Goal: Task Accomplishment & Management: Manage account settings

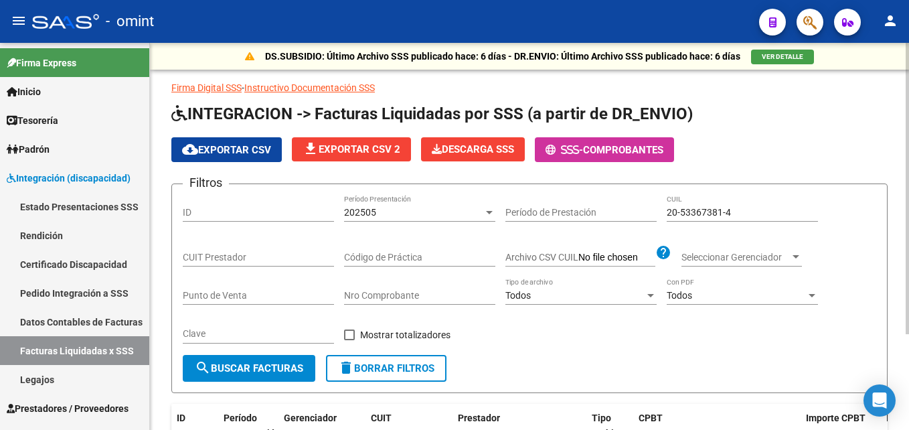
scroll to position [97, 0]
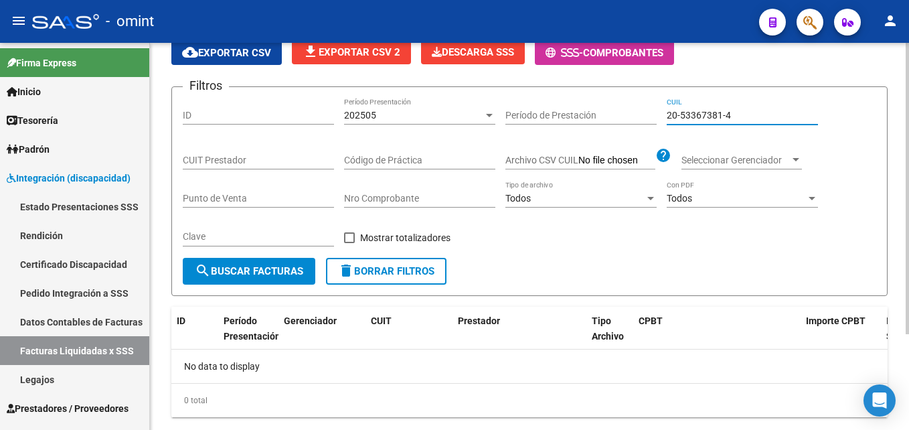
click at [701, 114] on input "20-53367381-4" at bounding box center [742, 115] width 151 height 11
click at [696, 120] on div "20-53367381-4 CUIL" at bounding box center [742, 111] width 151 height 27
click at [696, 117] on input "20-53367381-4" at bounding box center [742, 115] width 151 height 11
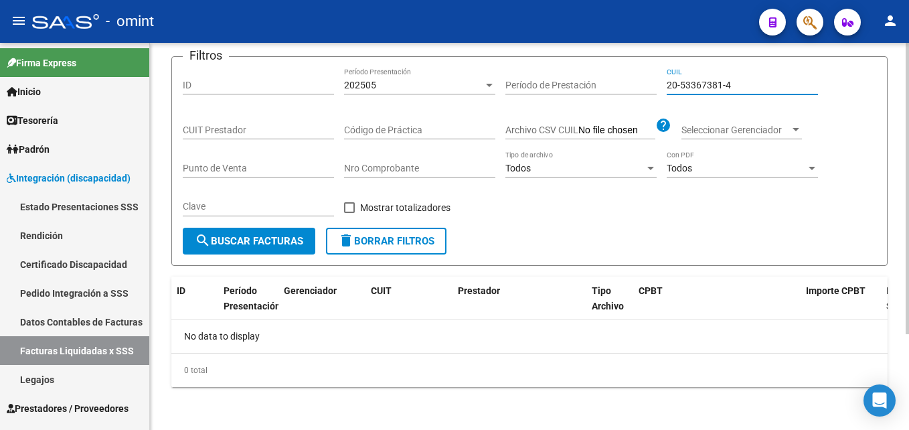
click at [280, 239] on span "search Buscar Facturas" at bounding box center [249, 241] width 108 height 12
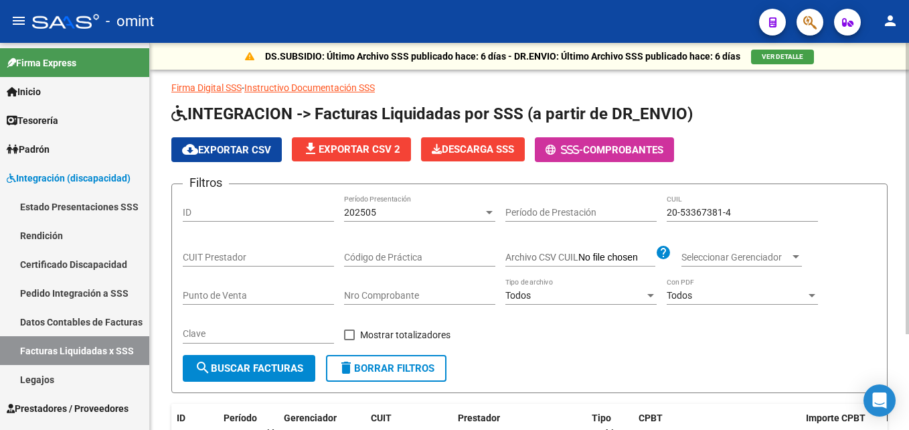
click at [419, 215] on div "202505" at bounding box center [413, 212] width 139 height 11
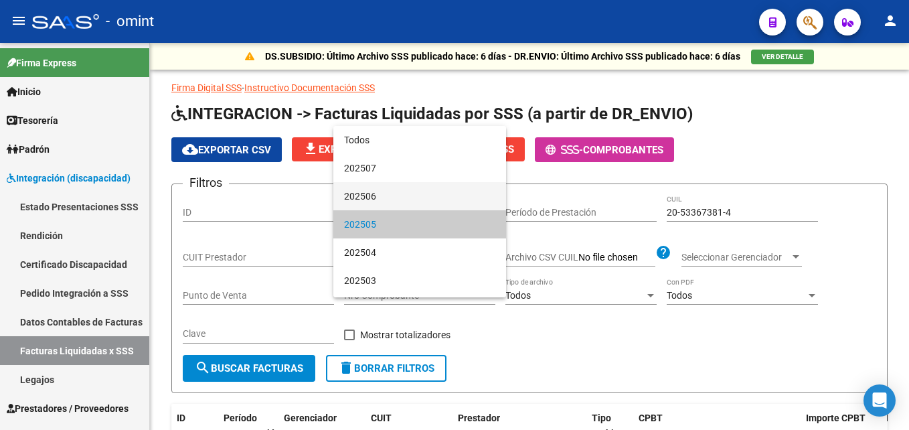
scroll to position [13, 0]
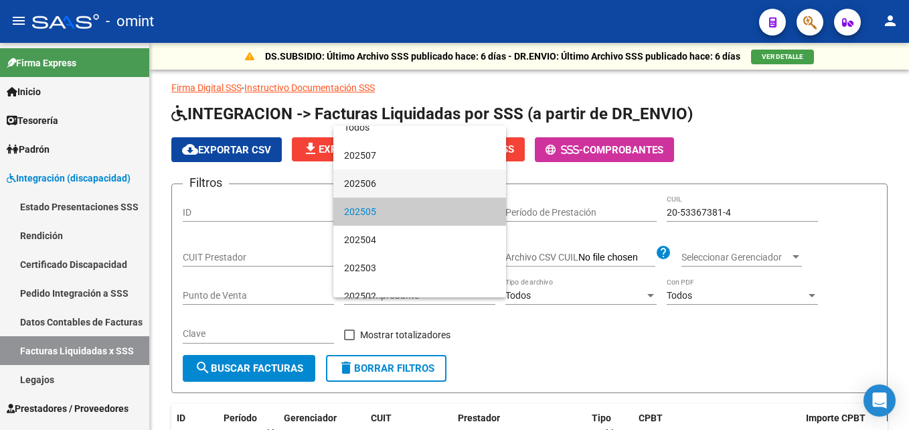
click at [392, 187] on span "202506" at bounding box center [419, 183] width 151 height 28
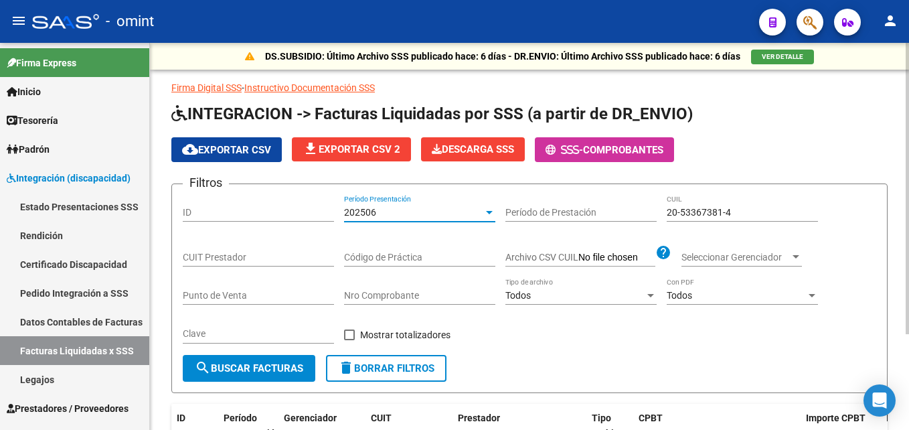
click at [281, 352] on div "Clave" at bounding box center [258, 336] width 151 height 38
click at [281, 359] on button "search Buscar Facturas" at bounding box center [249, 368] width 133 height 27
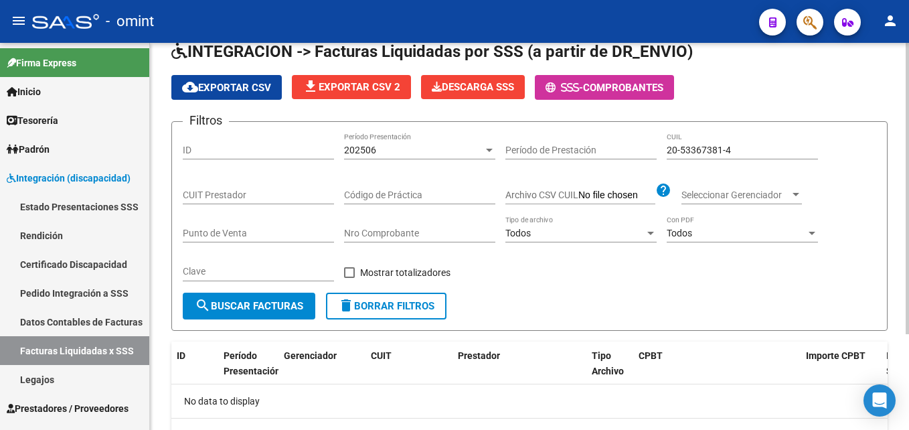
scroll to position [127, 0]
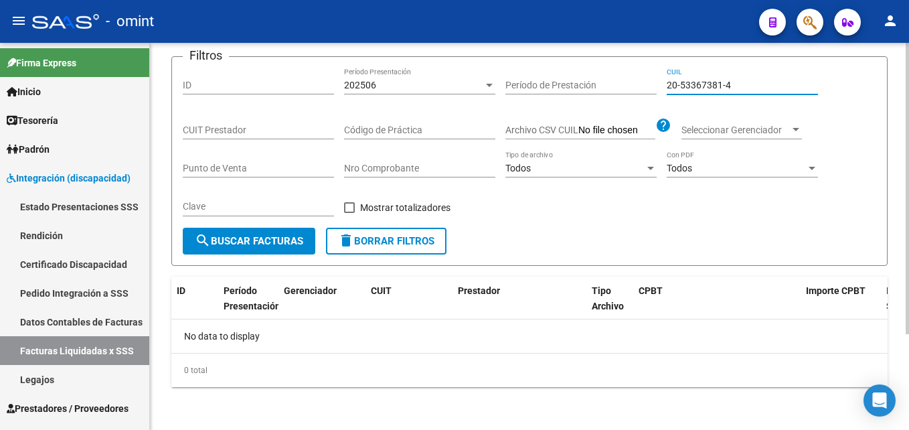
drag, startPoint x: 732, startPoint y: 83, endPoint x: 647, endPoint y: 82, distance: 85.7
click at [647, 82] on div "Filtros ID 202506 Período Presentación Período de Prestación 20-53367381-4 CUIL…" at bounding box center [530, 148] width 694 height 160
paste input "48677605-7"
type input "20-48677605-7"
click at [274, 233] on button "search Buscar Facturas" at bounding box center [249, 241] width 133 height 27
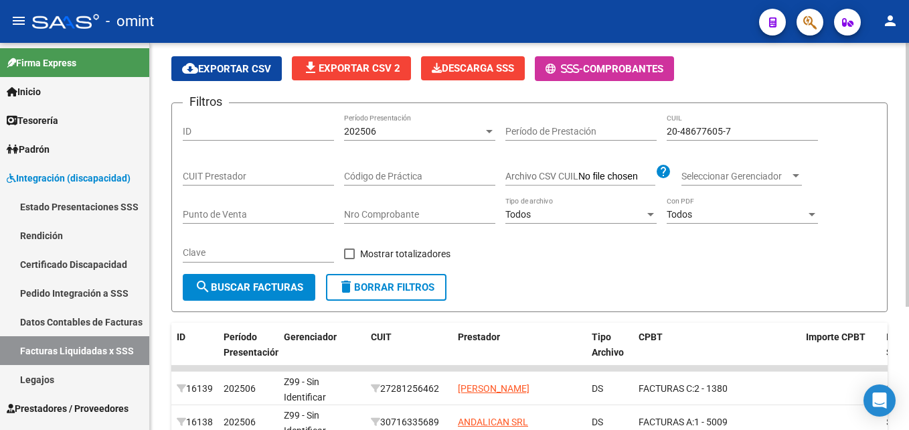
scroll to position [60, 0]
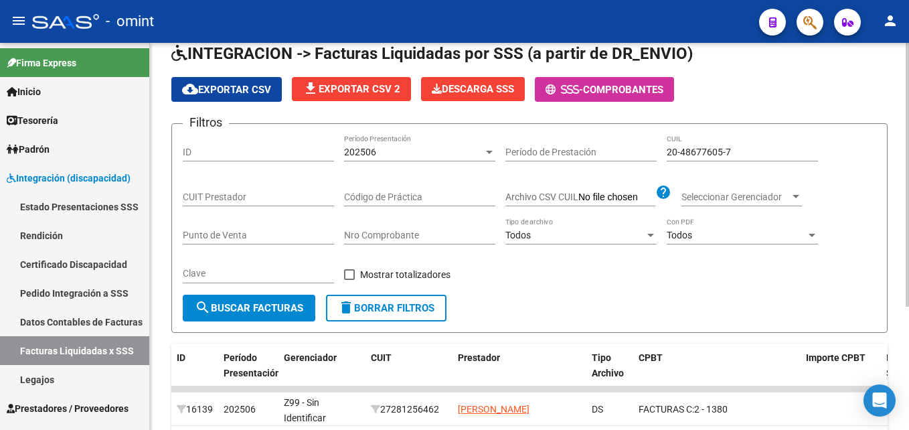
click at [370, 155] on span "202506" at bounding box center [360, 152] width 32 height 11
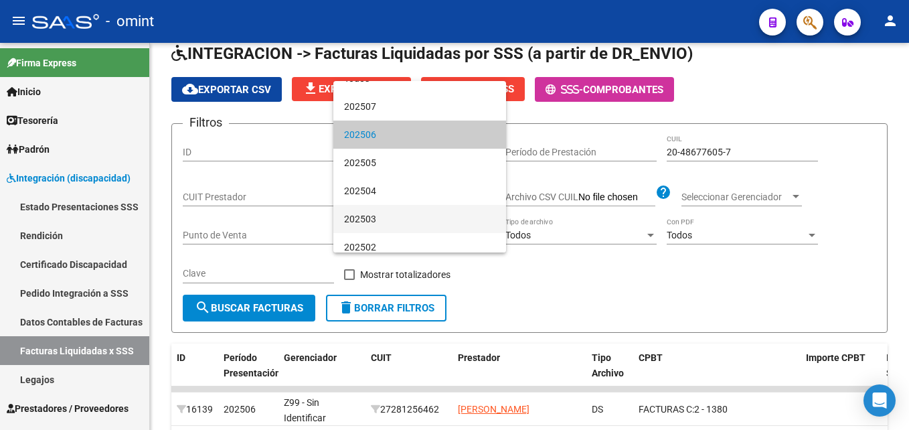
scroll to position [25, 0]
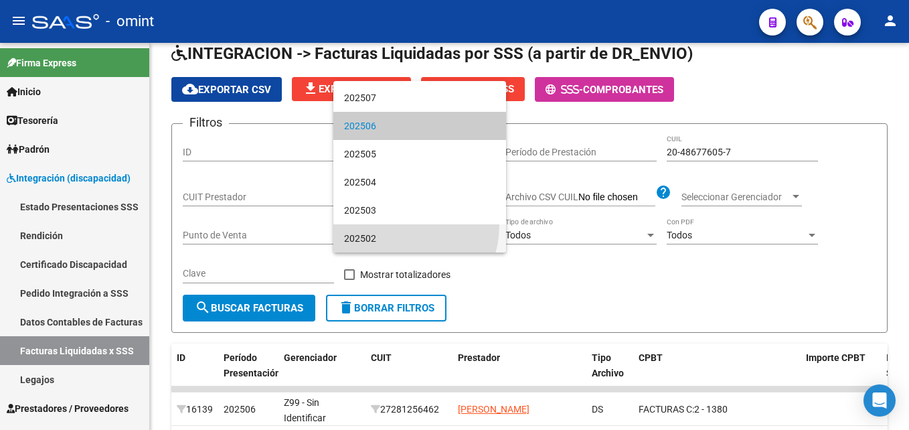
click at [393, 225] on span "202502" at bounding box center [419, 238] width 151 height 28
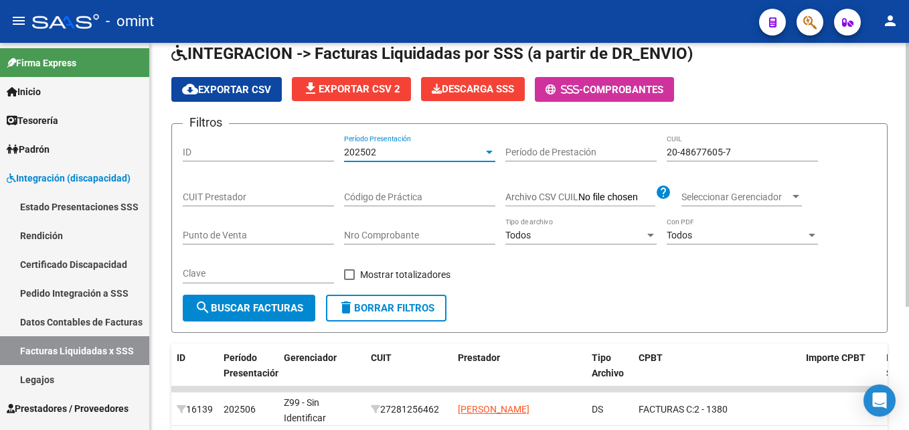
click at [265, 324] on form "Filtros ID 202502 Período Presentación Período de Prestación 20-48677605-7 CUIL…" at bounding box center [529, 228] width 716 height 210
click at [272, 315] on button "search Buscar Facturas" at bounding box center [249, 308] width 133 height 27
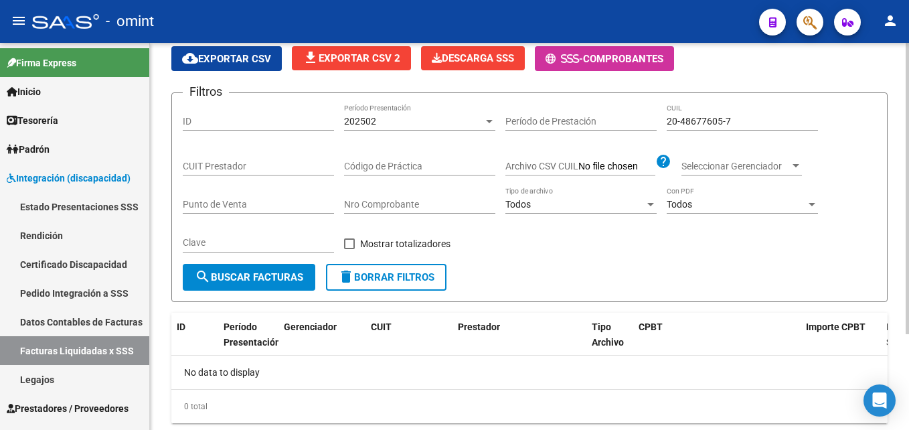
scroll to position [60, 0]
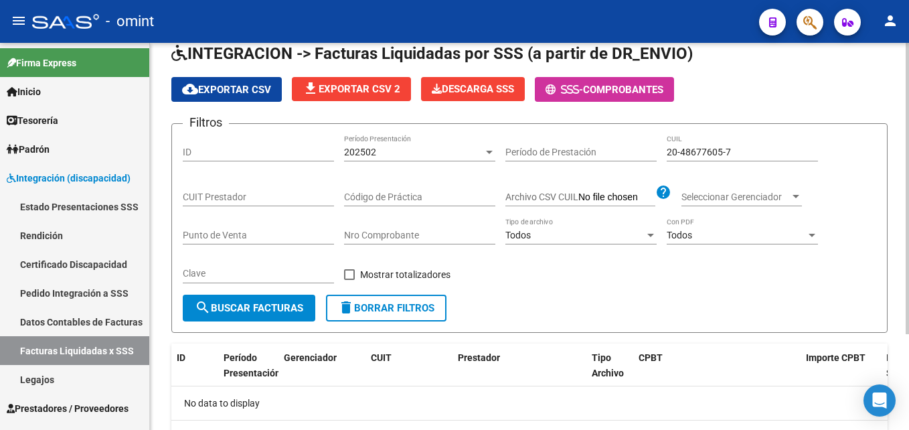
click at [382, 155] on div "202502" at bounding box center [413, 152] width 139 height 11
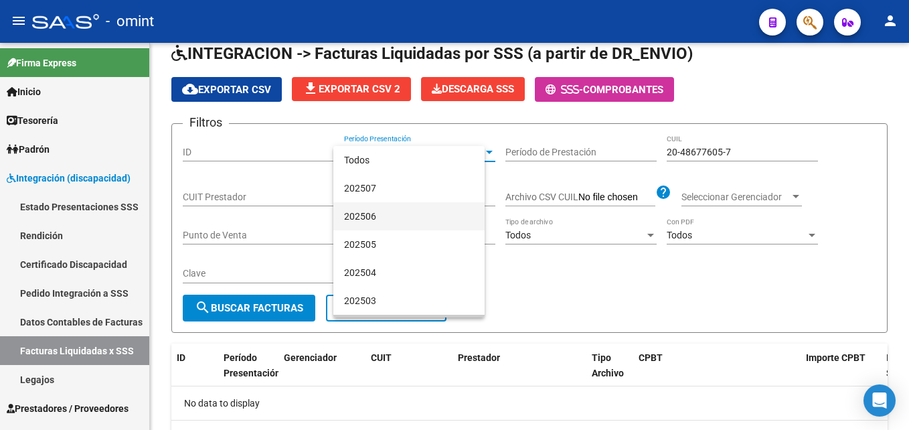
scroll to position [25, 0]
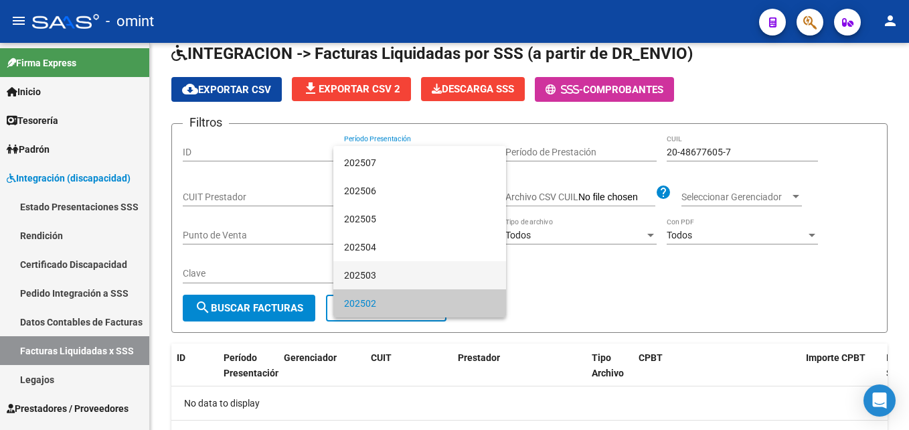
click at [376, 266] on span "202503" at bounding box center [419, 275] width 151 height 28
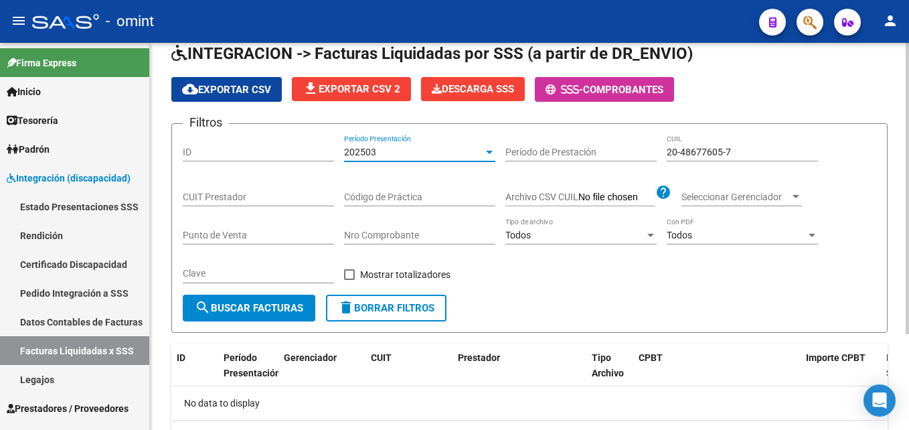
click at [258, 307] on span "search Buscar Facturas" at bounding box center [249, 308] width 108 height 12
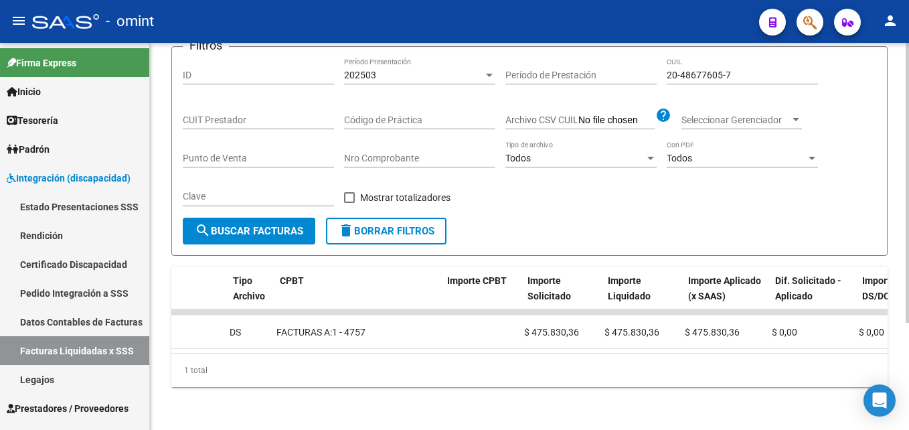
scroll to position [0, 0]
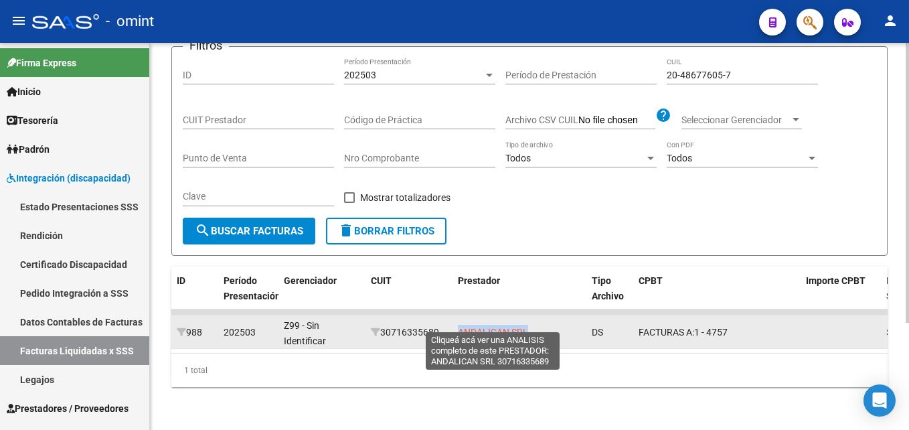
drag, startPoint x: 545, startPoint y: 326, endPoint x: 459, endPoint y: 325, distance: 85.7
click at [459, 325] on div "ANDALICAN SRL" at bounding box center [519, 332] width 123 height 15
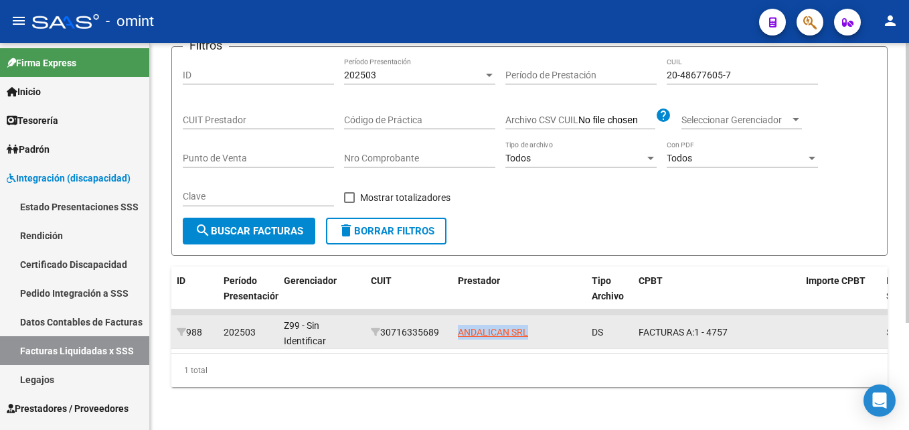
copy span "ANDALICAN SRL"
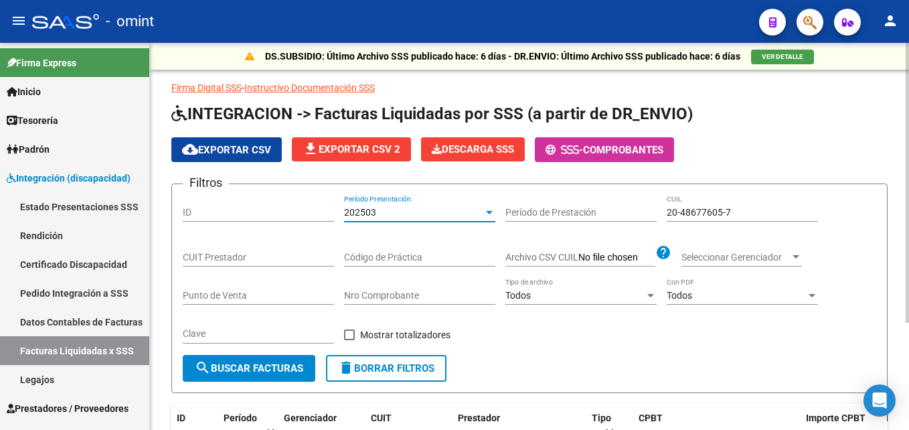
click at [377, 215] on div "202503" at bounding box center [413, 212] width 139 height 11
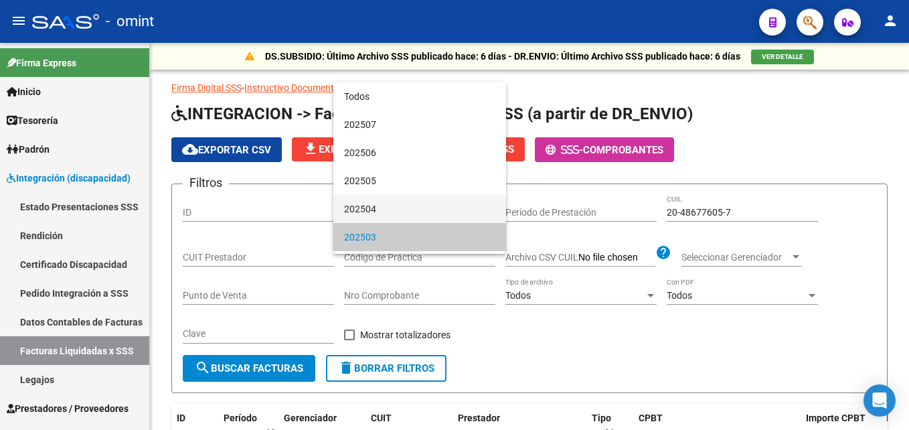
scroll to position [25, 0]
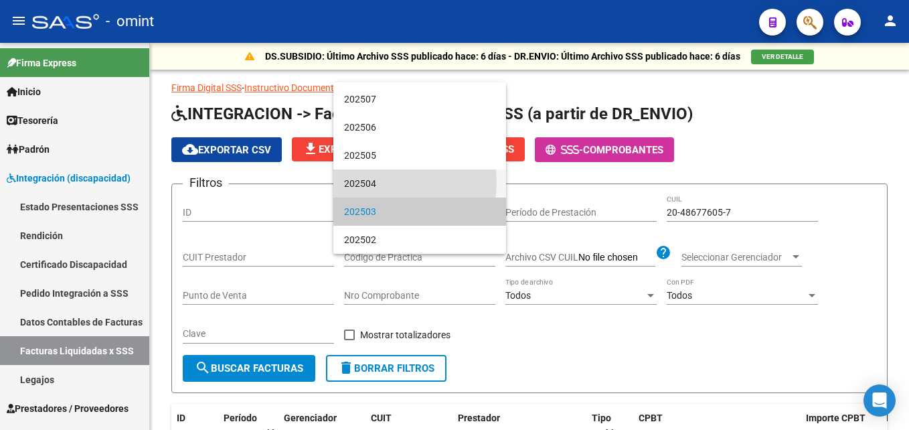
click at [381, 182] on span "202504" at bounding box center [419, 183] width 151 height 28
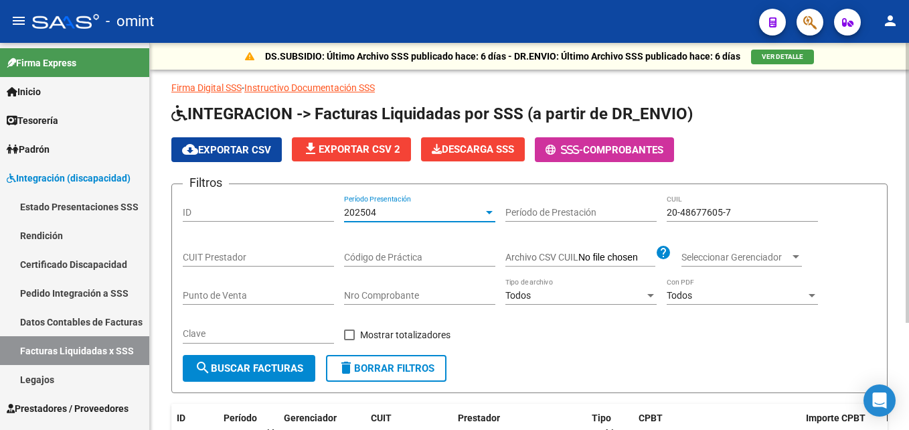
click at [262, 369] on span "search Buscar Facturas" at bounding box center [249, 368] width 108 height 12
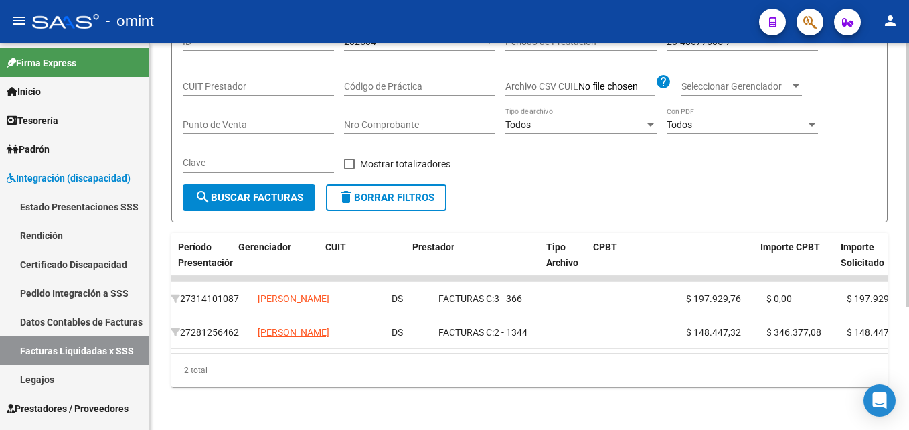
scroll to position [0, 32]
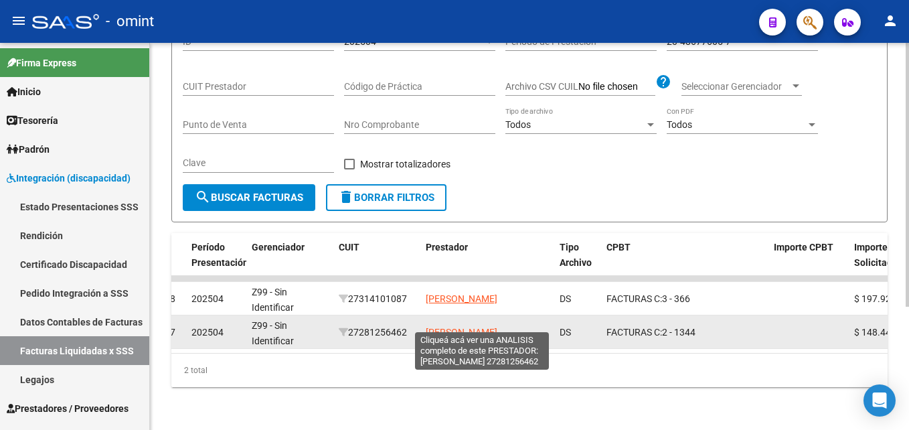
drag, startPoint x: 547, startPoint y: 328, endPoint x: 428, endPoint y: 325, distance: 118.5
click at [428, 325] on div "[PERSON_NAME]" at bounding box center [487, 332] width 123 height 15
copy span "[PERSON_NAME]"
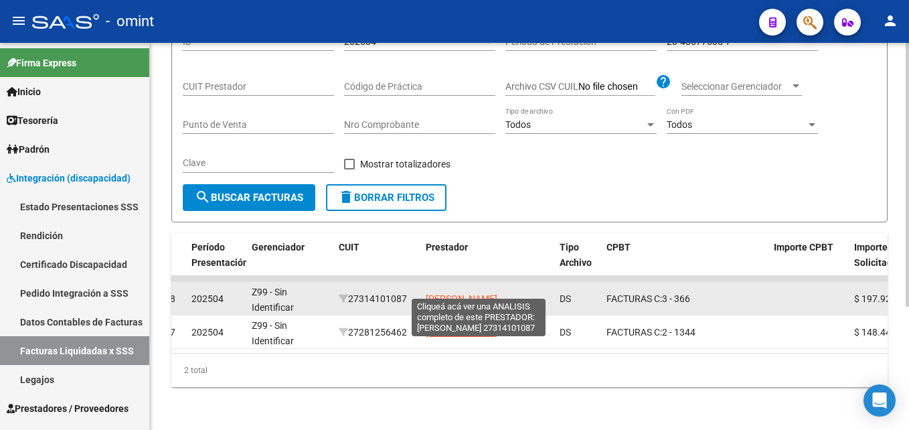
drag, startPoint x: 541, startPoint y: 285, endPoint x: 427, endPoint y: 289, distance: 113.9
click at [427, 291] on div "[PERSON_NAME]" at bounding box center [487, 298] width 123 height 15
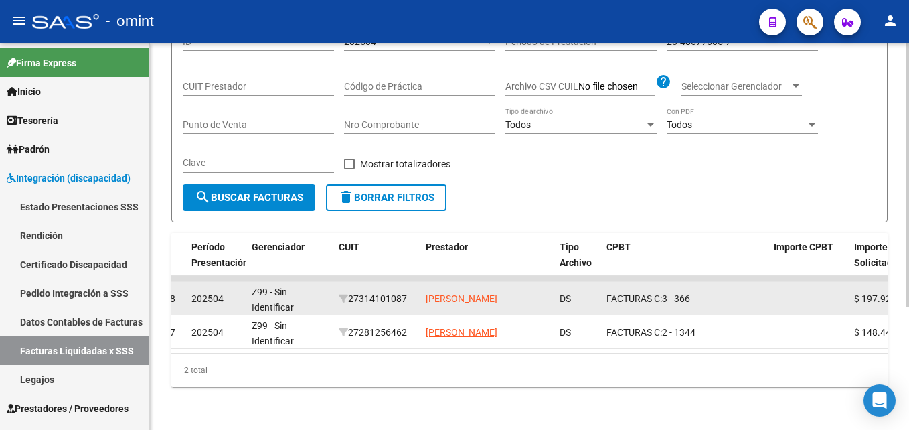
copy span "[PERSON_NAME]"
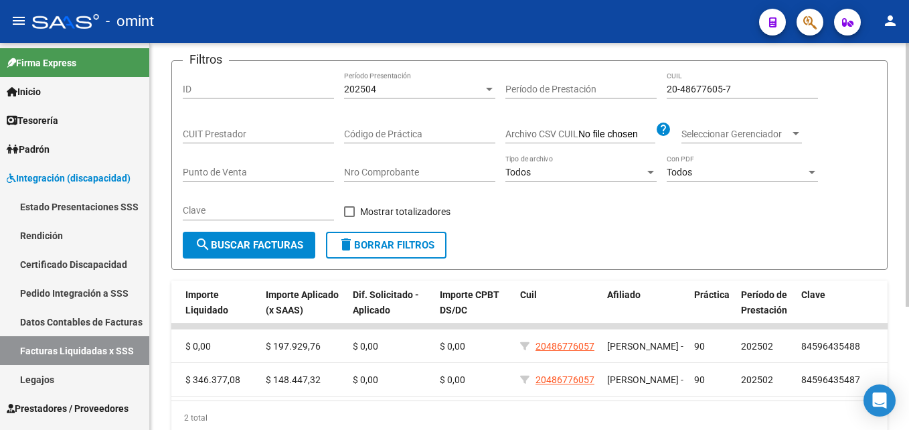
scroll to position [48, 0]
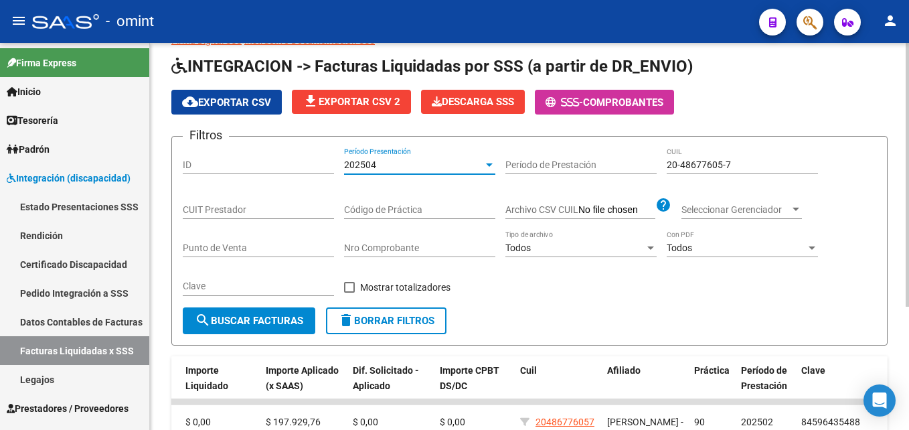
click at [380, 164] on div "202504" at bounding box center [413, 164] width 139 height 11
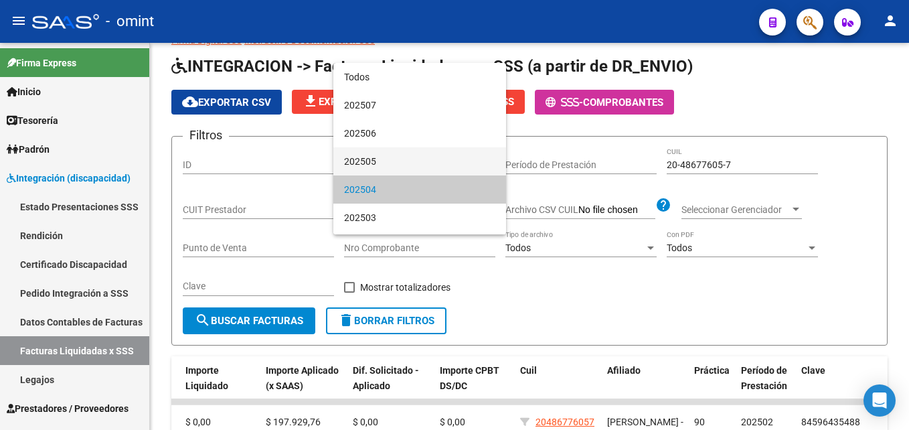
scroll to position [25, 0]
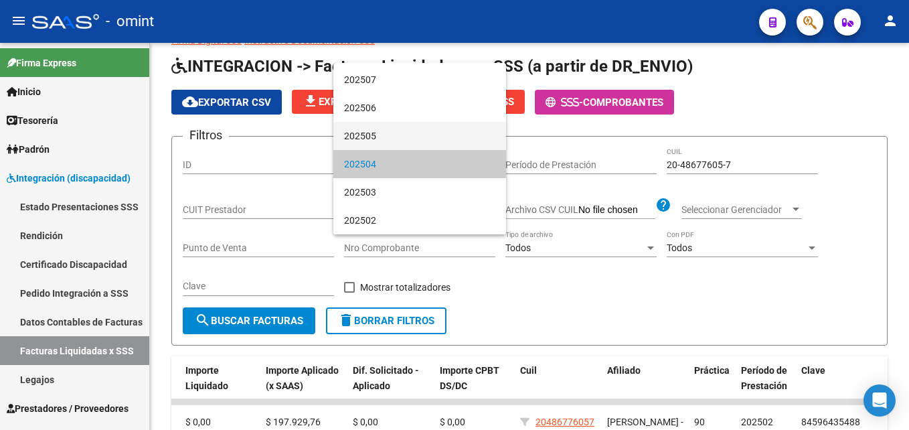
click at [374, 139] on span "202505" at bounding box center [419, 136] width 151 height 28
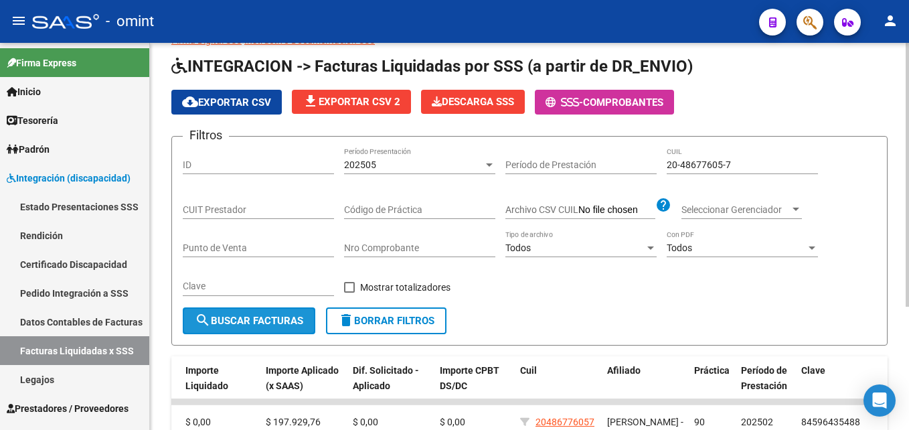
click at [287, 325] on span "search Buscar Facturas" at bounding box center [249, 321] width 108 height 12
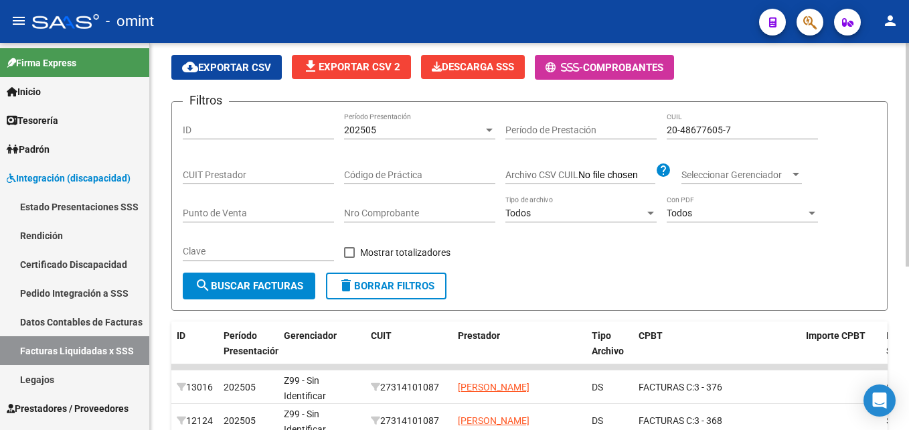
scroll to position [81, 0]
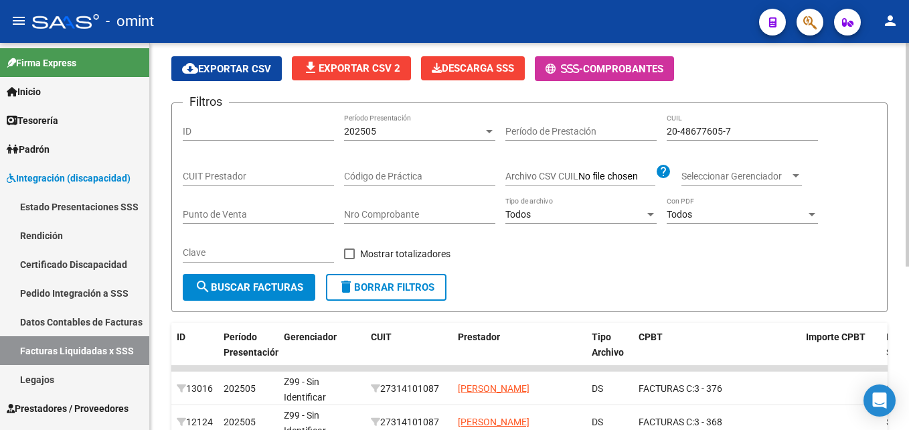
click at [376, 131] on span "202505" at bounding box center [360, 131] width 32 height 11
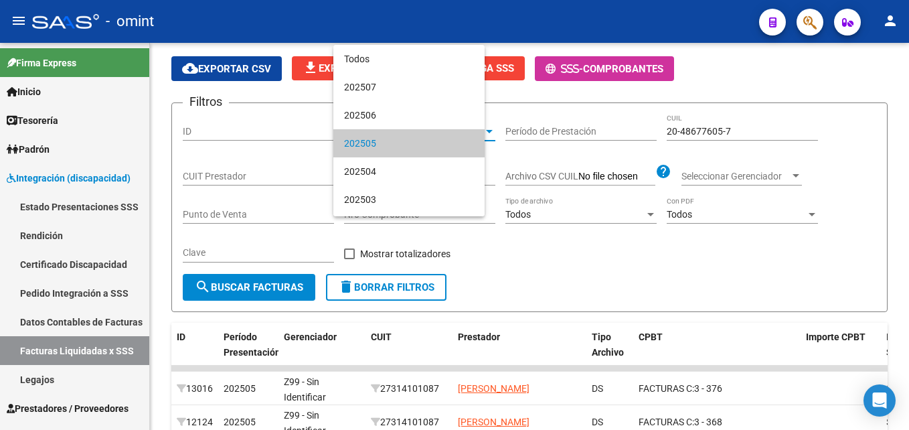
scroll to position [13, 0]
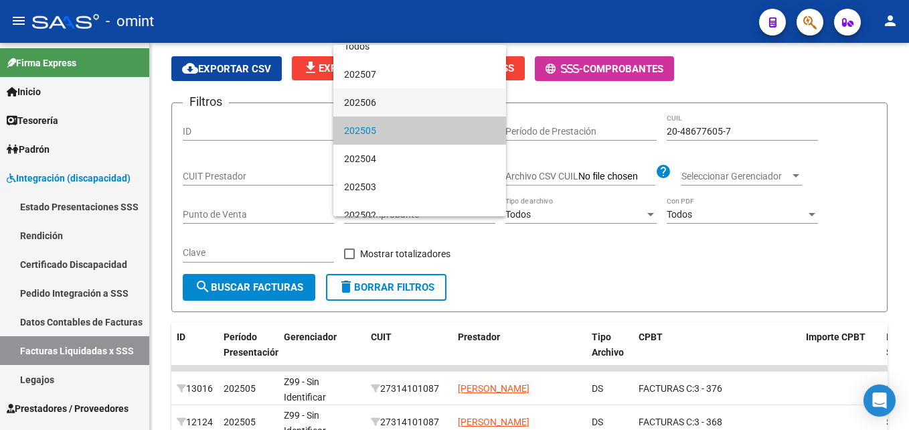
click at [388, 109] on span "202506" at bounding box center [419, 102] width 151 height 28
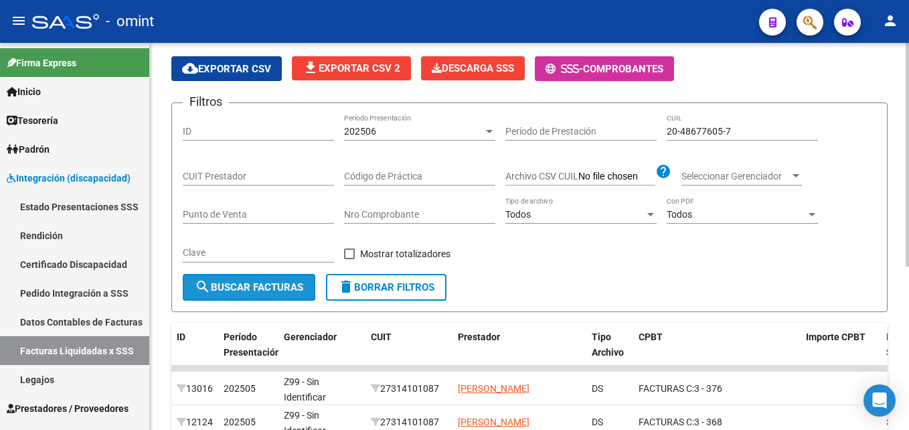
drag, startPoint x: 278, startPoint y: 292, endPoint x: 287, endPoint y: 287, distance: 10.5
click at [278, 291] on span "search Buscar Facturas" at bounding box center [249, 287] width 108 height 12
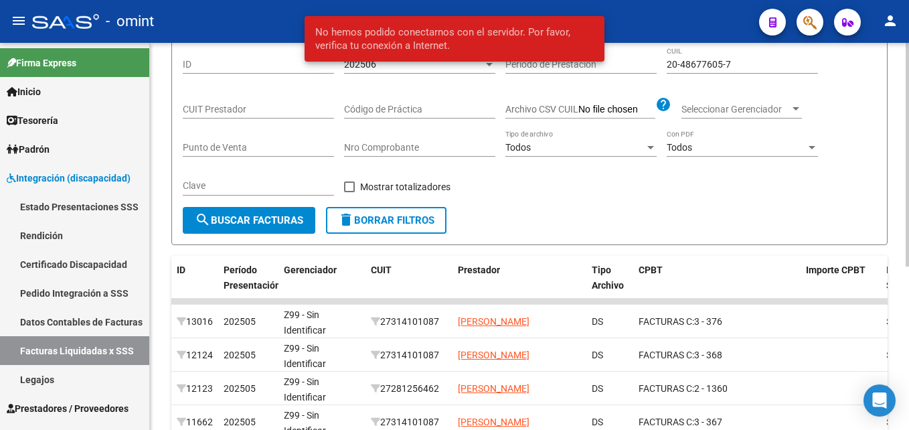
scroll to position [14, 0]
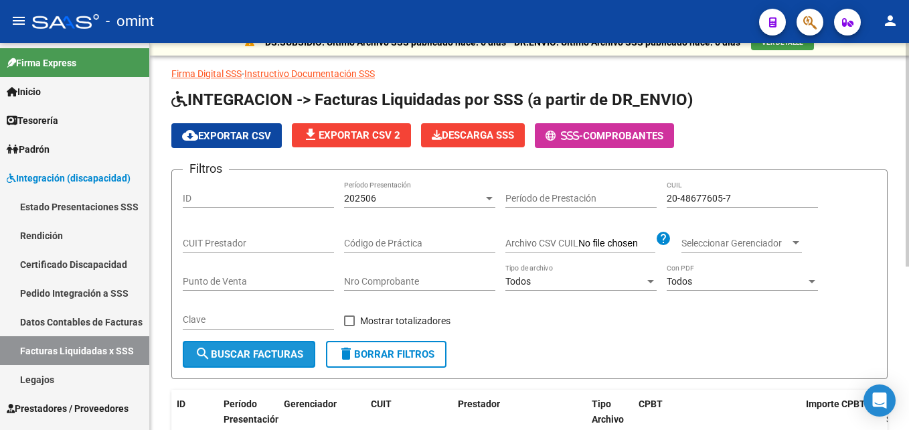
click at [285, 350] on span "search Buscar Facturas" at bounding box center [249, 354] width 108 height 12
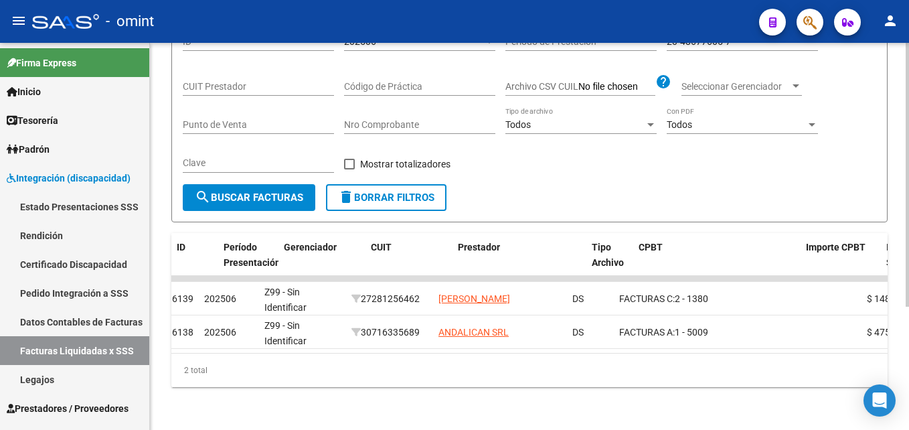
scroll to position [0, 0]
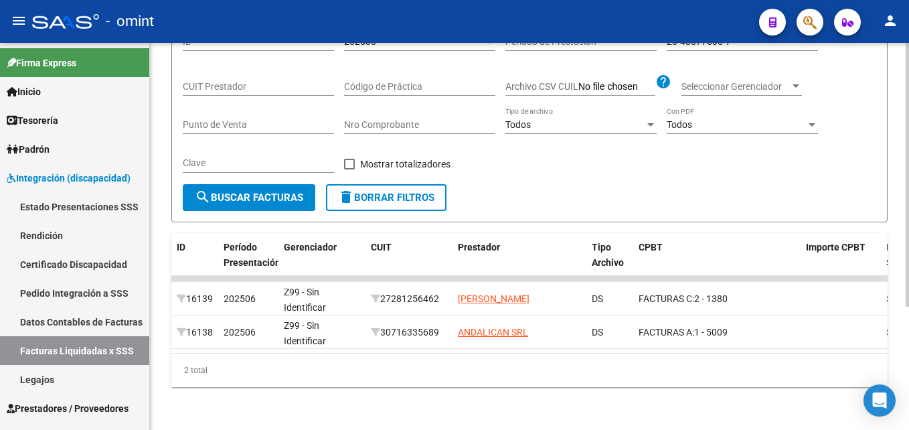
drag, startPoint x: 452, startPoint y: 353, endPoint x: 840, endPoint y: 361, distance: 388.3
click at [840, 361] on div "ID Período Presentación Gerenciador CUIT Prestador Tipo Archivo CPBT Importe CP…" at bounding box center [529, 310] width 716 height 154
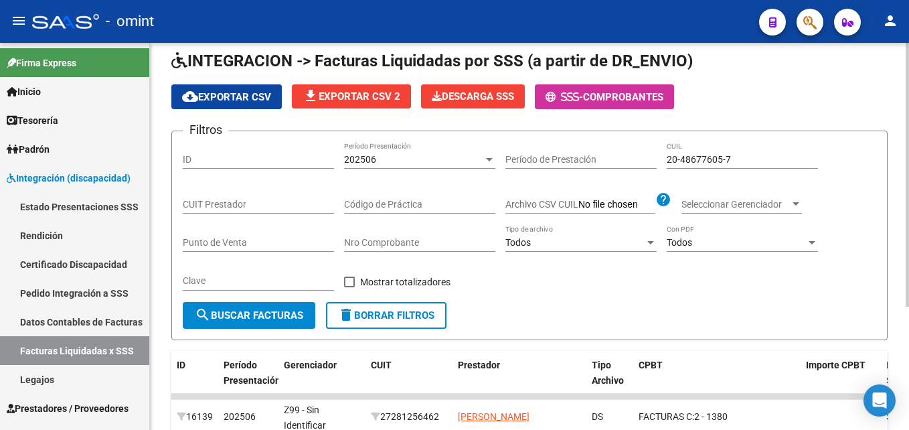
scroll to position [48, 0]
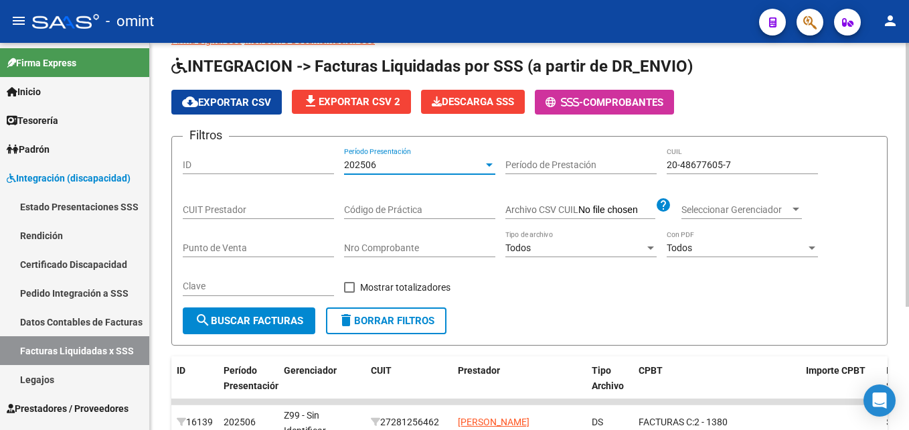
click at [380, 165] on div "202506" at bounding box center [413, 164] width 139 height 11
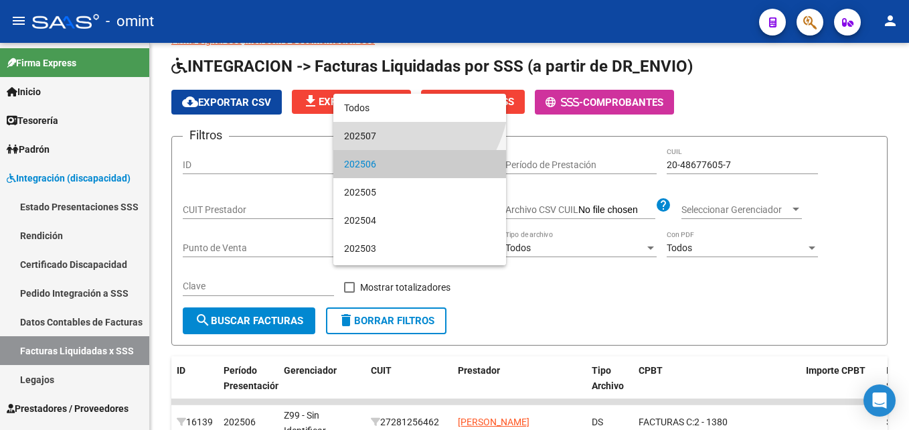
click at [372, 137] on span "202507" at bounding box center [419, 136] width 151 height 28
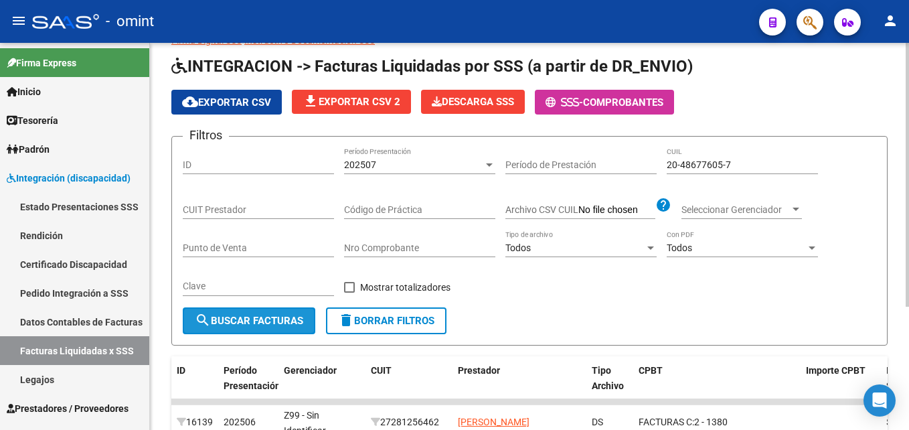
click at [264, 318] on span "search Buscar Facturas" at bounding box center [249, 321] width 108 height 12
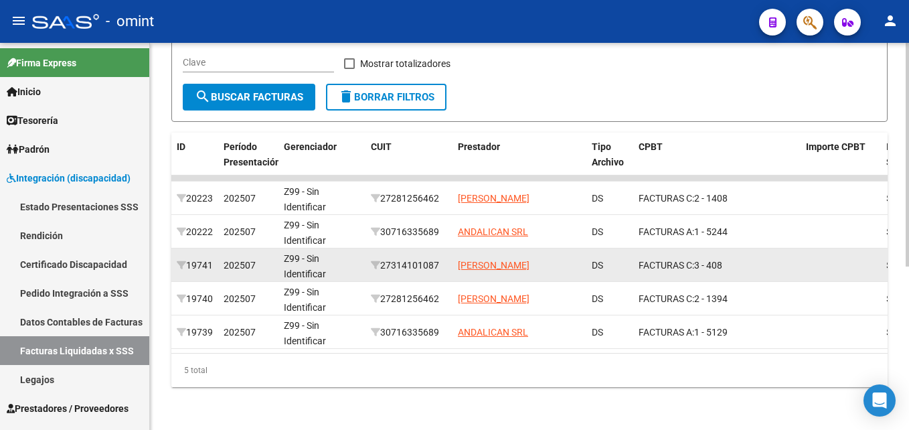
scroll to position [14, 0]
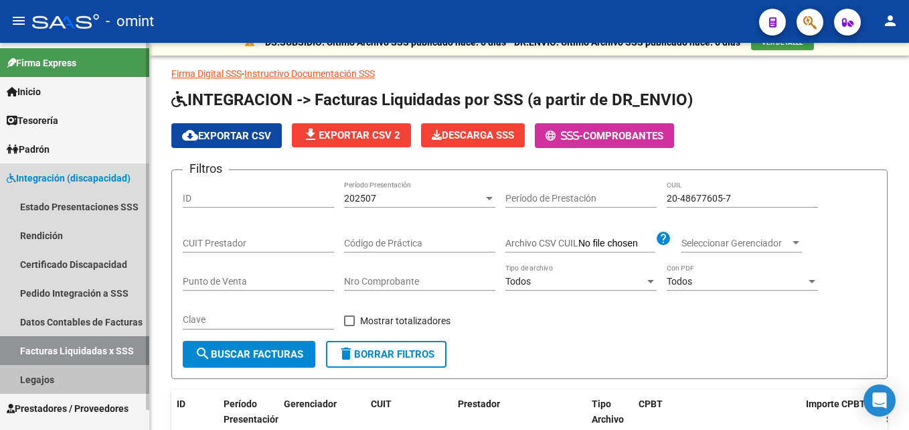
click at [43, 378] on link "Legajos" at bounding box center [74, 379] width 149 height 29
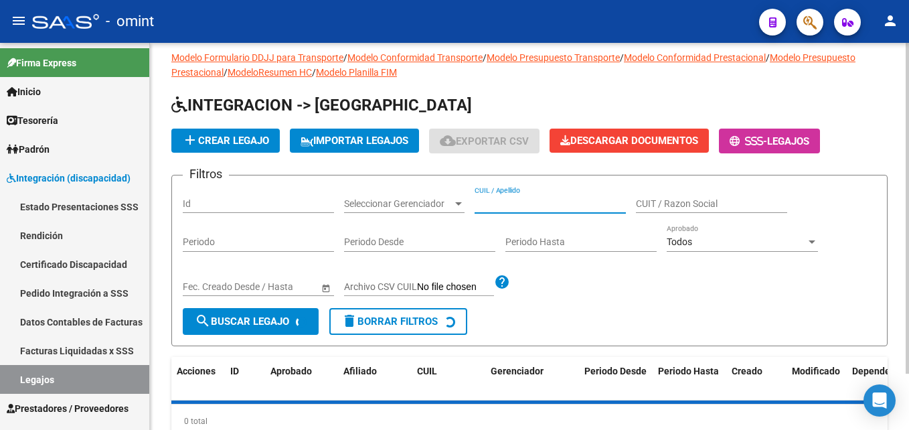
click at [518, 206] on input "CUIL / Apellido" at bounding box center [550, 203] width 151 height 11
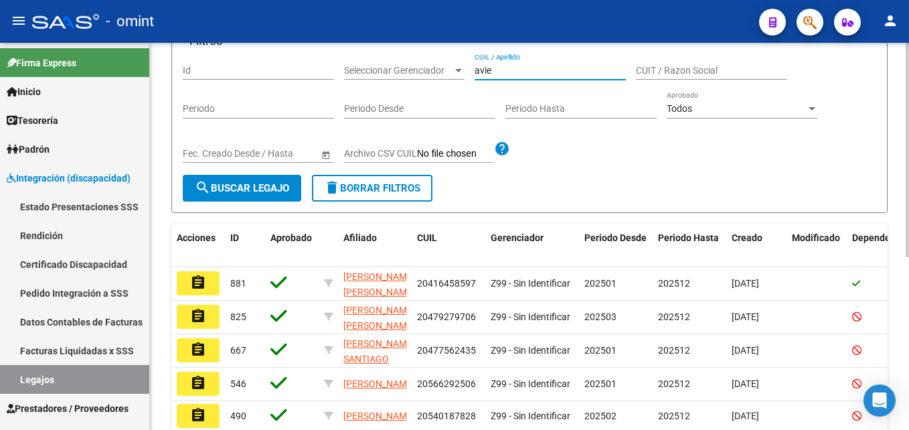
scroll to position [311, 0]
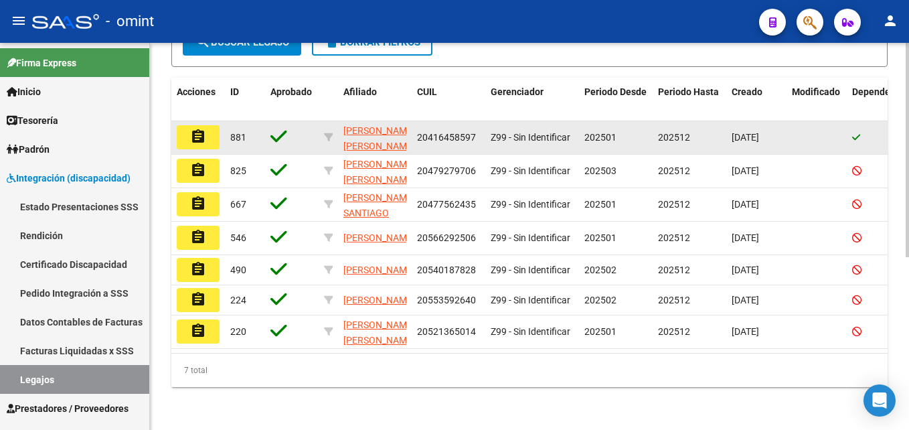
type input "avie"
click at [205, 129] on mat-icon "assignment" at bounding box center [198, 137] width 16 height 16
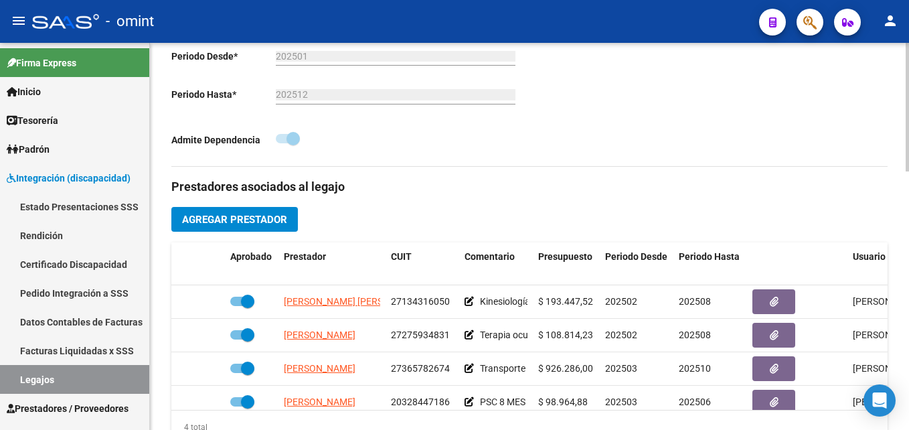
scroll to position [536, 0]
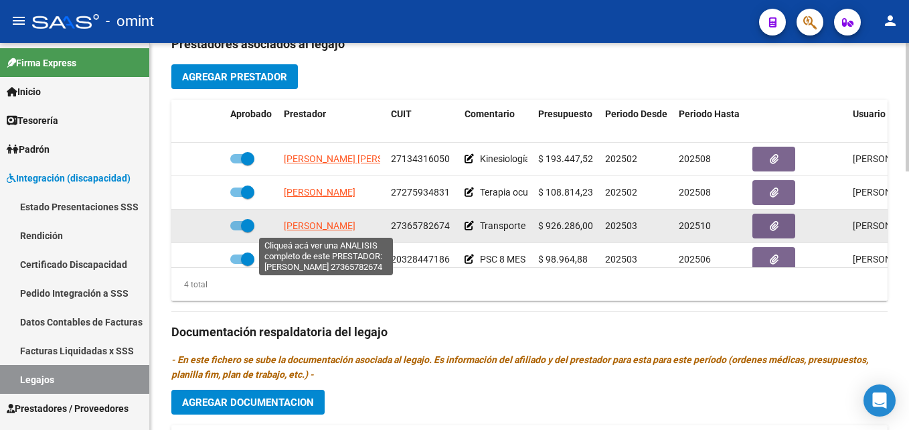
click at [308, 227] on span "[PERSON_NAME]" at bounding box center [320, 225] width 72 height 11
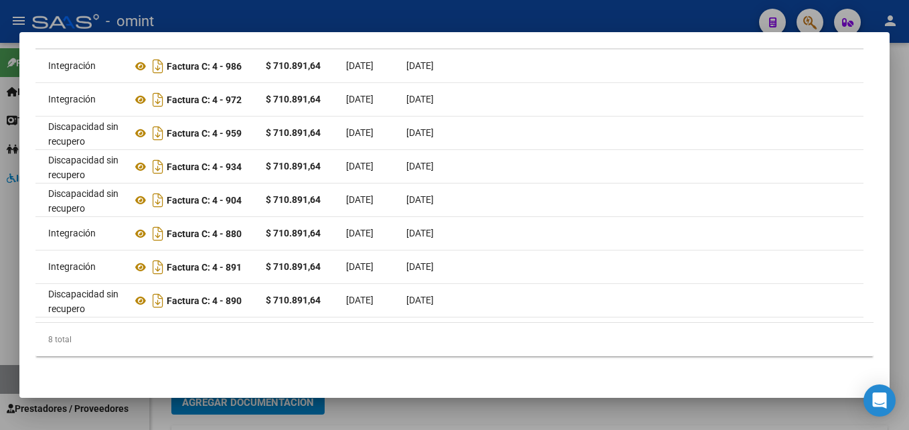
scroll to position [0, 0]
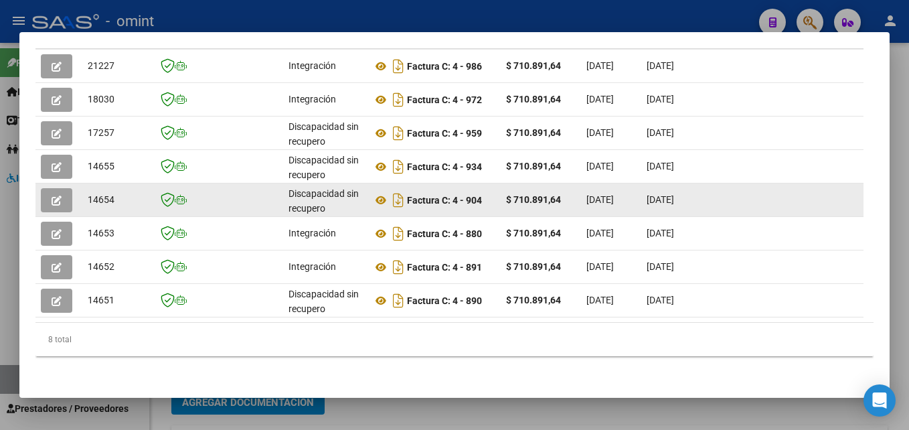
click at [60, 197] on button "button" at bounding box center [56, 200] width 31 height 24
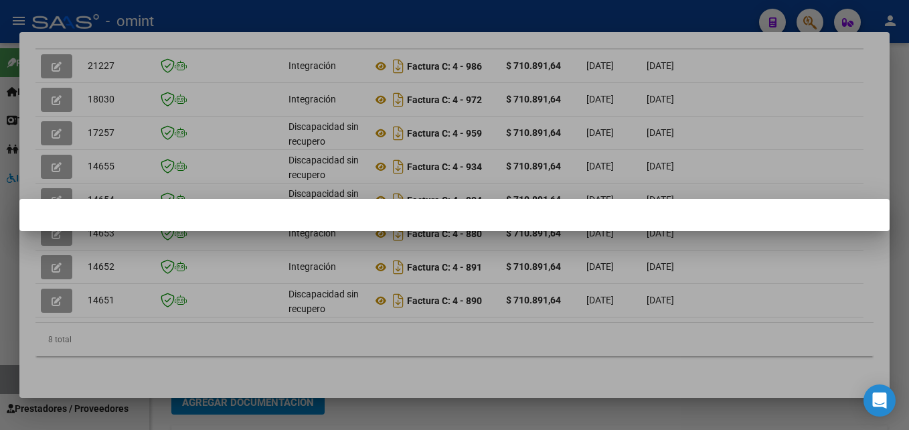
click at [819, 258] on div at bounding box center [454, 215] width 909 height 430
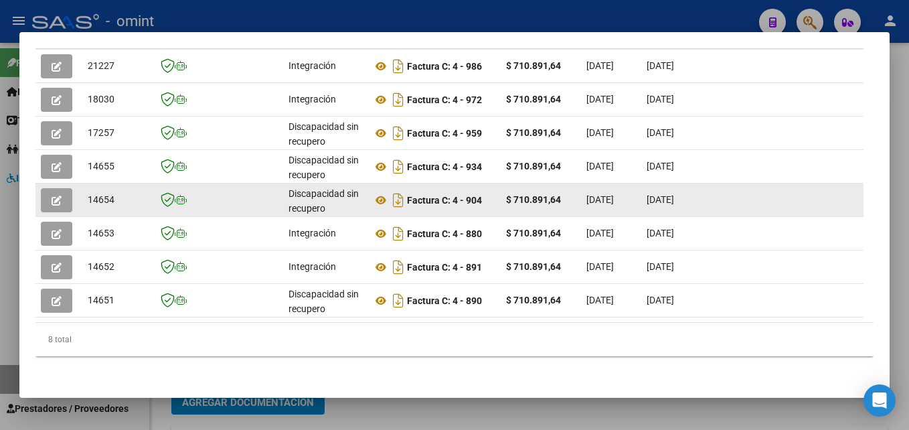
click at [56, 194] on span "button" at bounding box center [57, 200] width 10 height 12
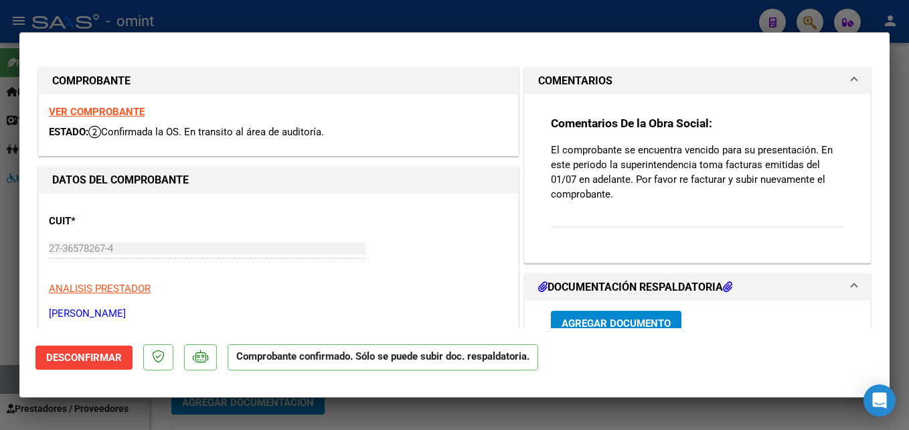
click at [104, 110] on strong "VER COMPROBANTE" at bounding box center [97, 112] width 96 height 12
click at [907, 157] on div at bounding box center [454, 215] width 909 height 430
type input "$ 0,00"
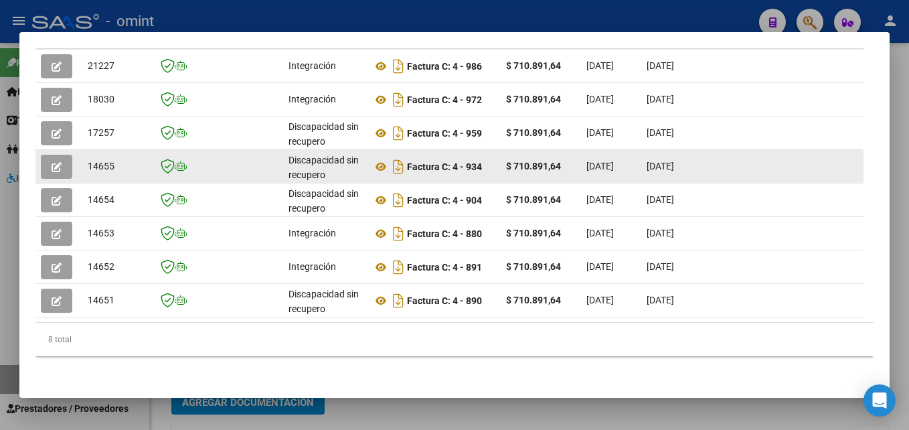
click at [47, 155] on button "button" at bounding box center [56, 167] width 31 height 24
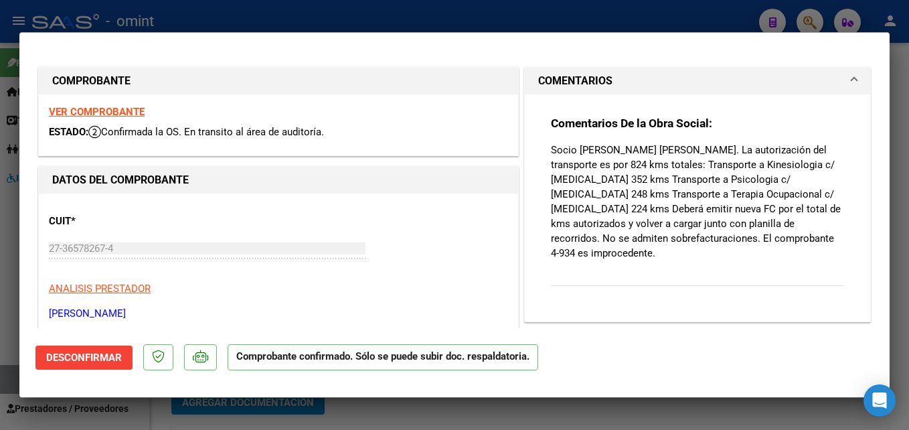
click at [123, 114] on strong "VER COMPROBANTE" at bounding box center [97, 112] width 96 height 12
click at [894, 132] on div at bounding box center [454, 215] width 909 height 430
type input "$ 0,00"
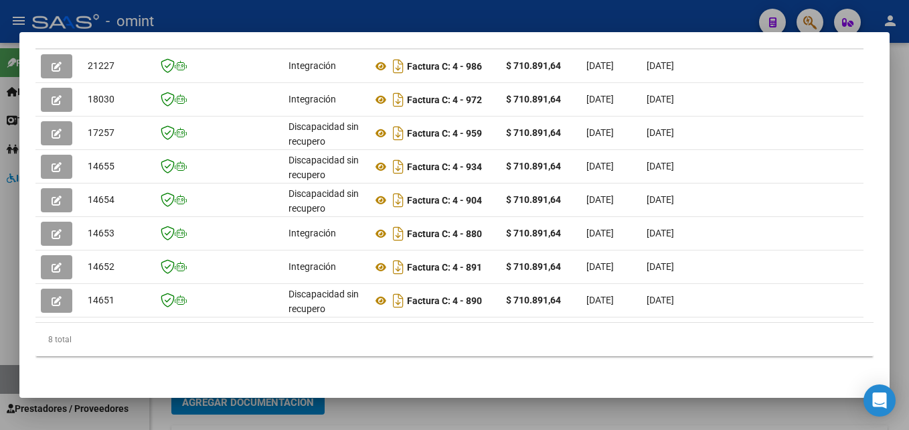
click at [902, 252] on div at bounding box center [454, 215] width 909 height 430
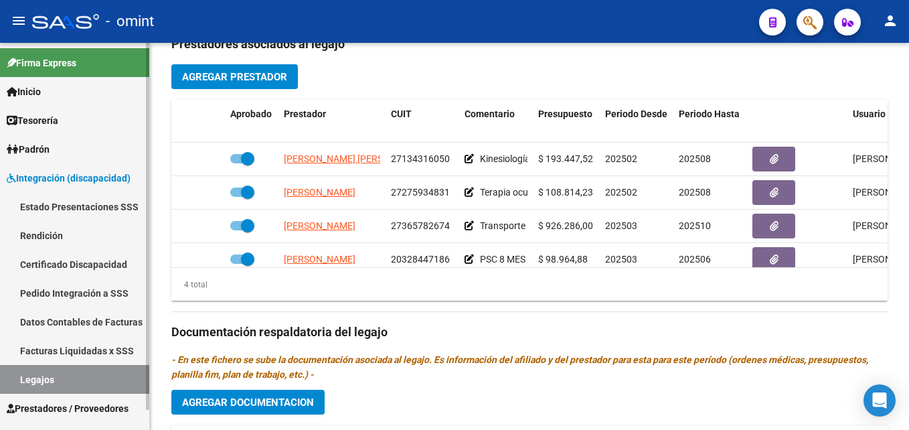
scroll to position [21, 0]
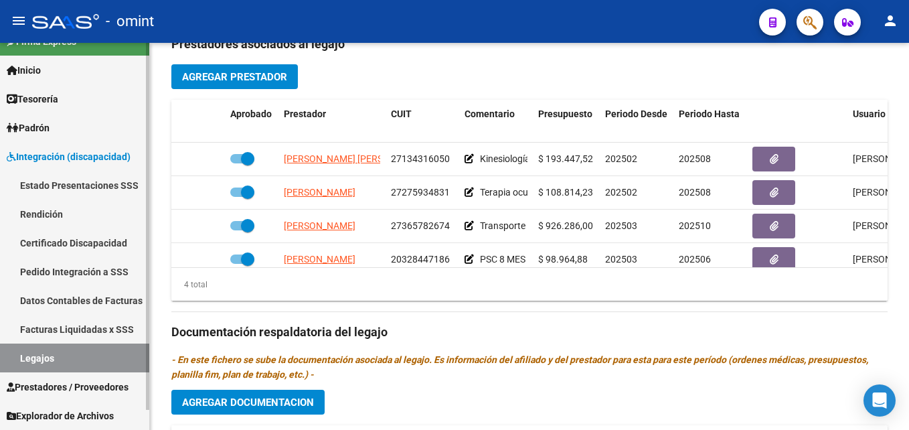
drag, startPoint x: 54, startPoint y: 357, endPoint x: 88, endPoint y: 354, distance: 33.6
click at [54, 358] on link "Legajos" at bounding box center [74, 357] width 149 height 29
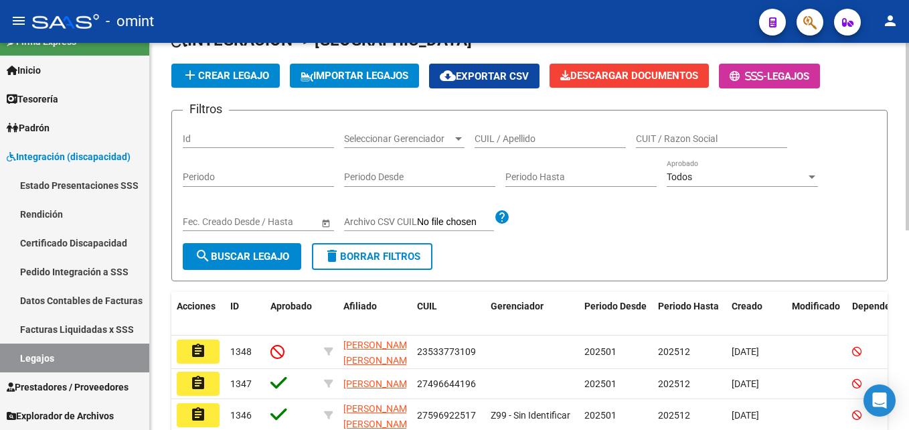
scroll to position [10, 0]
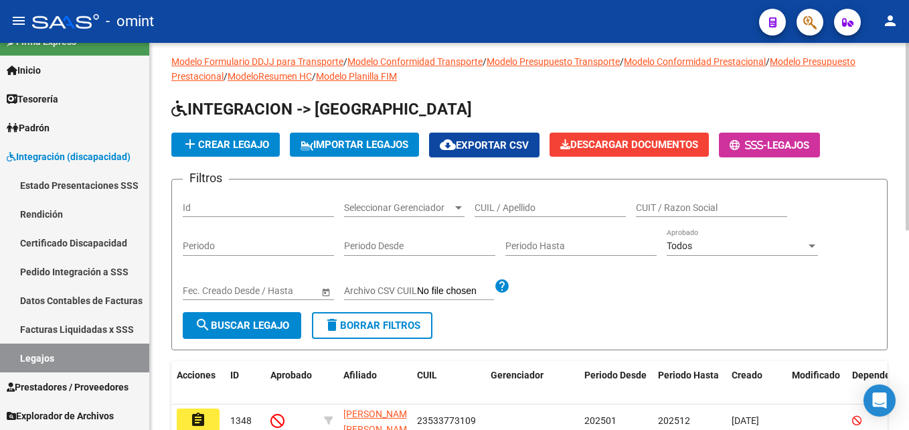
click at [533, 201] on div "CUIL / Apellido" at bounding box center [550, 203] width 151 height 27
type input "[PERSON_NAME] fel"
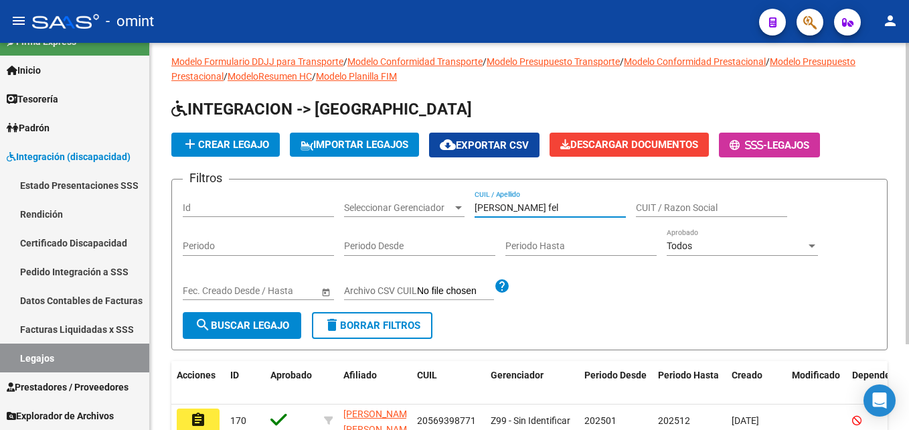
scroll to position [110, 0]
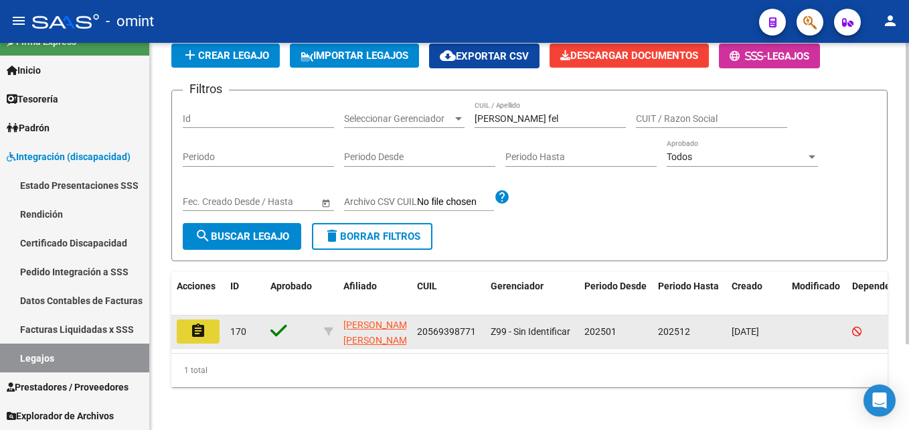
click at [210, 319] on button "assignment" at bounding box center [198, 331] width 43 height 24
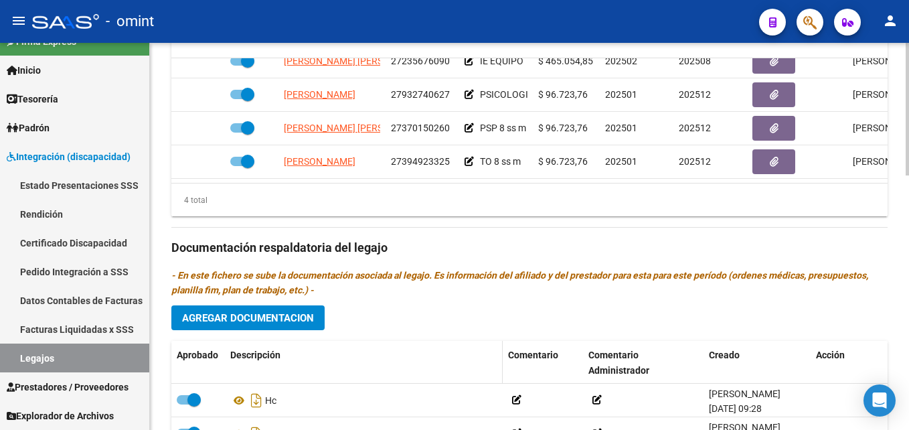
scroll to position [669, 0]
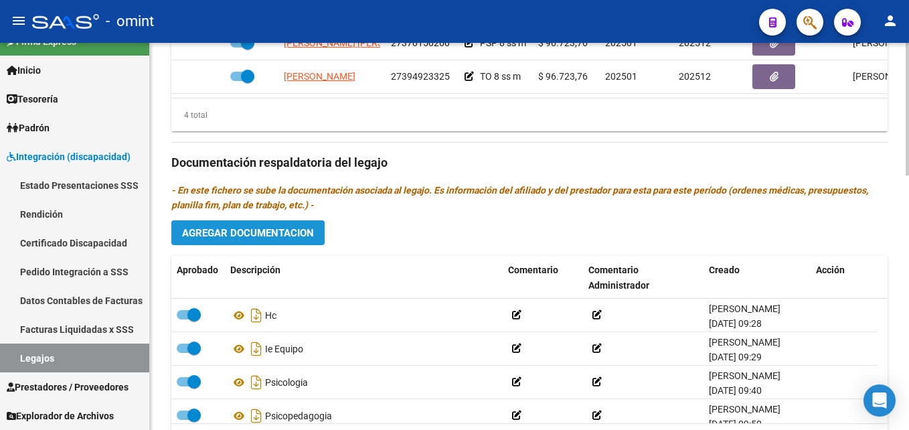
click at [241, 237] on span "Agregar Documentacion" at bounding box center [248, 233] width 132 height 12
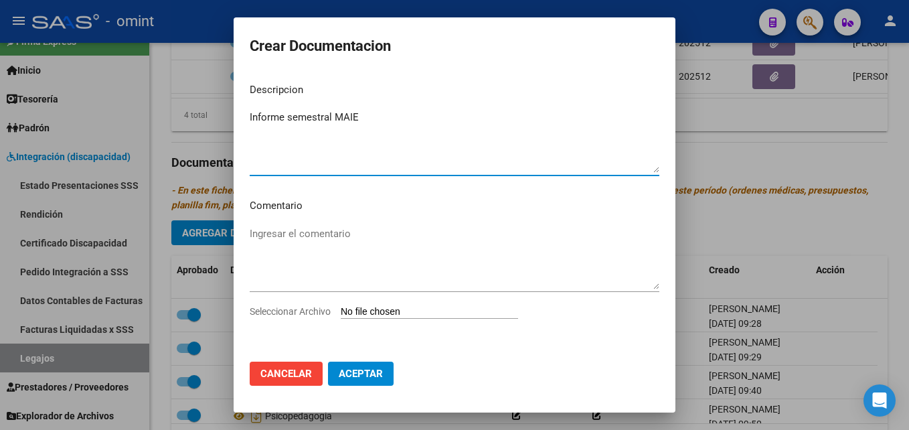
type textarea "Informe semestral MAIE"
click at [374, 307] on input "Seleccionar Archivo" at bounding box center [429, 312] width 177 height 13
type input "C:\fakepath\Informe semestral MAIE.pdf"
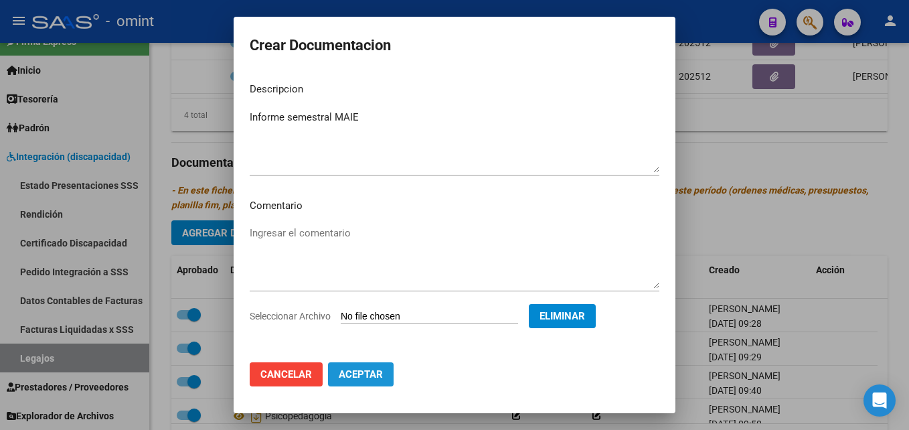
click at [376, 366] on button "Aceptar" at bounding box center [361, 374] width 66 height 24
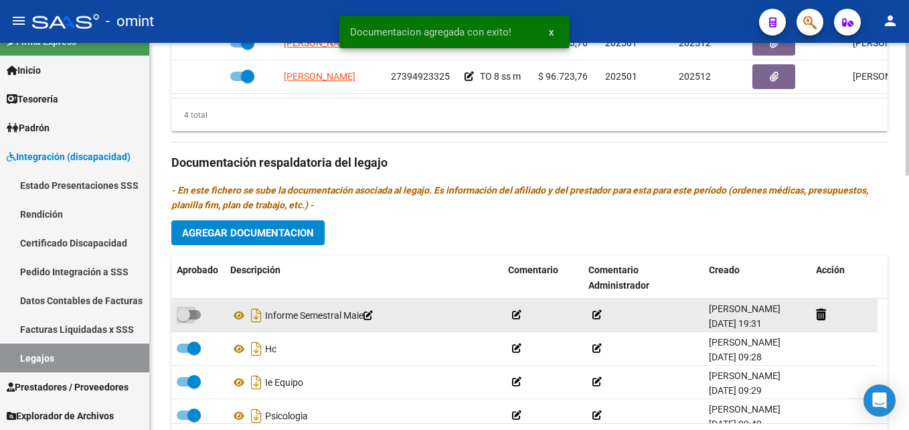
click at [189, 317] on span at bounding box center [183, 314] width 13 height 13
click at [183, 319] on input "checkbox" at bounding box center [183, 319] width 1 height 1
checkbox input "true"
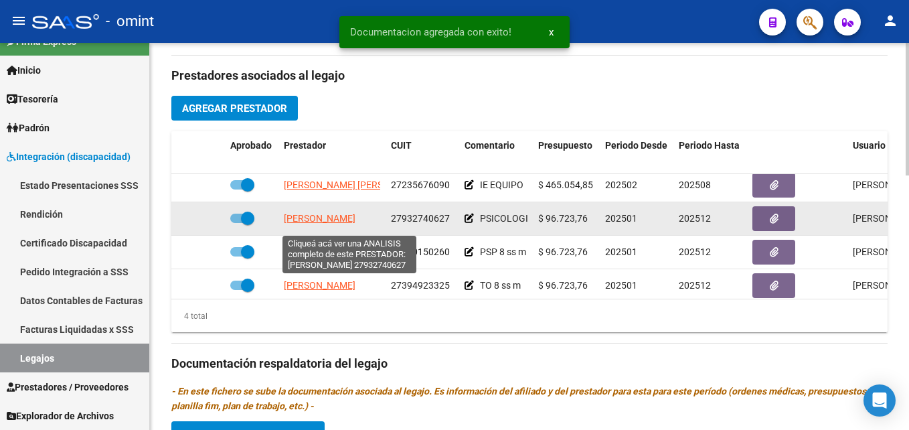
scroll to position [0, 0]
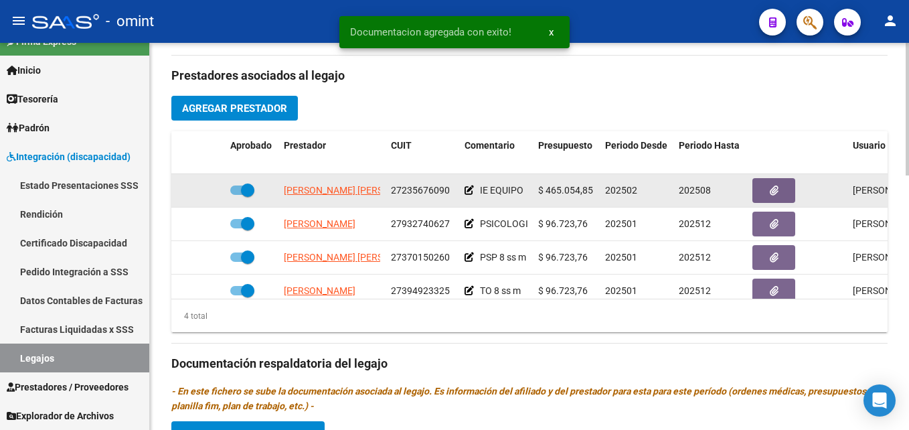
click at [246, 191] on span at bounding box center [247, 189] width 13 height 13
click at [237, 195] on input "checkbox" at bounding box center [236, 195] width 1 height 1
checkbox input "false"
click at [199, 187] on div at bounding box center [198, 190] width 43 height 15
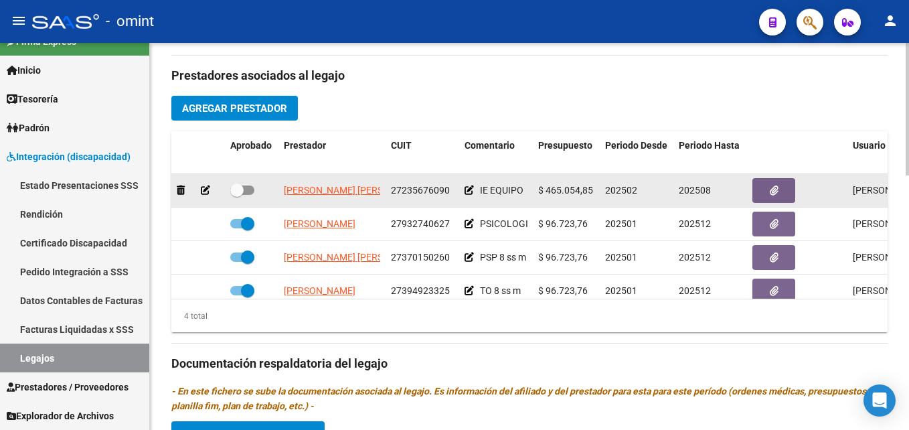
click at [202, 189] on icon at bounding box center [205, 189] width 9 height 9
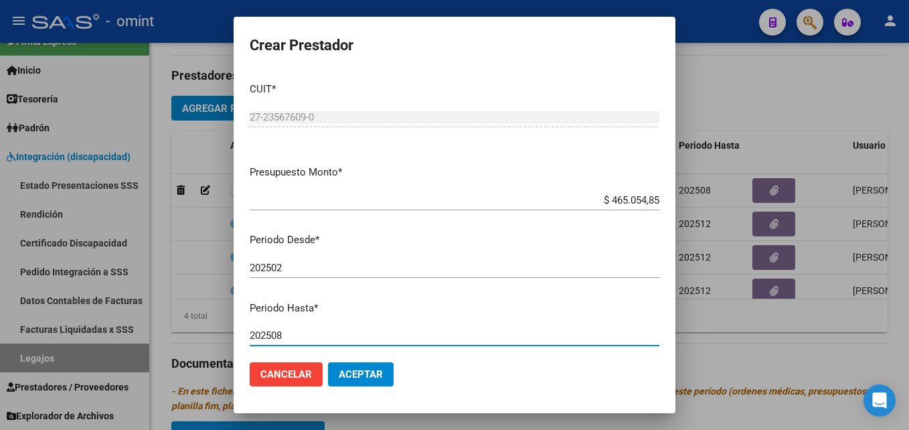
click at [323, 333] on input "202508" at bounding box center [455, 335] width 410 height 12
type input "202512"
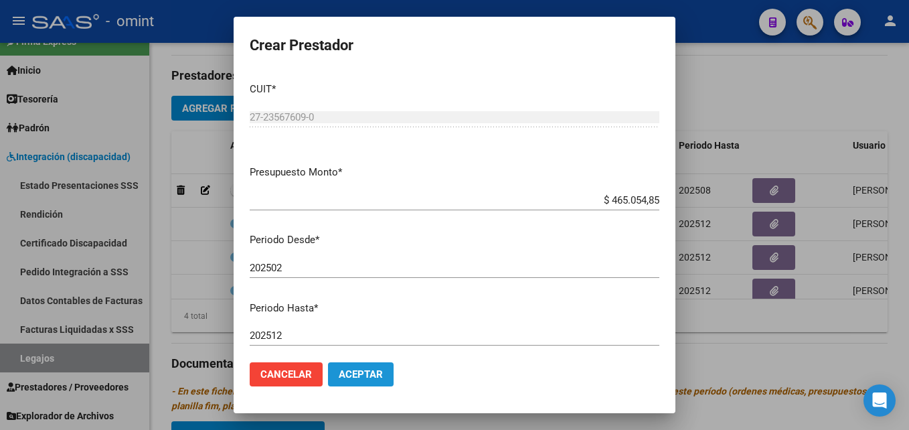
click at [352, 380] on span "Aceptar" at bounding box center [361, 374] width 44 height 12
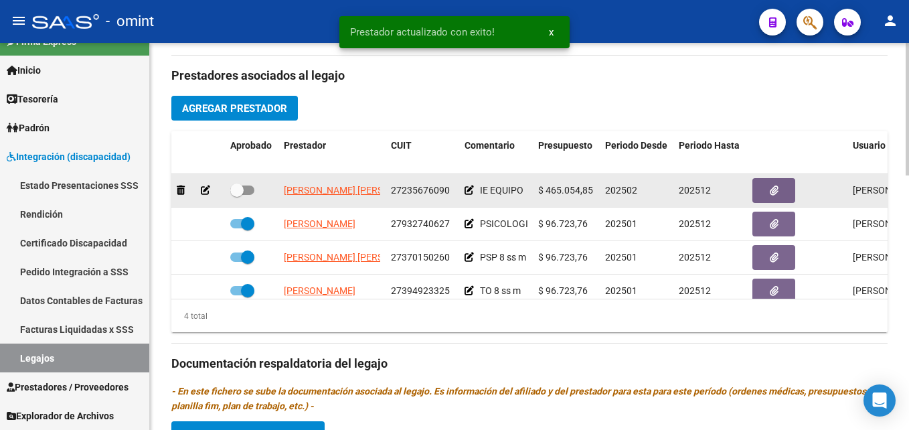
click at [254, 189] on div at bounding box center [251, 190] width 43 height 17
click at [251, 191] on span at bounding box center [242, 189] width 24 height 9
click at [237, 195] on input "checkbox" at bounding box center [236, 195] width 1 height 1
checkbox input "true"
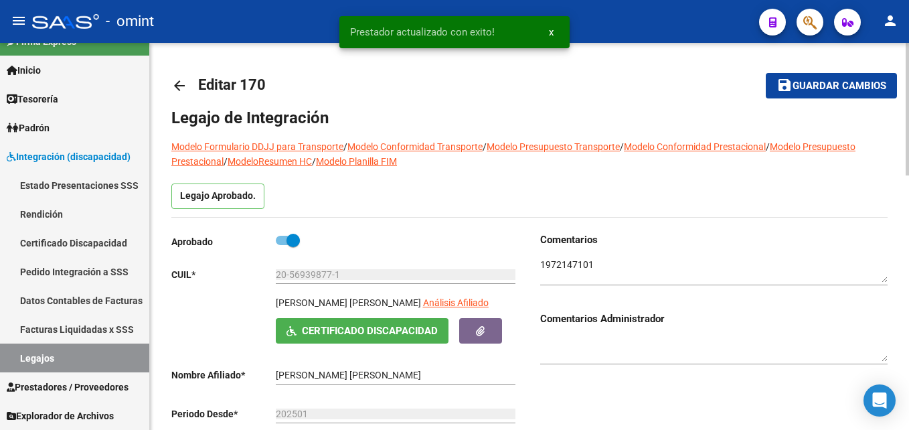
click at [791, 99] on mat-toolbar-row "save Guardar cambios" at bounding box center [820, 85] width 153 height 43
click at [793, 86] on span "Guardar cambios" at bounding box center [840, 86] width 94 height 12
click at [110, 360] on link "Legajos" at bounding box center [74, 357] width 149 height 29
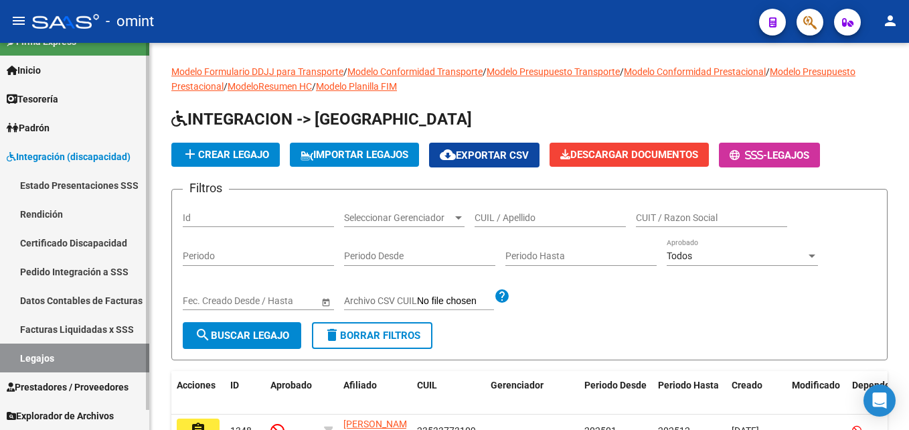
click at [56, 351] on link "Legajos" at bounding box center [74, 357] width 149 height 29
click at [508, 220] on input "CUIL / Apellido" at bounding box center [550, 217] width 151 height 11
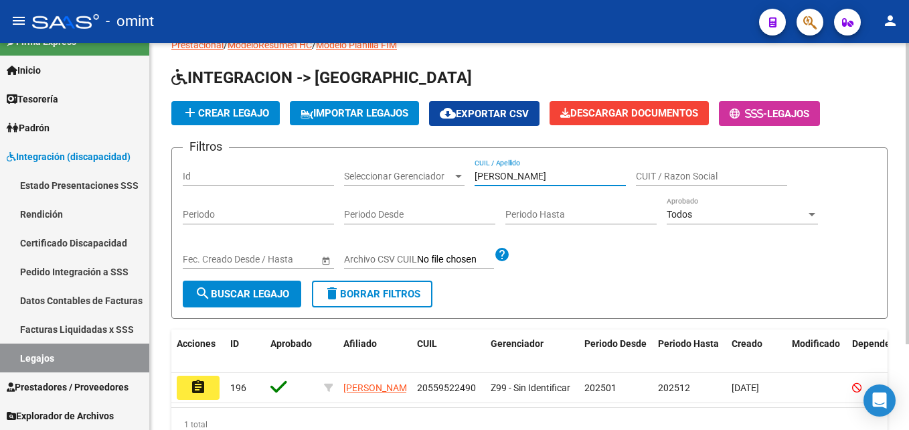
scroll to position [110, 0]
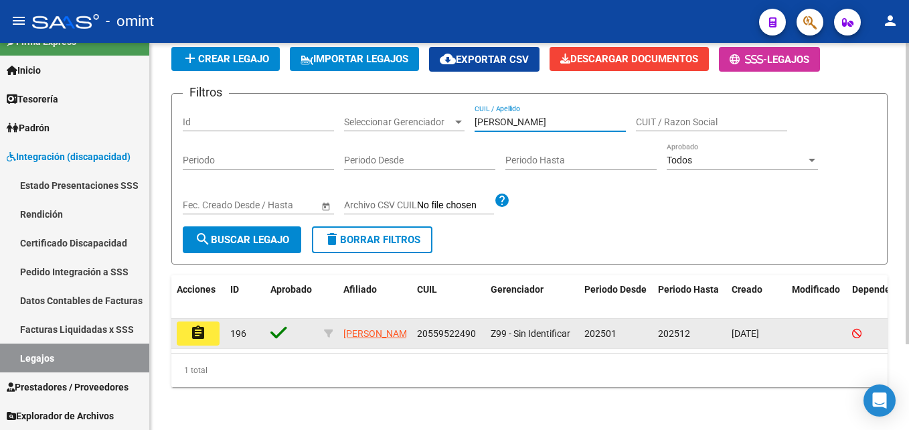
type input "[PERSON_NAME]"
click at [191, 327] on mat-icon "assignment" at bounding box center [198, 333] width 16 height 16
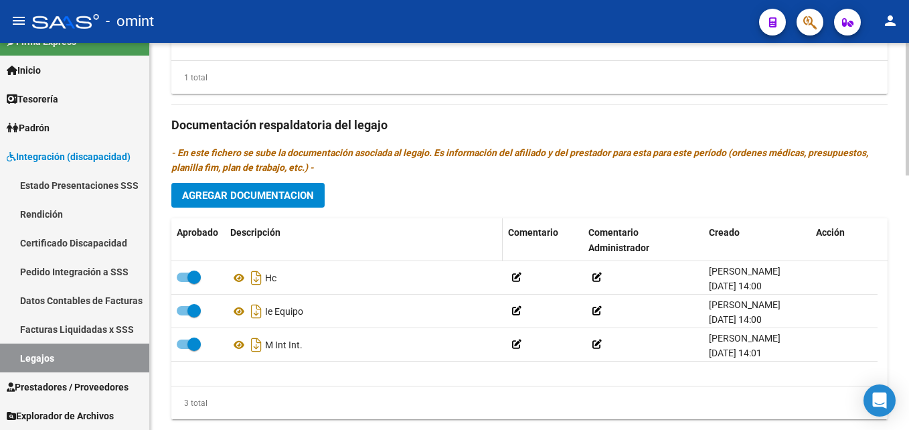
scroll to position [740, 0]
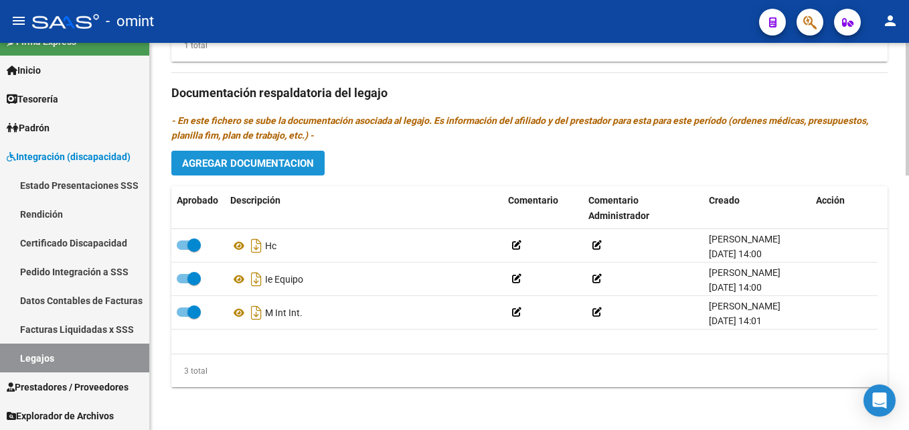
click at [226, 167] on span "Agregar Documentacion" at bounding box center [248, 163] width 132 height 12
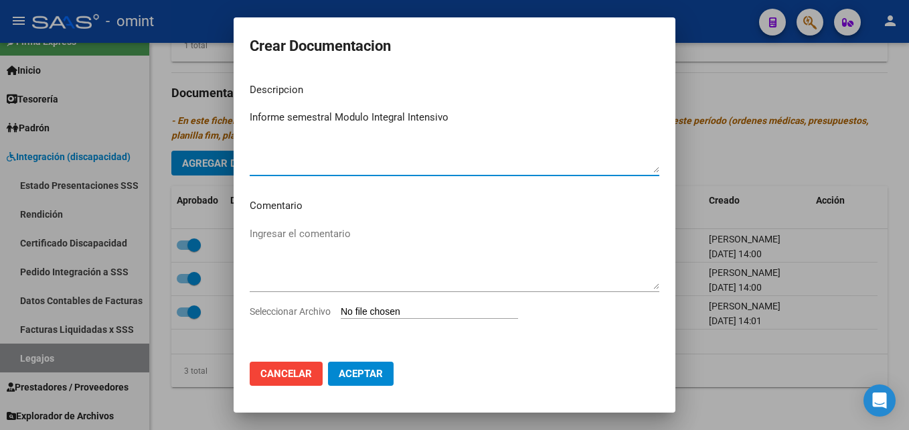
type textarea "Informe semestral Modulo Integral Intensivo"
click at [366, 307] on input "Seleccionar Archivo" at bounding box center [429, 312] width 177 height 13
type input "C:\fakepath\Informe semestral Modulo Integral Intensivo.pdf"
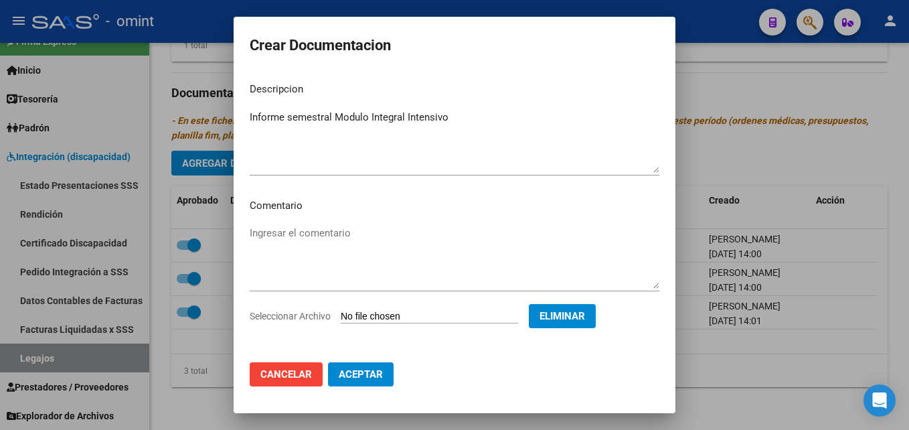
click at [375, 371] on span "Aceptar" at bounding box center [361, 374] width 44 height 12
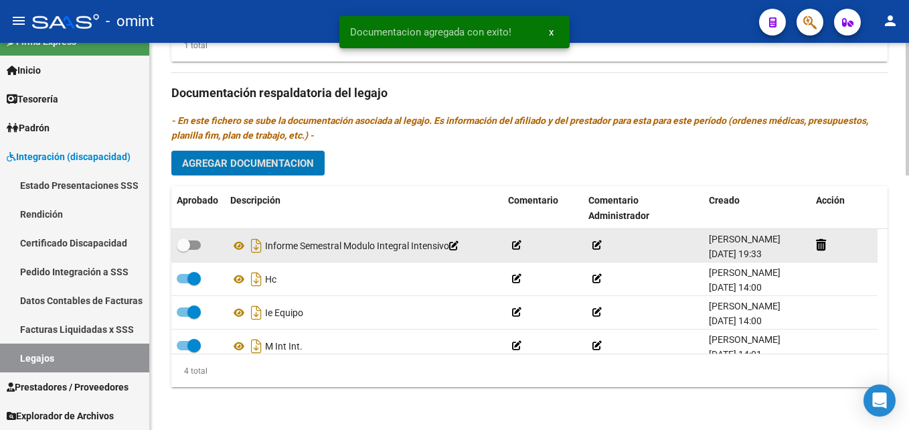
click at [181, 244] on span at bounding box center [183, 244] width 13 height 13
click at [183, 250] on input "checkbox" at bounding box center [183, 250] width 1 height 1
checkbox input "true"
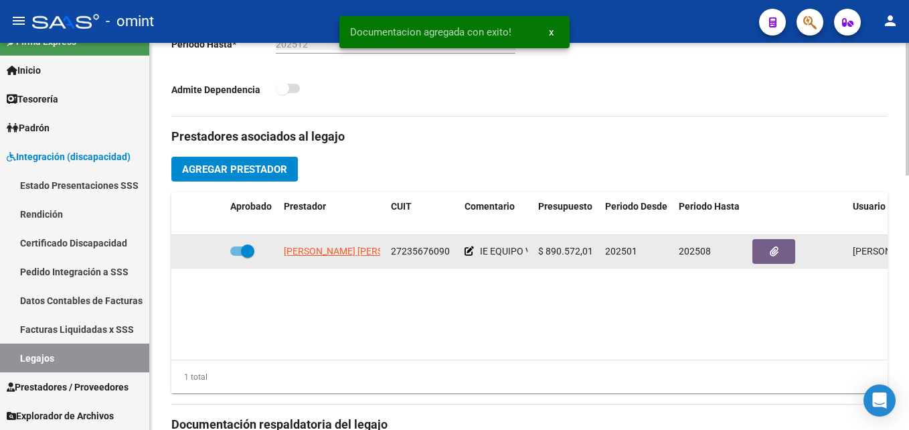
scroll to position [406, 0]
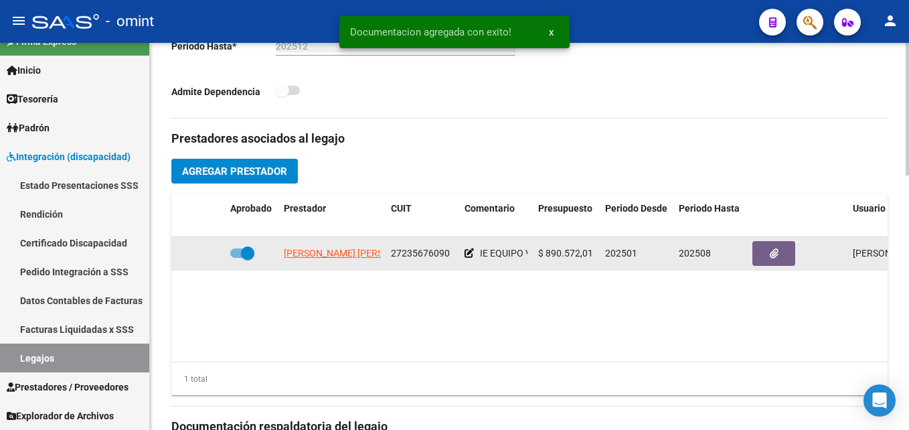
click at [240, 254] on span at bounding box center [242, 252] width 24 height 9
click at [237, 258] on input "checkbox" at bounding box center [236, 258] width 1 height 1
checkbox input "false"
click at [205, 255] on icon at bounding box center [205, 252] width 9 height 9
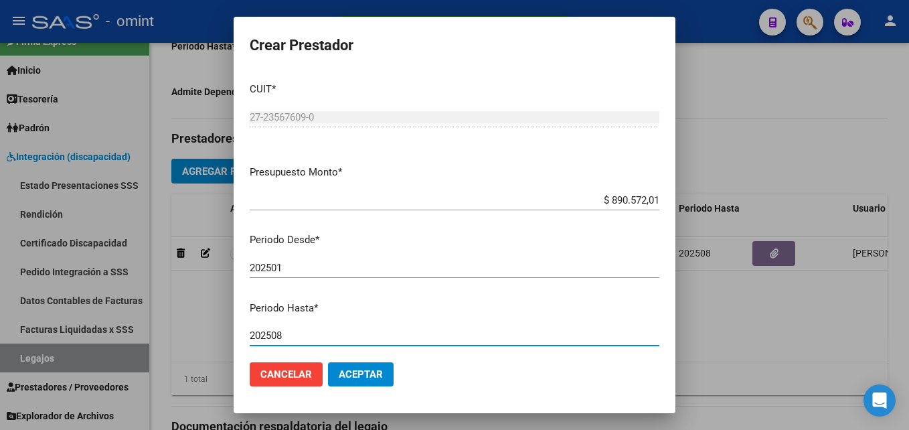
click at [316, 331] on input "202508" at bounding box center [455, 335] width 410 height 12
type input "202512"
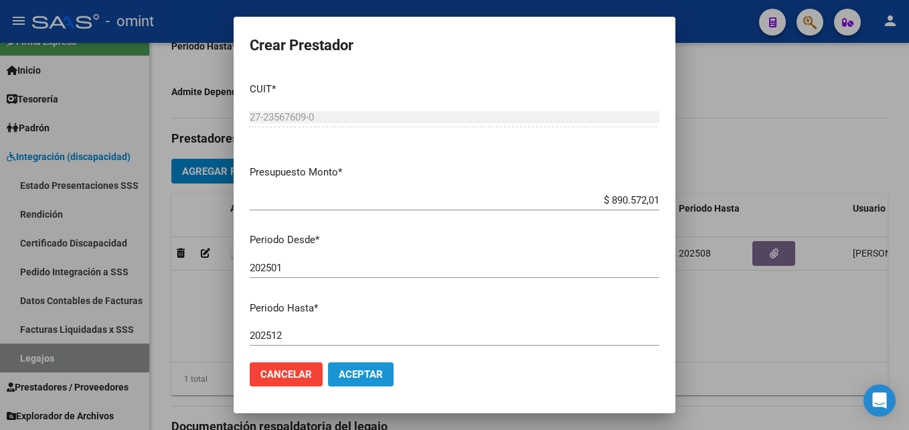
click at [362, 386] on button "Aceptar" at bounding box center [361, 374] width 66 height 24
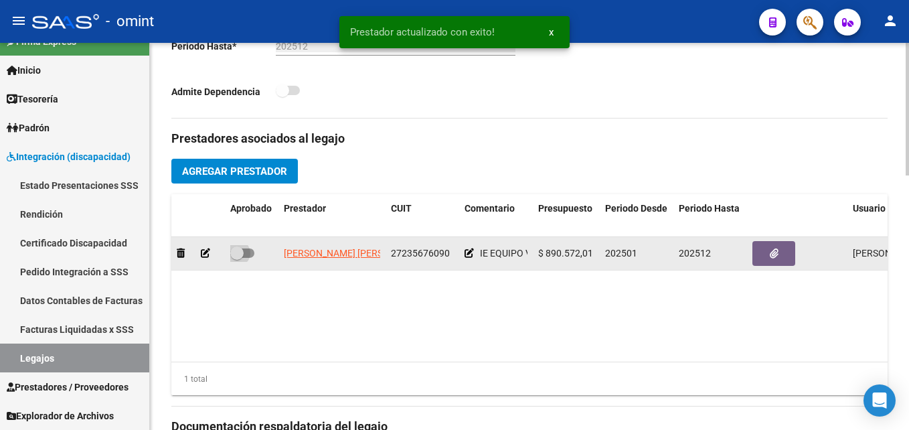
click at [249, 258] on span at bounding box center [242, 252] width 24 height 9
click at [237, 258] on input "checkbox" at bounding box center [236, 258] width 1 height 1
checkbox input "true"
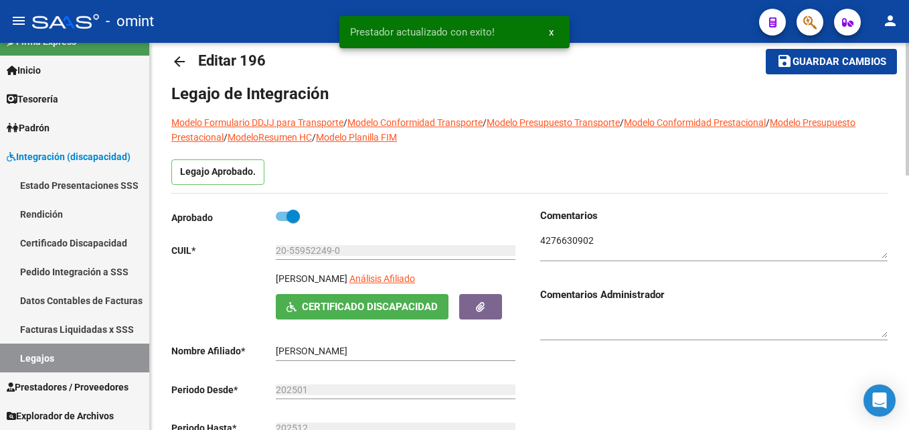
scroll to position [0, 0]
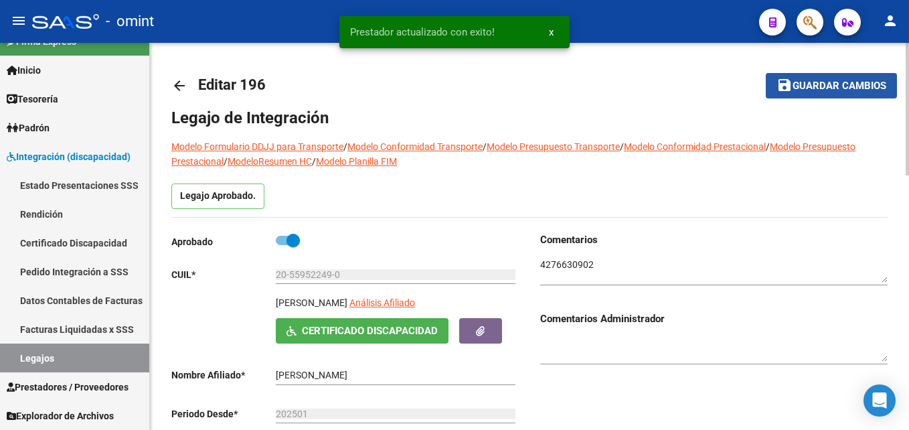
click at [799, 78] on button "save Guardar cambios" at bounding box center [831, 85] width 131 height 25
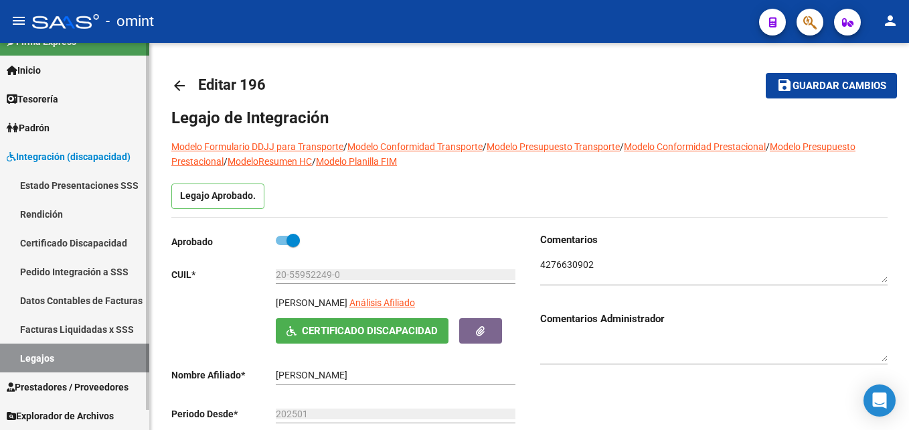
drag, startPoint x: 97, startPoint y: 235, endPoint x: 113, endPoint y: 236, distance: 16.1
click at [97, 235] on link "Certificado Discapacidad" at bounding box center [74, 242] width 149 height 29
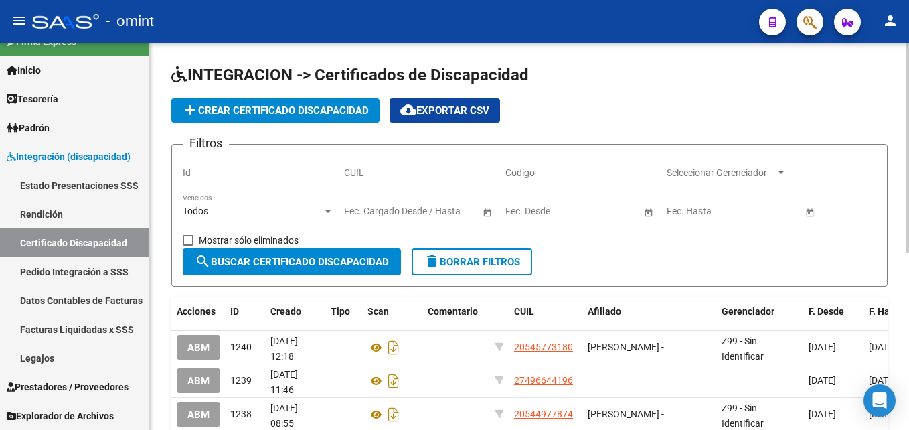
click at [282, 116] on span "add Crear Certificado Discapacidad" at bounding box center [275, 110] width 187 height 12
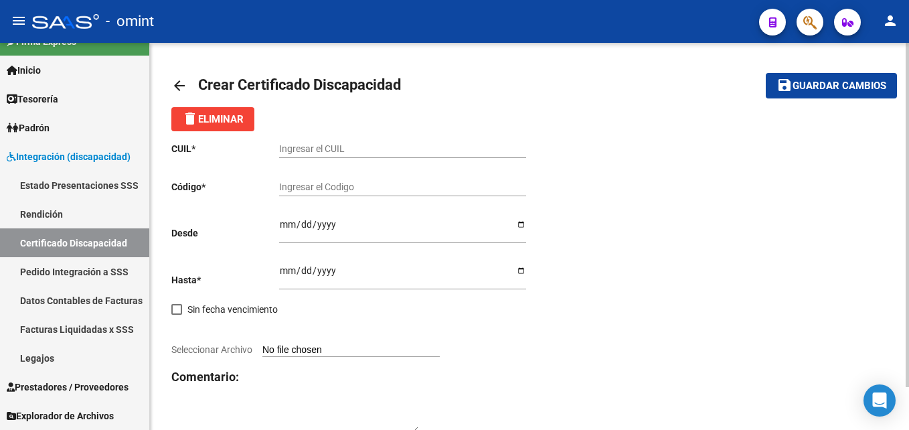
click at [321, 156] on div "Ingresar el CUIL" at bounding box center [402, 144] width 247 height 27
paste input "20-58797054-7"
type input "20-58797054-7"
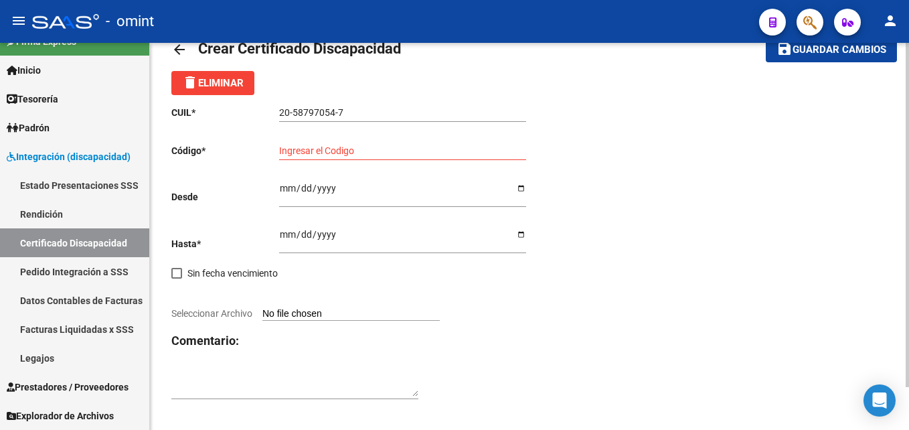
scroll to position [48, 0]
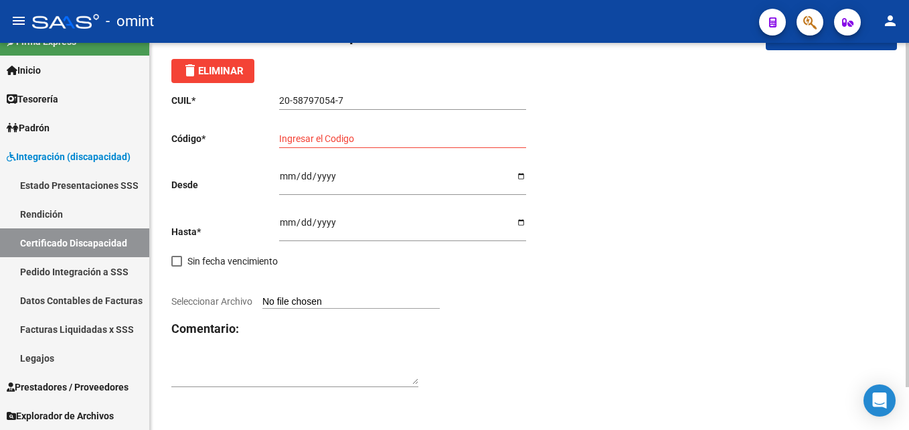
click at [371, 136] on input "Ingresar el Codigo" at bounding box center [402, 138] width 247 height 11
type input "8481119109"
type input "[DATE]"
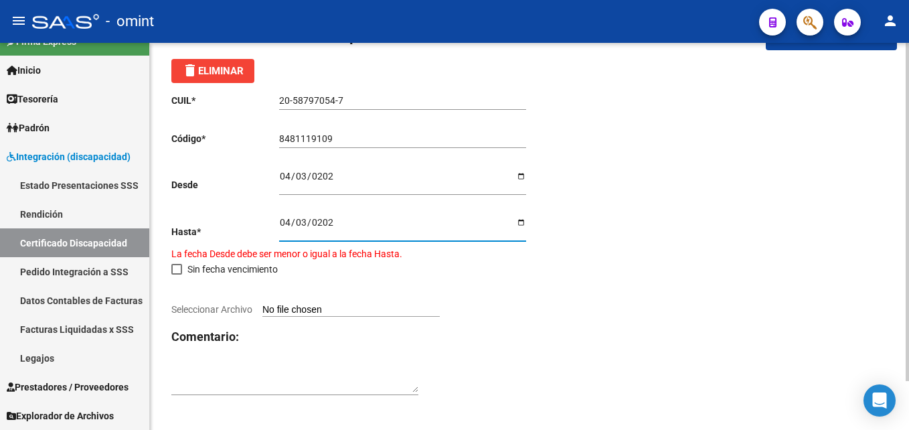
type input "[DATE]"
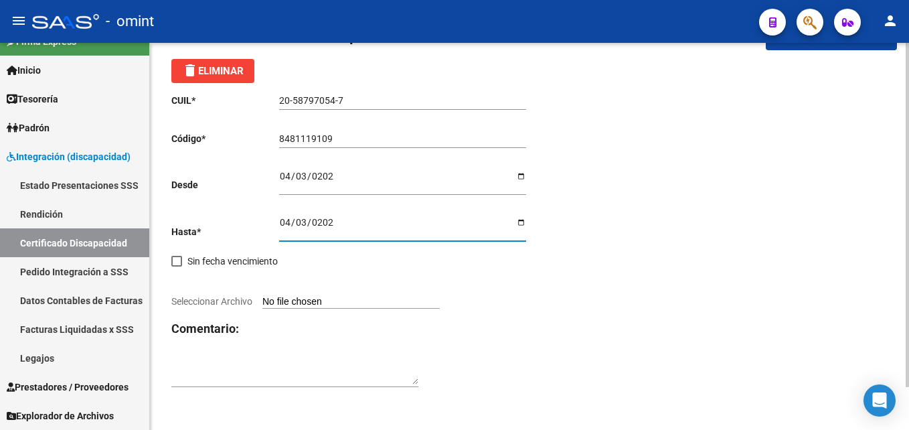
click at [308, 299] on input "Seleccionar Archivo" at bounding box center [350, 302] width 177 height 13
type input "C:\fakepath\CUD.pdf"
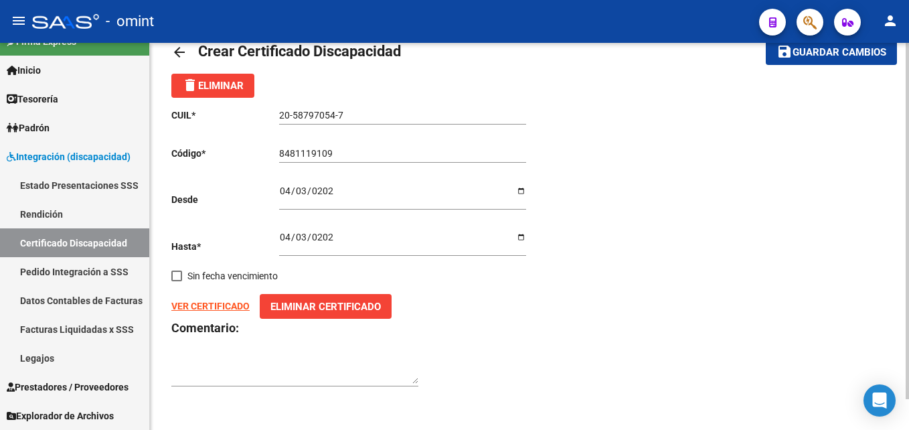
scroll to position [0, 0]
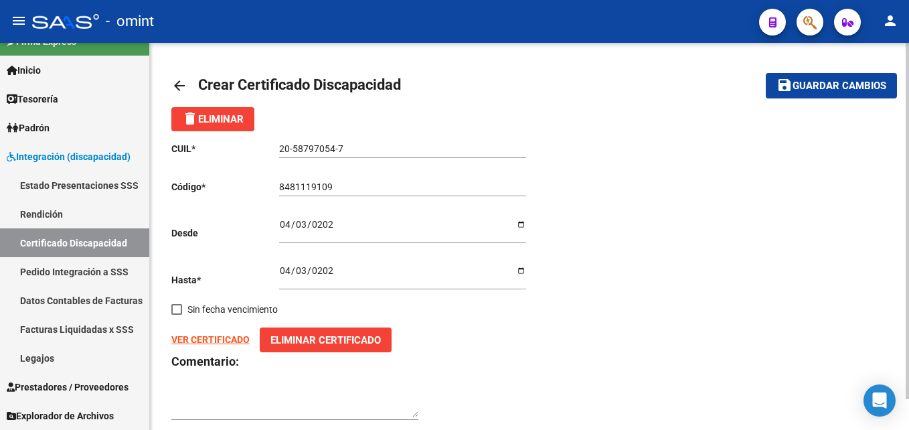
click at [783, 90] on mat-icon "save" at bounding box center [785, 85] width 16 height 16
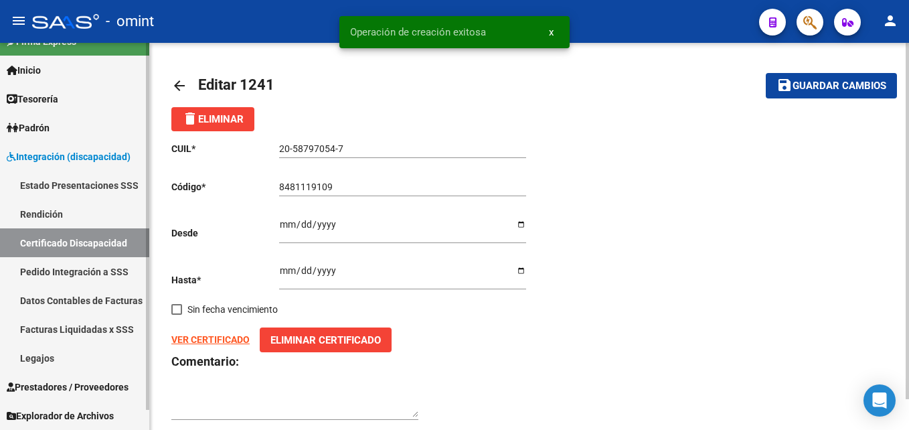
drag, startPoint x: 61, startPoint y: 357, endPoint x: 94, endPoint y: 353, distance: 33.8
click at [61, 357] on link "Legajos" at bounding box center [74, 357] width 149 height 29
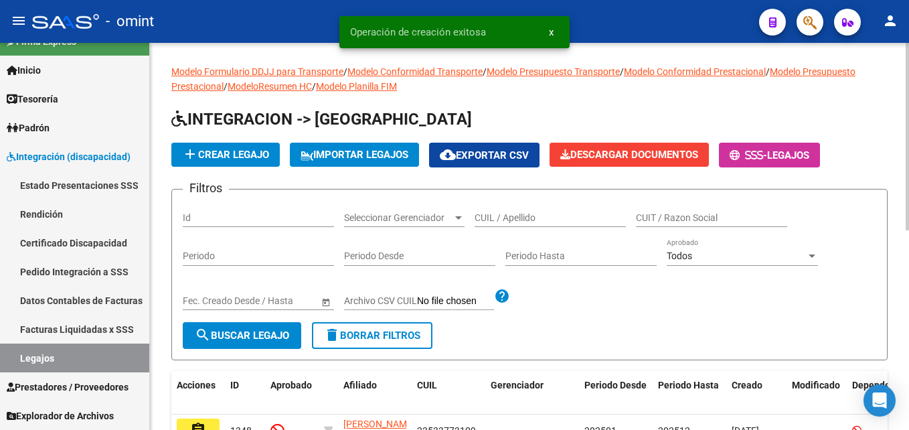
click at [230, 160] on span "add Crear Legajo" at bounding box center [225, 155] width 87 height 12
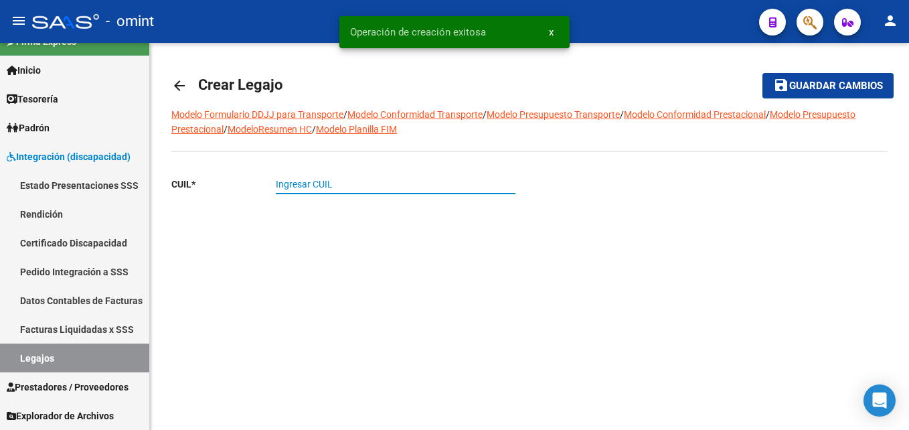
click at [329, 185] on input "Ingresar CUIL" at bounding box center [396, 184] width 240 height 11
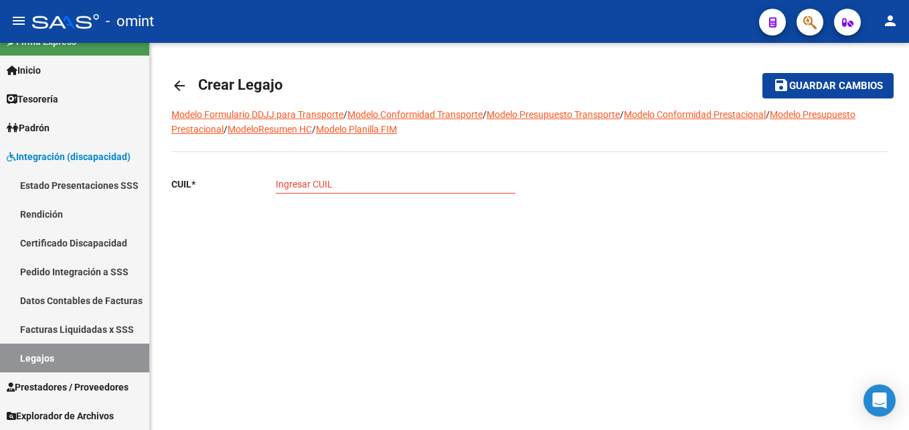
click at [313, 184] on input "Ingresar CUIL" at bounding box center [396, 184] width 240 height 11
paste input "20-58797054-7"
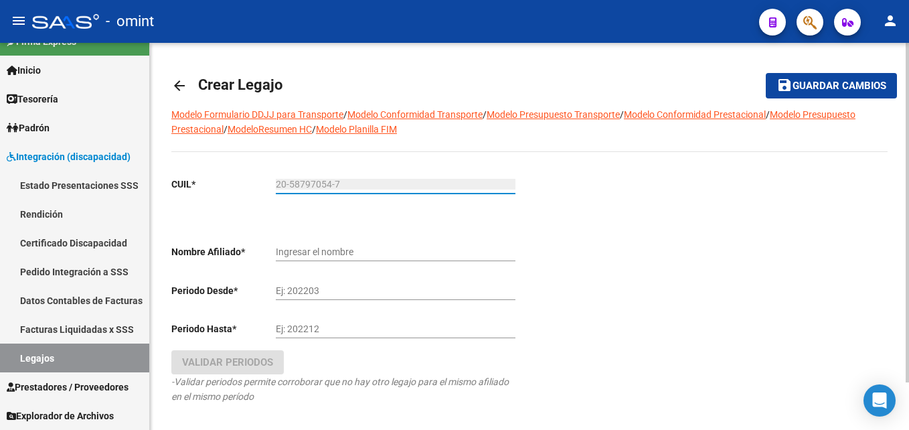
scroll to position [54, 0]
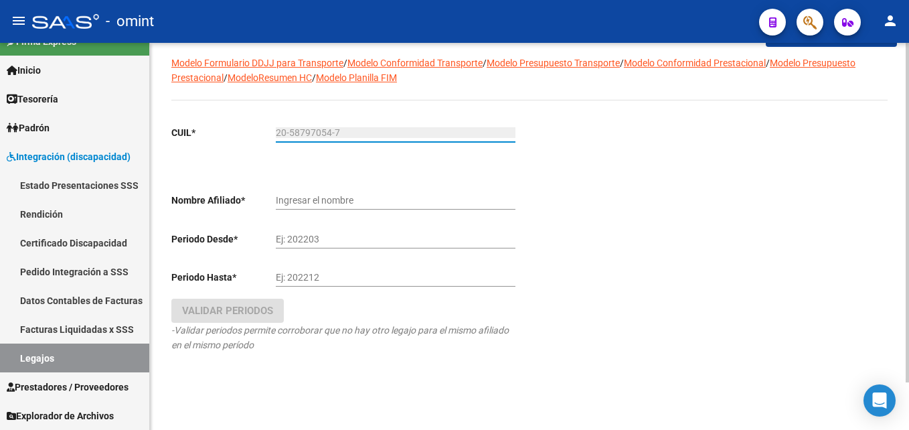
type input "20-58797054-7"
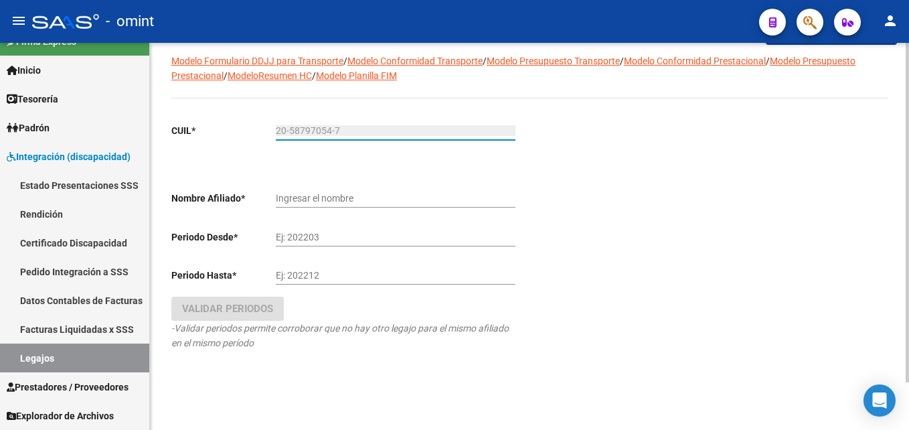
type input "[PERSON_NAME]"
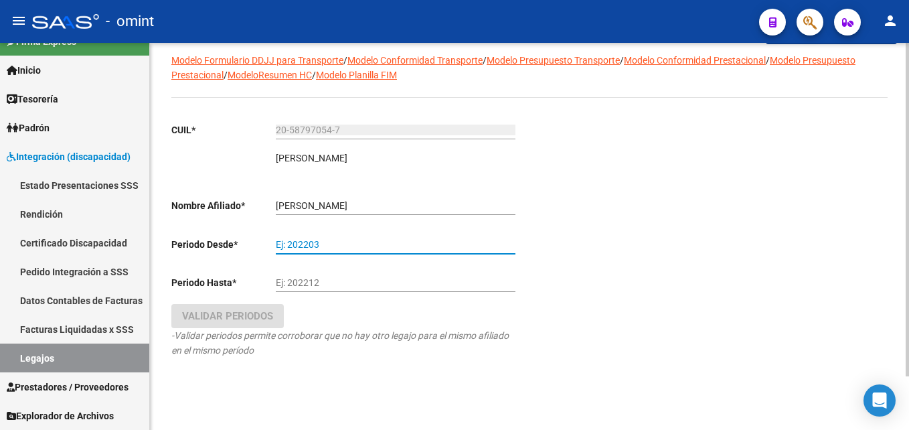
click at [312, 243] on input "Ej: 202203" at bounding box center [396, 244] width 240 height 11
type input "202501"
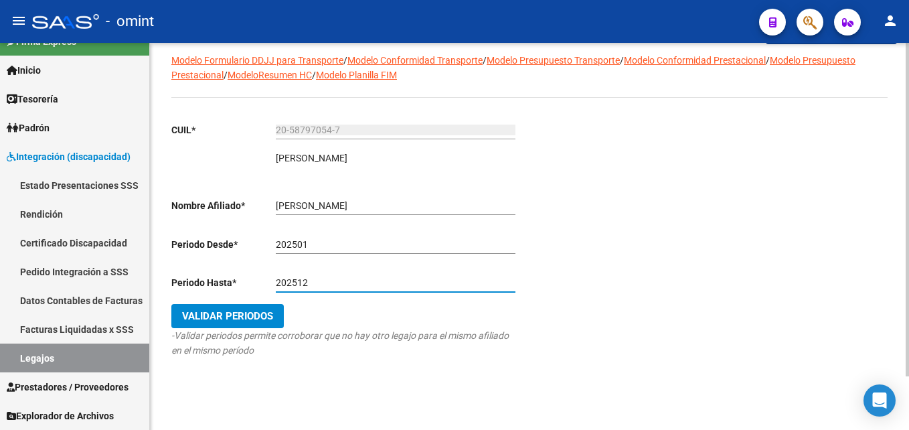
type input "202512"
click at [234, 317] on span "Validar Periodos" at bounding box center [227, 316] width 91 height 12
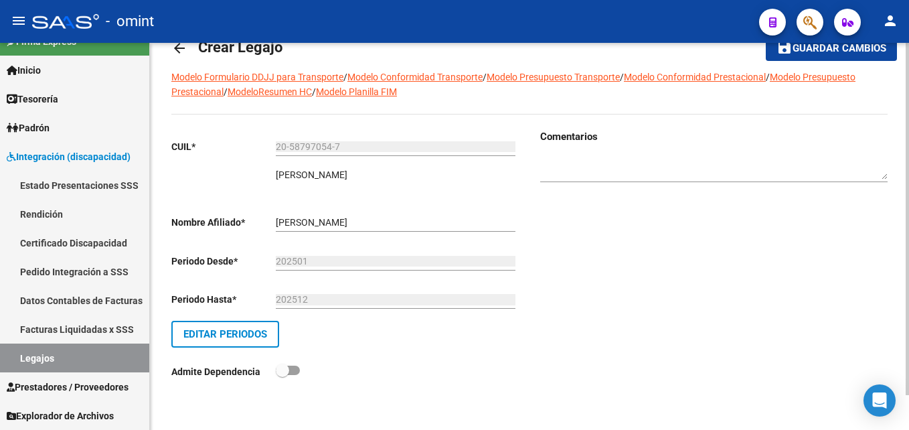
click at [606, 152] on div at bounding box center [713, 163] width 347 height 38
paste textarea "1833146202"
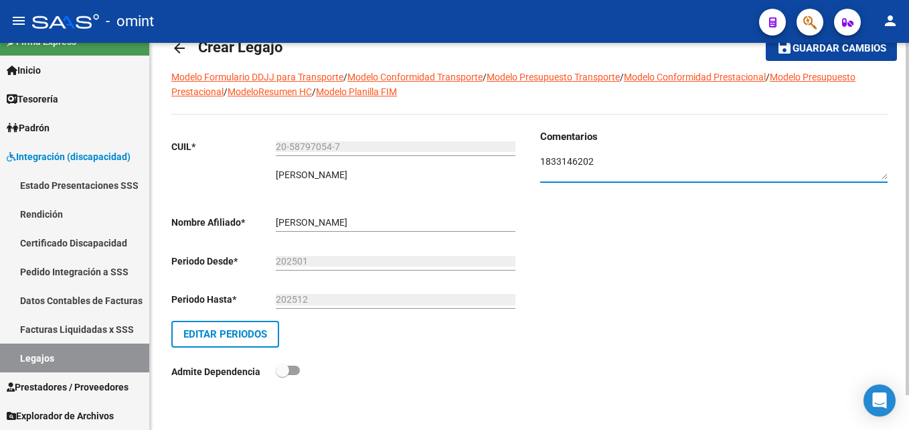
type textarea "1833146202"
click at [788, 45] on mat-icon "save" at bounding box center [785, 47] width 16 height 16
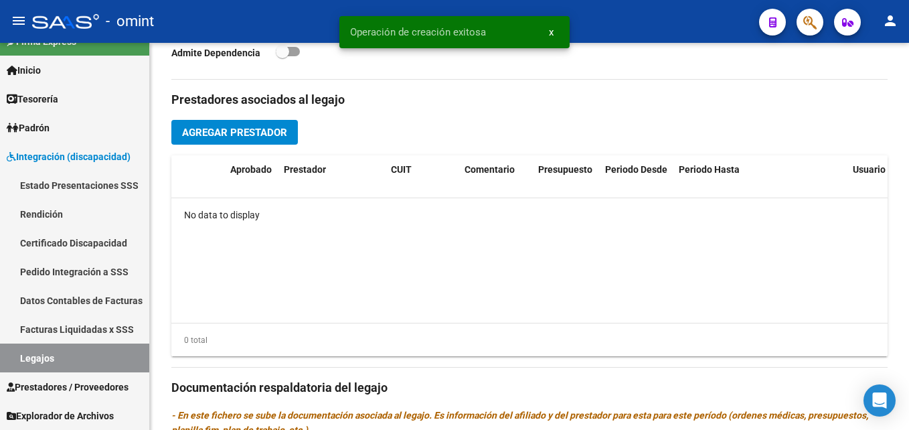
scroll to position [669, 0]
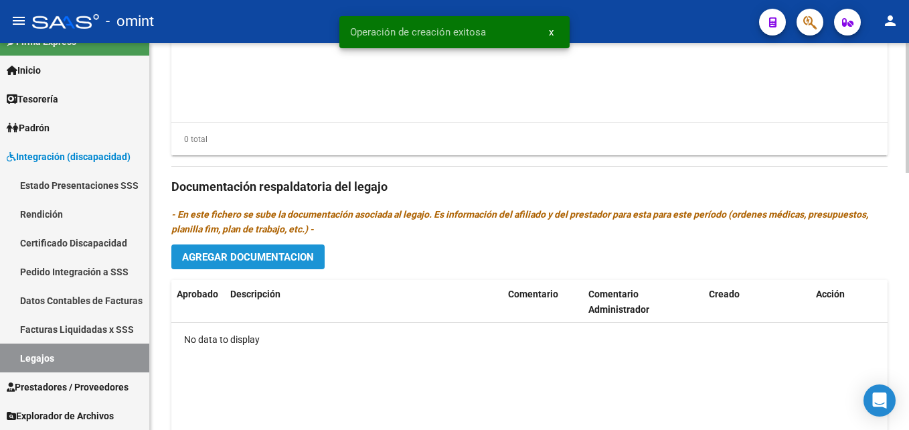
click at [271, 249] on button "Agregar Documentacion" at bounding box center [247, 256] width 153 height 25
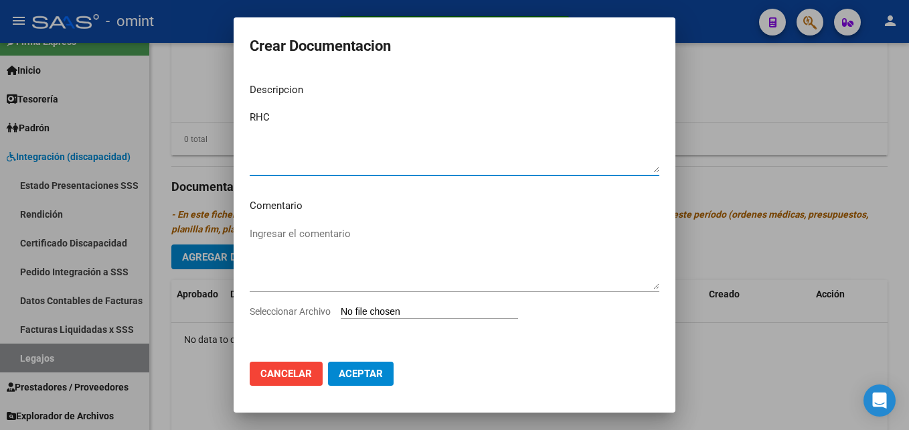
type textarea "RHC"
click at [384, 319] on input "Seleccionar Archivo" at bounding box center [429, 312] width 177 height 13
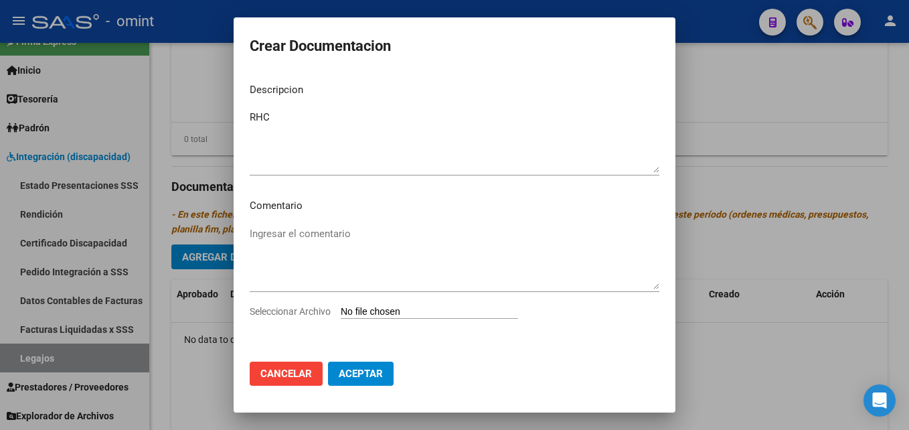
type input "C:\fakepath\RHC.pdf"
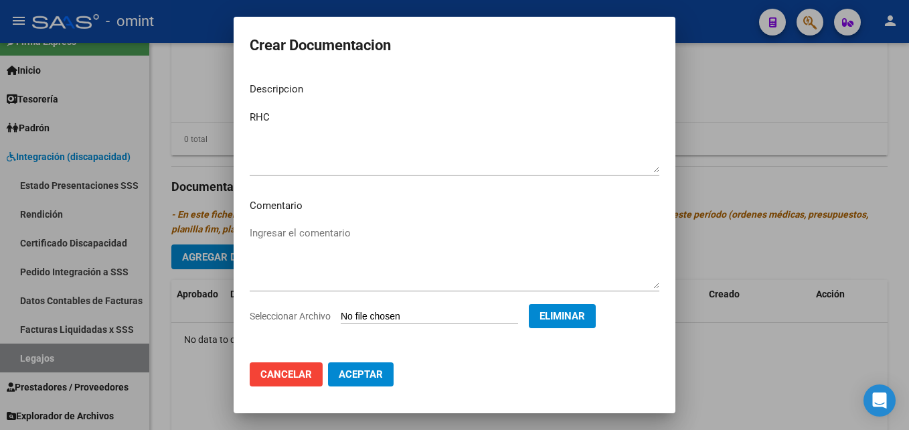
click at [370, 369] on span "Aceptar" at bounding box center [361, 374] width 44 height 12
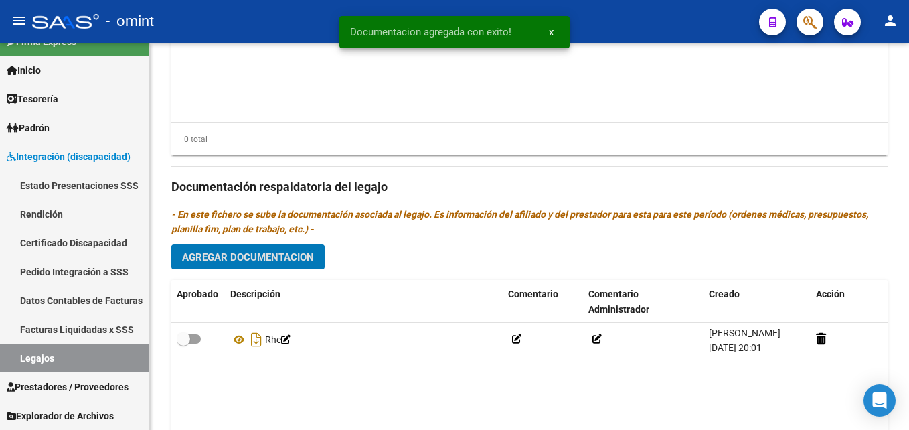
scroll to position [736, 0]
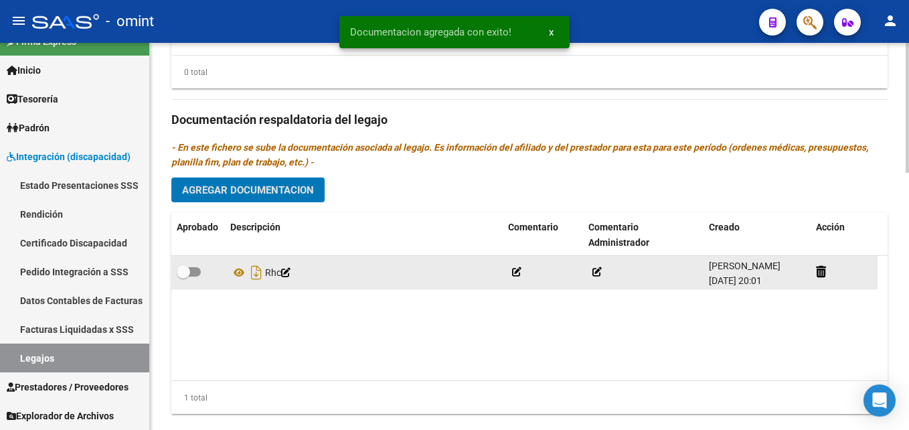
click at [183, 268] on span at bounding box center [183, 271] width 13 height 13
click at [183, 276] on input "checkbox" at bounding box center [183, 276] width 1 height 1
checkbox input "true"
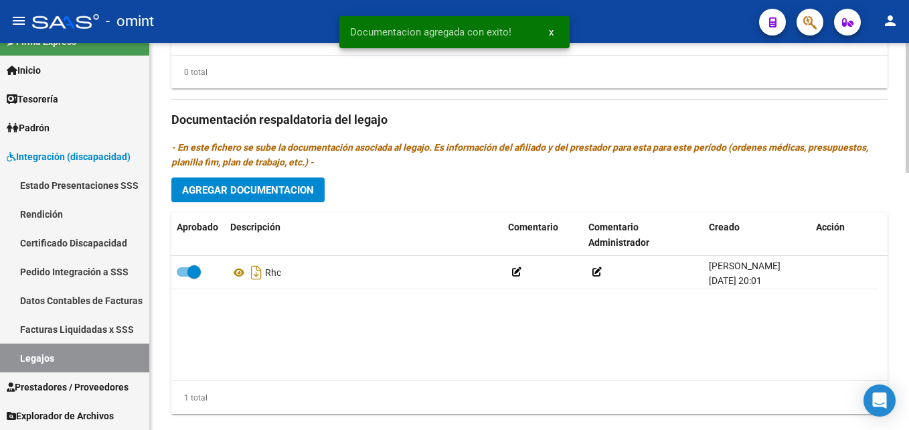
click at [278, 188] on span "Agregar Documentacion" at bounding box center [248, 190] width 132 height 12
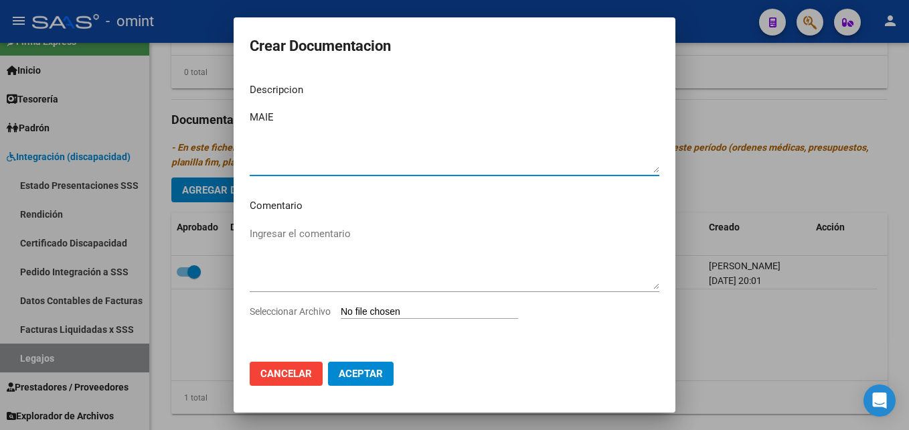
type textarea "MAIE"
click at [384, 309] on input "Seleccionar Archivo" at bounding box center [429, 312] width 177 height 13
type input "C:\fakepath\MAIE.pdf"
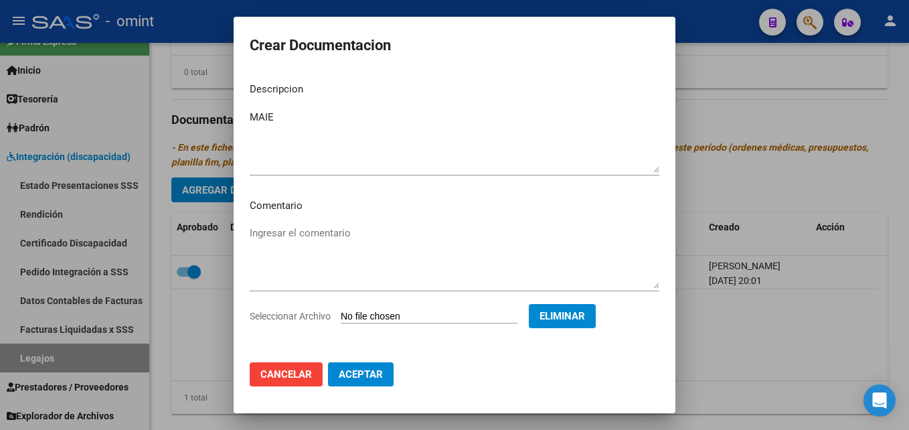
click at [377, 372] on span "Aceptar" at bounding box center [361, 374] width 44 height 12
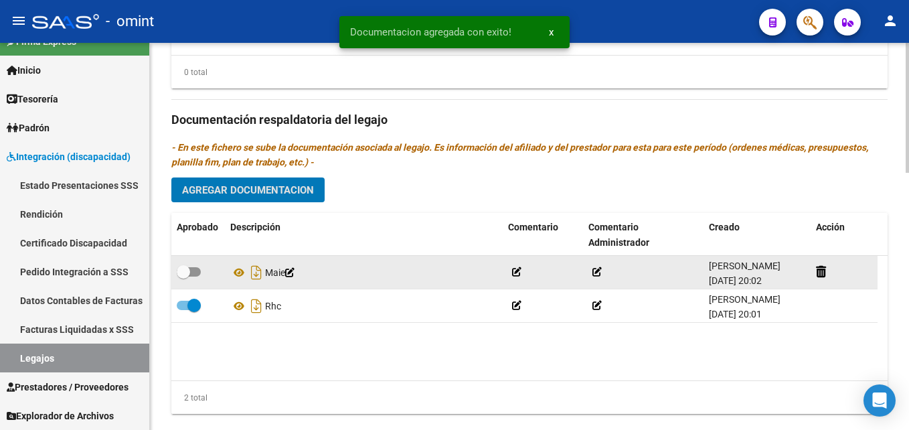
click at [187, 274] on span at bounding box center [183, 271] width 13 height 13
click at [183, 276] on input "checkbox" at bounding box center [183, 276] width 1 height 1
checkbox input "true"
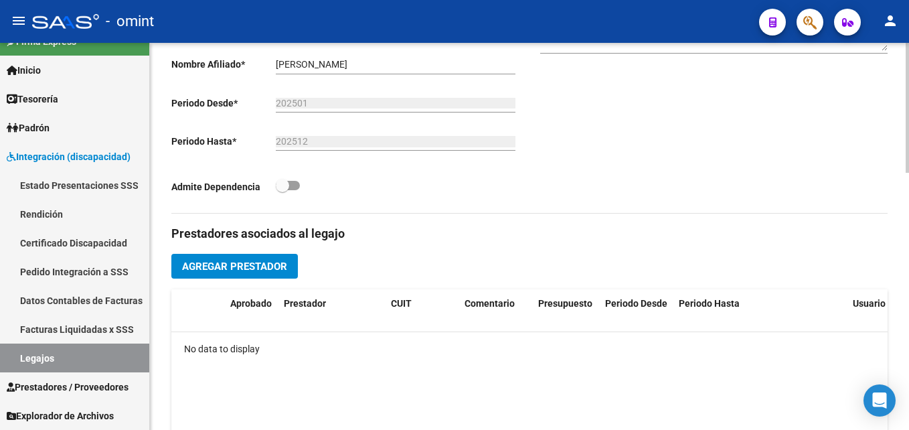
scroll to position [536, 0]
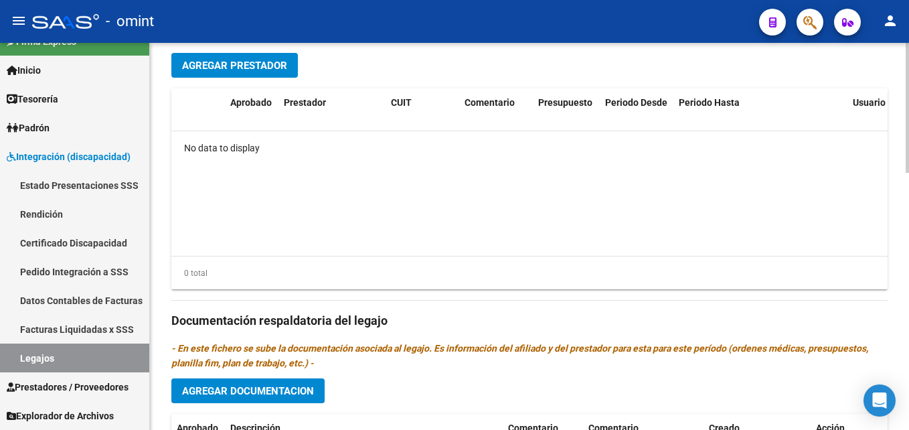
click at [236, 69] on span "Agregar Prestador" at bounding box center [234, 66] width 105 height 12
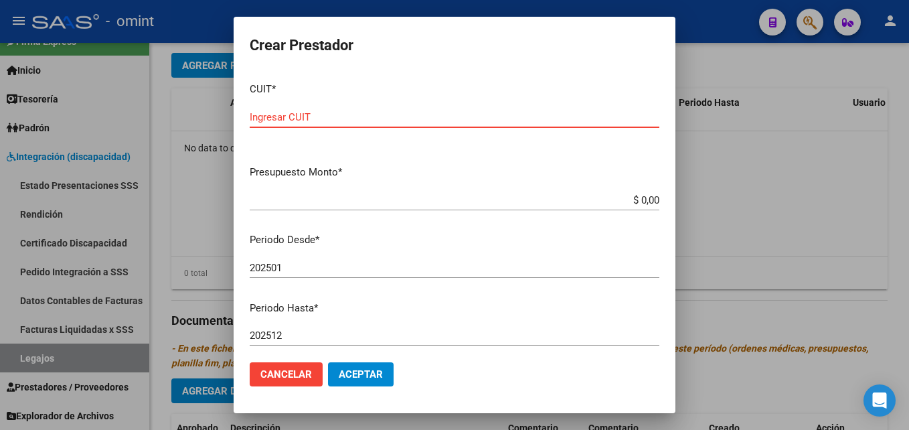
paste input "27-30464752-9"
type input "27-30464752-9"
click at [420, 205] on input "$ 0,00" at bounding box center [455, 200] width 410 height 12
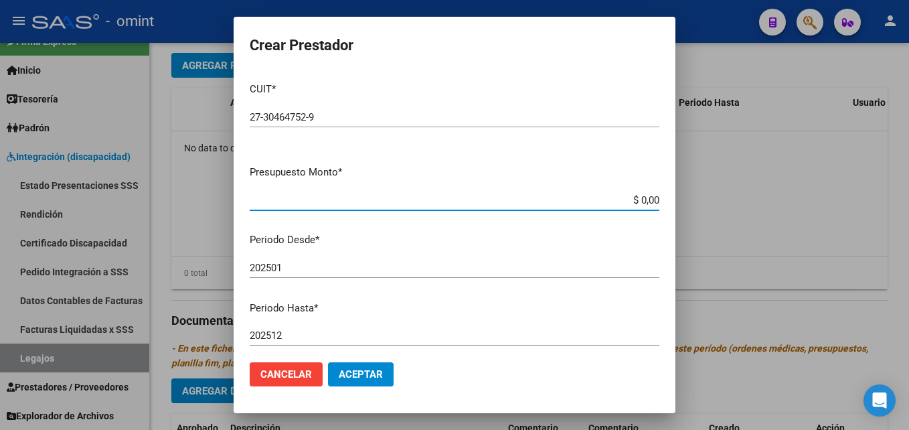
paste input "475.830,36"
type input "$ 475.830,36"
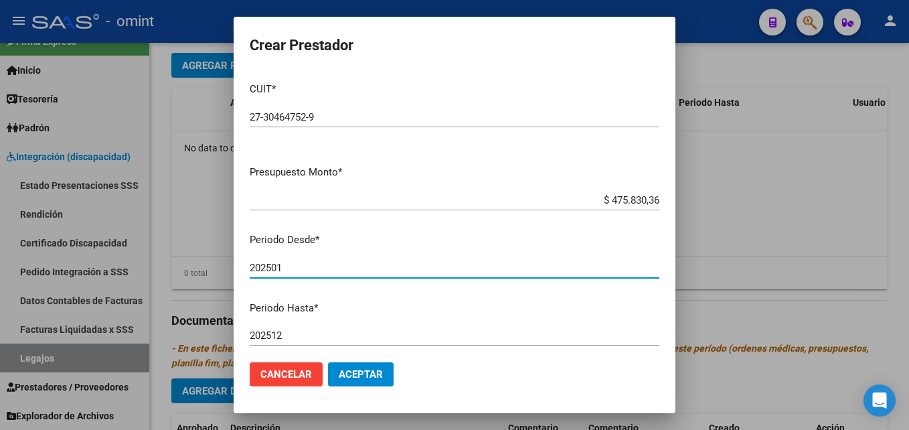
click at [307, 273] on input "202501" at bounding box center [455, 268] width 410 height 12
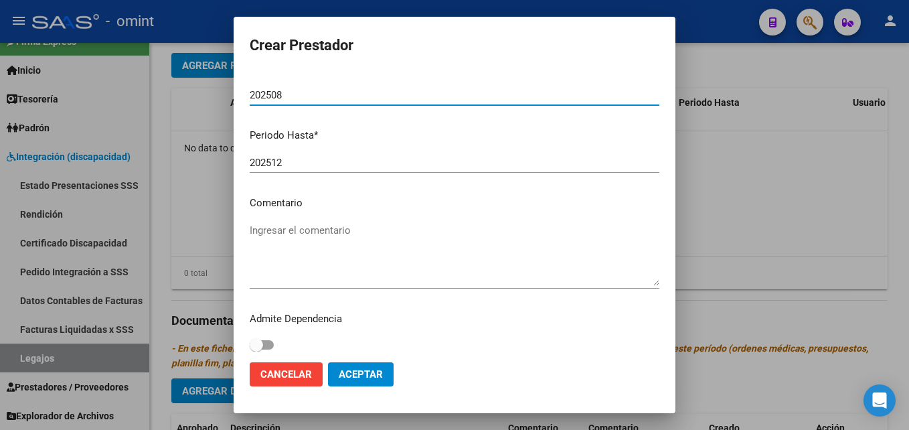
scroll to position [179, 0]
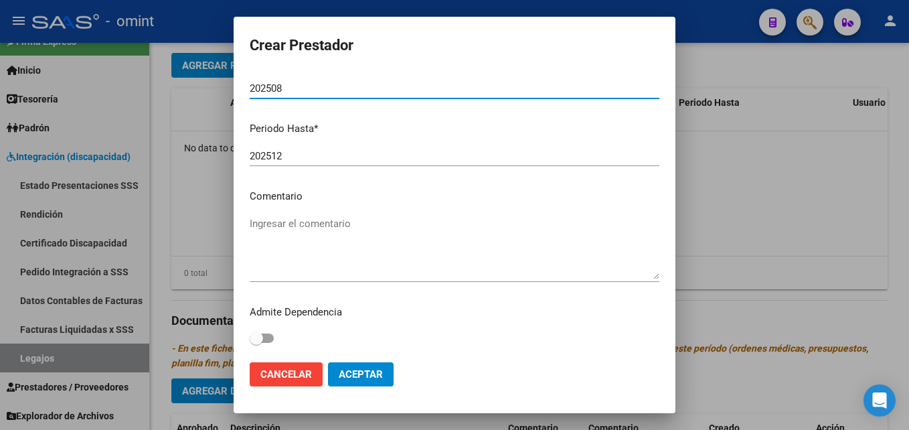
type input "202508"
click at [368, 367] on button "Aceptar" at bounding box center [361, 374] width 66 height 24
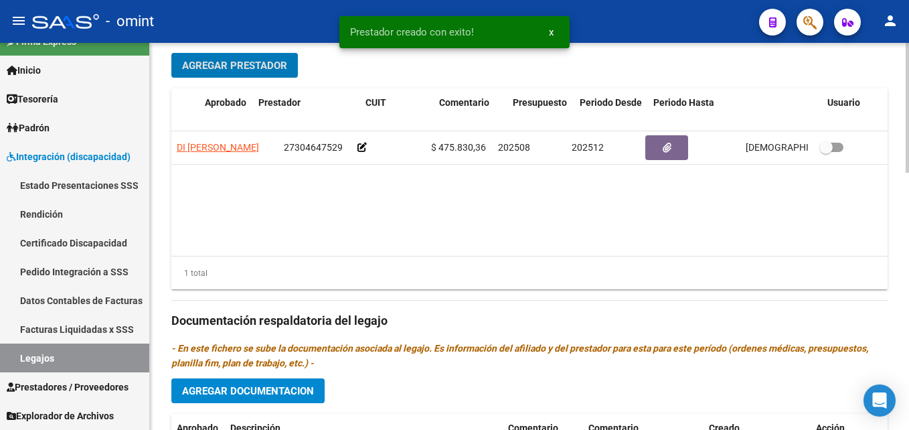
scroll to position [0, 0]
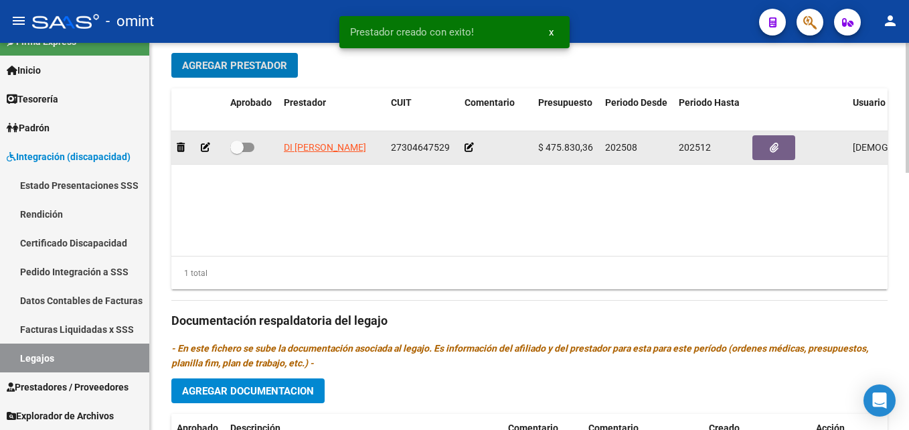
click at [465, 145] on icon at bounding box center [469, 147] width 9 height 9
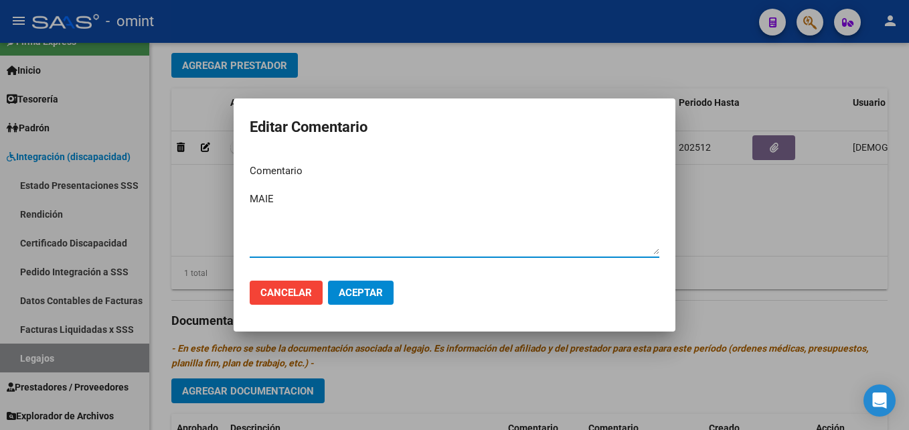
type textarea "MAIE"
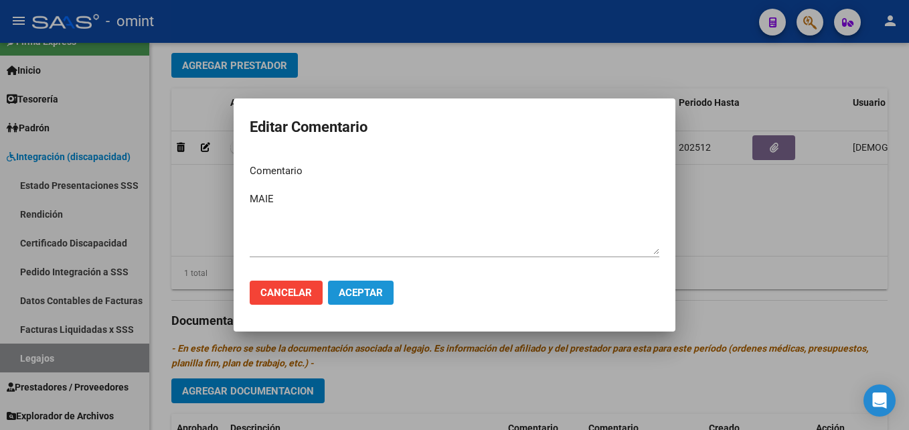
click at [366, 291] on span "Aceptar" at bounding box center [361, 293] width 44 height 12
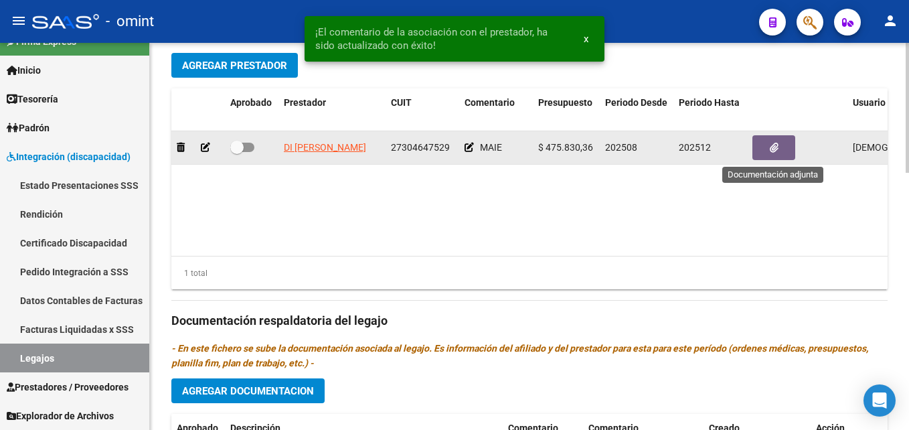
click at [771, 149] on icon "button" at bounding box center [774, 148] width 9 height 10
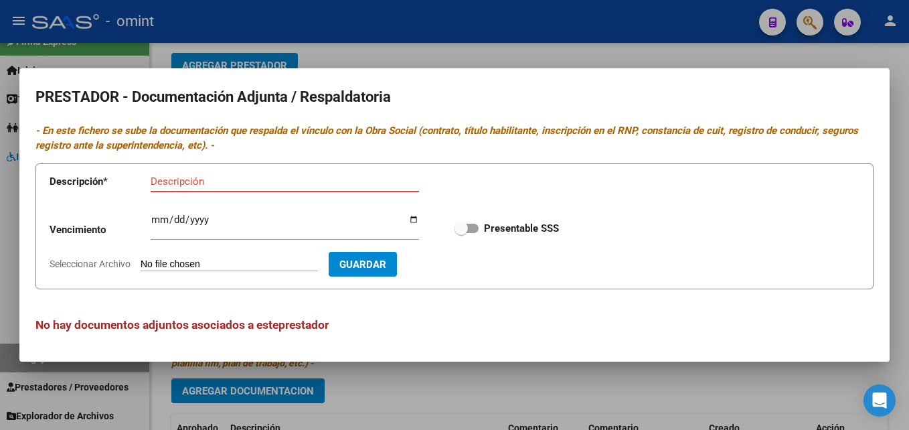
click at [167, 183] on input "Descripción" at bounding box center [285, 181] width 268 height 12
type input "AFIP + CBU"
type input "[DATE]"
click at [467, 229] on span at bounding box center [461, 228] width 13 height 13
click at [461, 233] on input "Presentable SSS" at bounding box center [461, 233] width 1 height 1
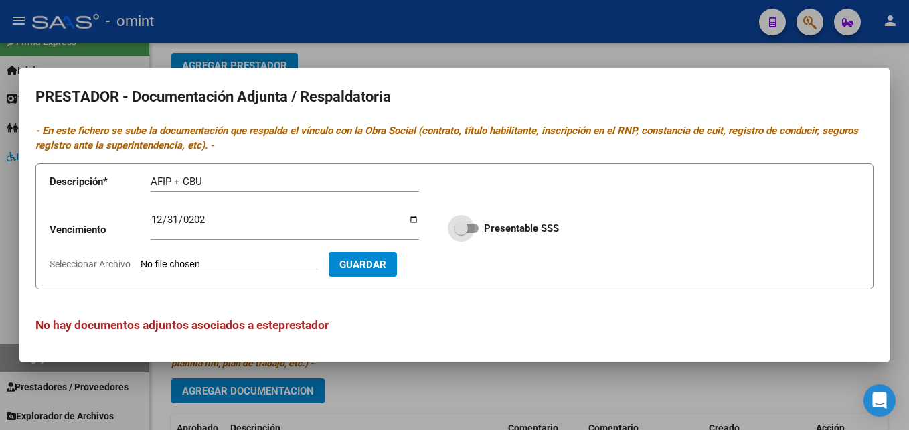
checkbox input "true"
click at [250, 270] on input "Seleccionar Archivo" at bounding box center [229, 264] width 177 height 13
type input "C:\fakepath\Documentacion del prestador.pdf"
click at [475, 256] on button "Guardar" at bounding box center [440, 264] width 68 height 25
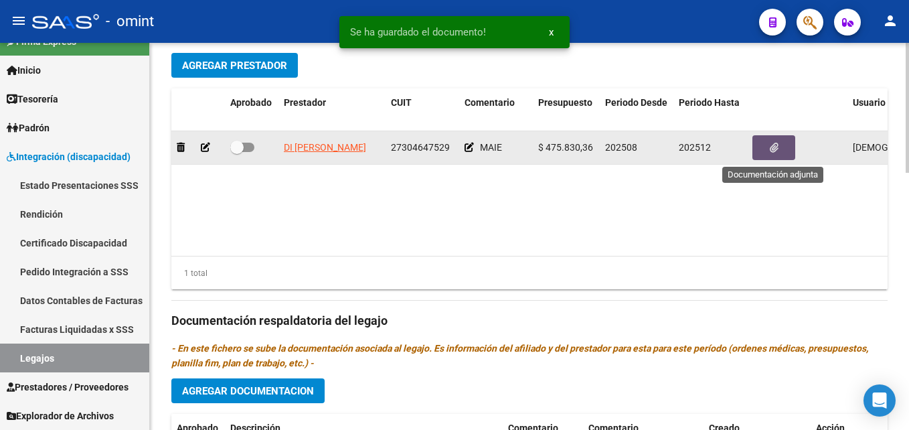
click at [242, 149] on span at bounding box center [236, 147] width 13 height 13
click at [237, 152] on input "checkbox" at bounding box center [236, 152] width 1 height 1
checkbox input "true"
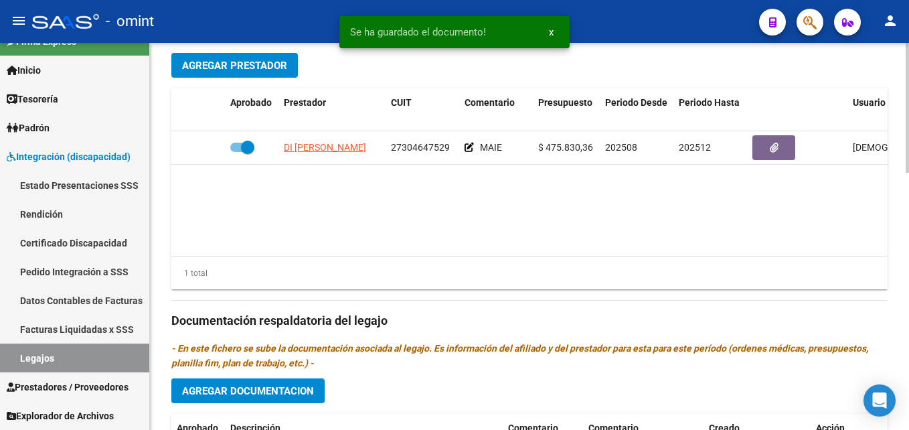
drag, startPoint x: 481, startPoint y: 262, endPoint x: 590, endPoint y: 260, distance: 109.8
click at [590, 260] on div "1 total" at bounding box center [529, 272] width 716 height 33
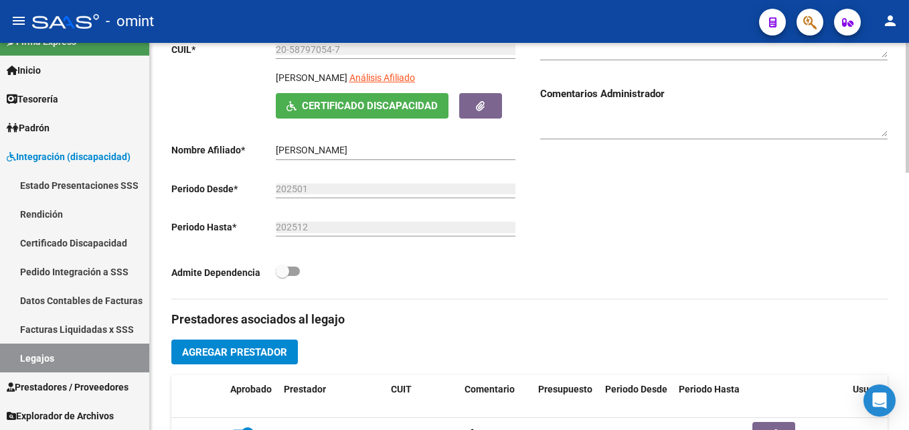
scroll to position [28, 0]
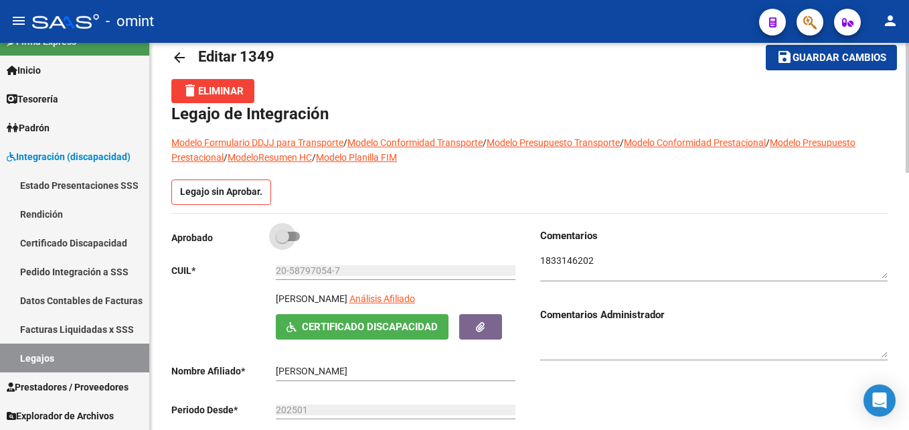
click at [285, 234] on span at bounding box center [282, 236] width 13 height 13
click at [282, 241] on input "checkbox" at bounding box center [282, 241] width 1 height 1
checkbox input "true"
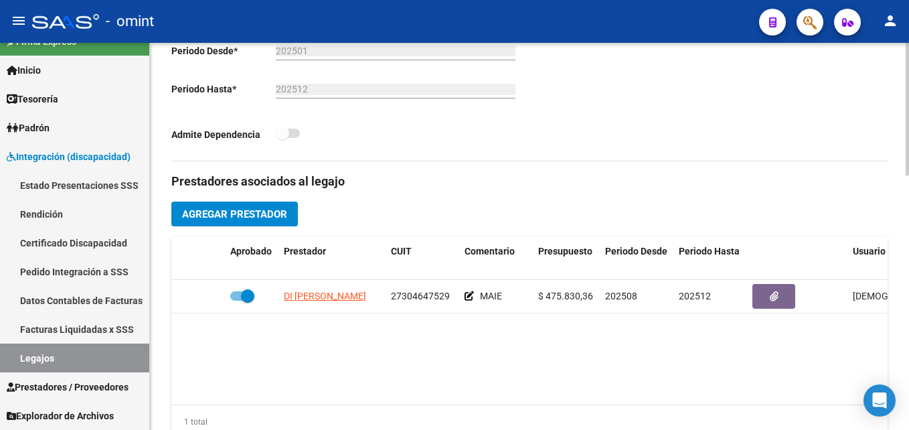
scroll to position [0, 0]
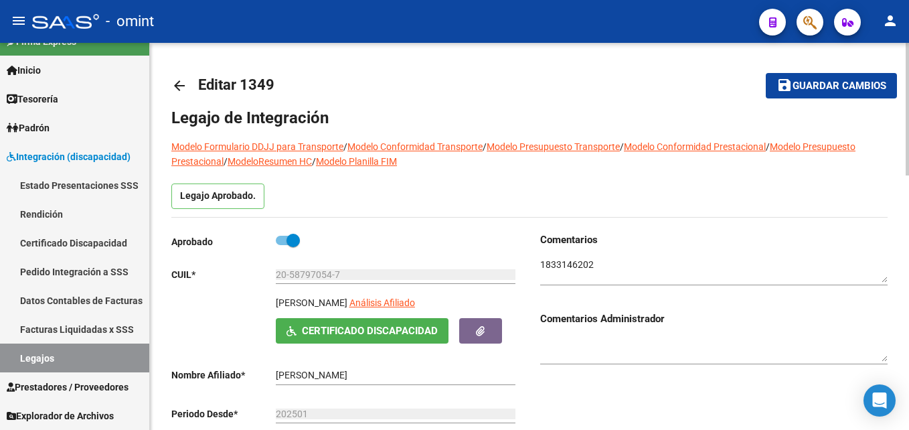
click at [809, 88] on span "Guardar cambios" at bounding box center [840, 86] width 94 height 12
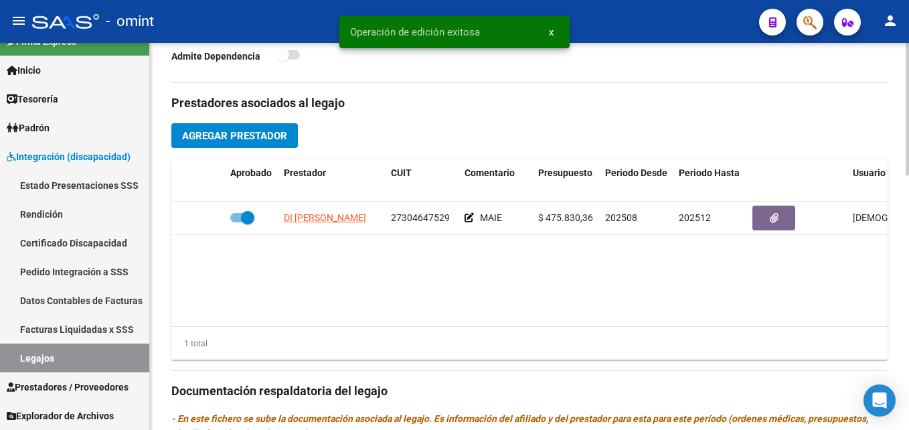
scroll to position [536, 0]
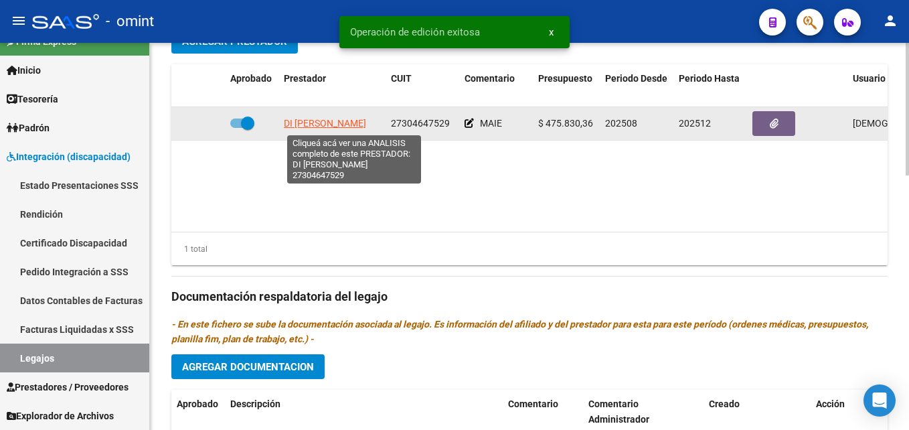
click at [313, 120] on span "DI [PERSON_NAME]" at bounding box center [325, 123] width 82 height 11
type textarea "27304647529"
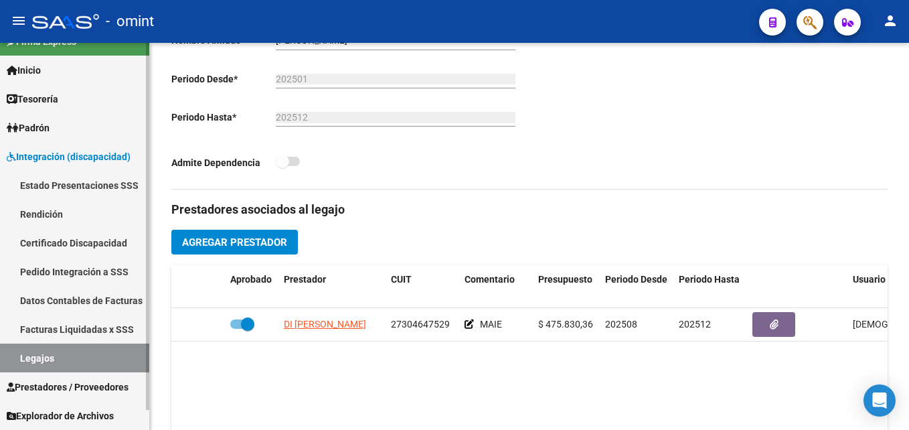
drag, startPoint x: 71, startPoint y: 351, endPoint x: 97, endPoint y: 351, distance: 26.1
click at [71, 351] on link "Legajos" at bounding box center [74, 357] width 149 height 29
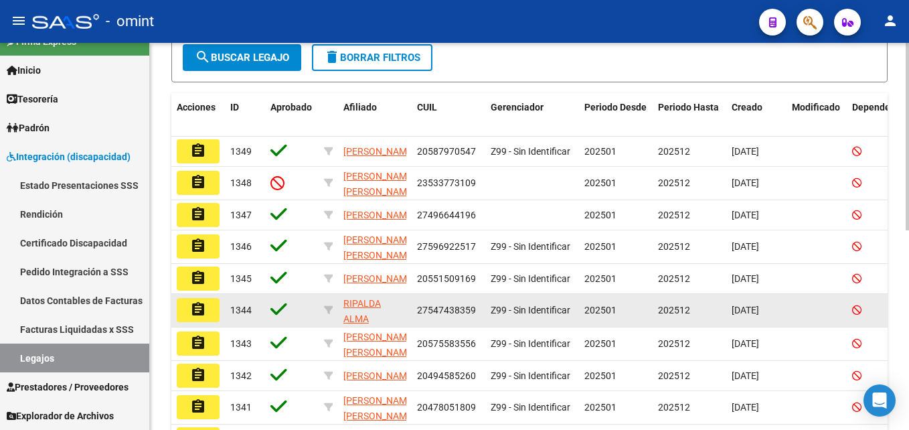
scroll to position [412, 0]
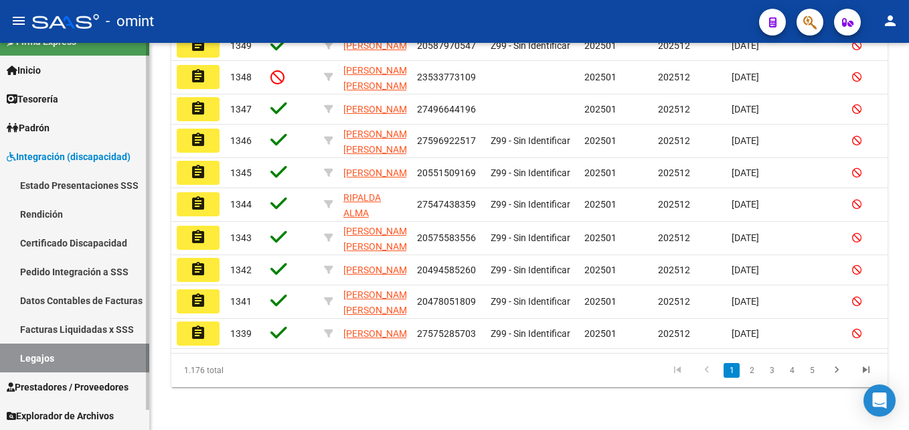
click at [50, 127] on span "Padrón" at bounding box center [28, 127] width 43 height 15
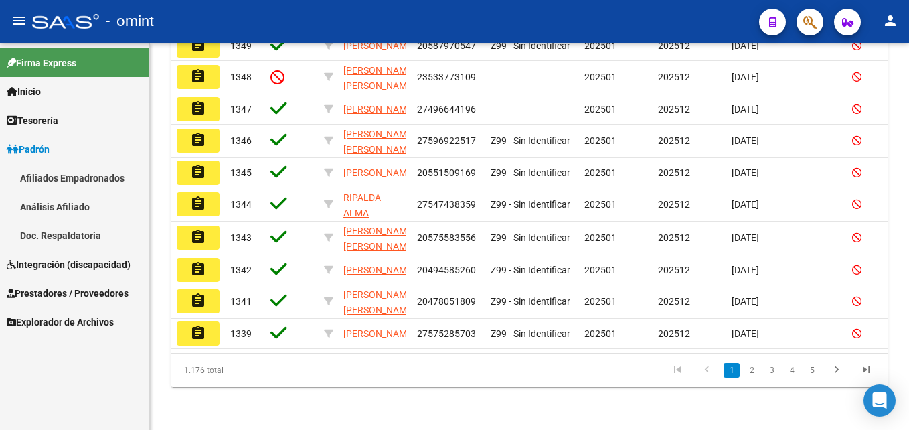
scroll to position [0, 0]
click at [66, 254] on link "Integración (discapacidad)" at bounding box center [74, 264] width 149 height 29
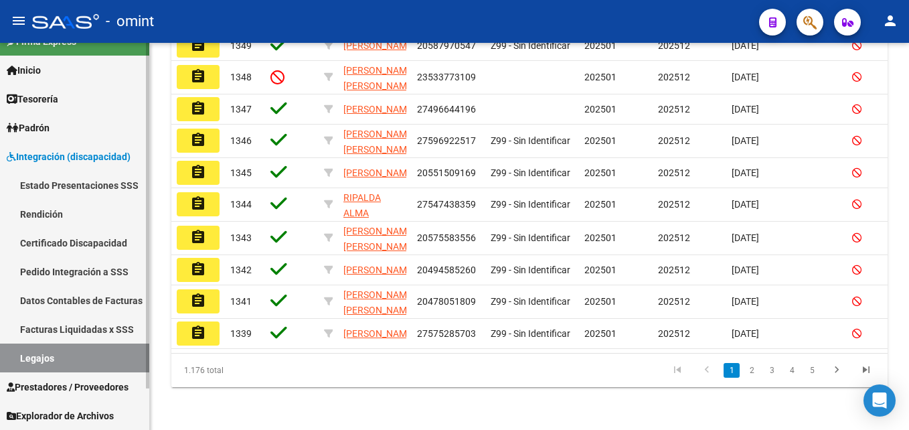
scroll to position [21, 0]
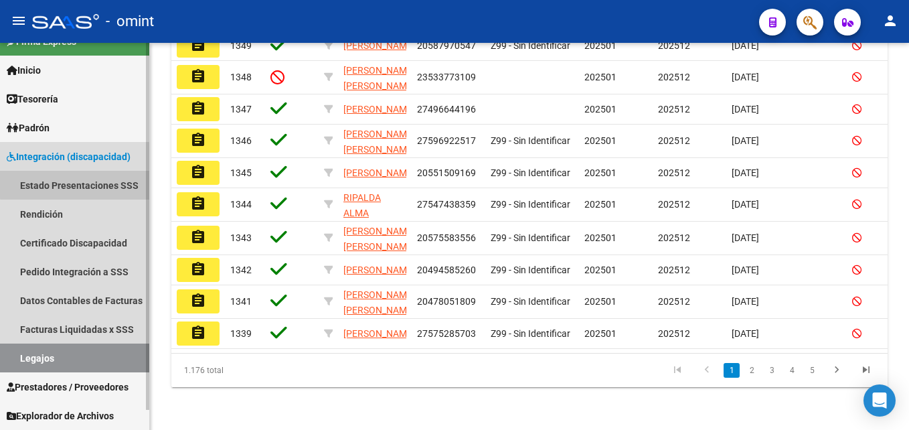
click at [76, 184] on link "Estado Presentaciones SSS" at bounding box center [74, 185] width 149 height 29
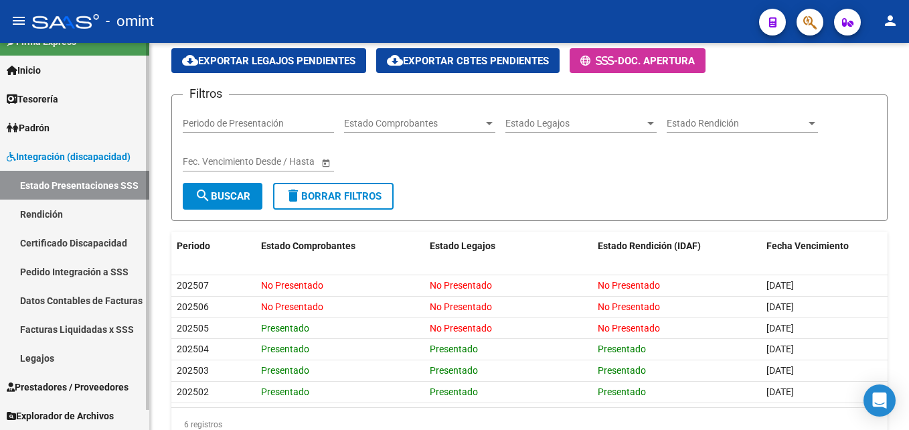
scroll to position [105, 0]
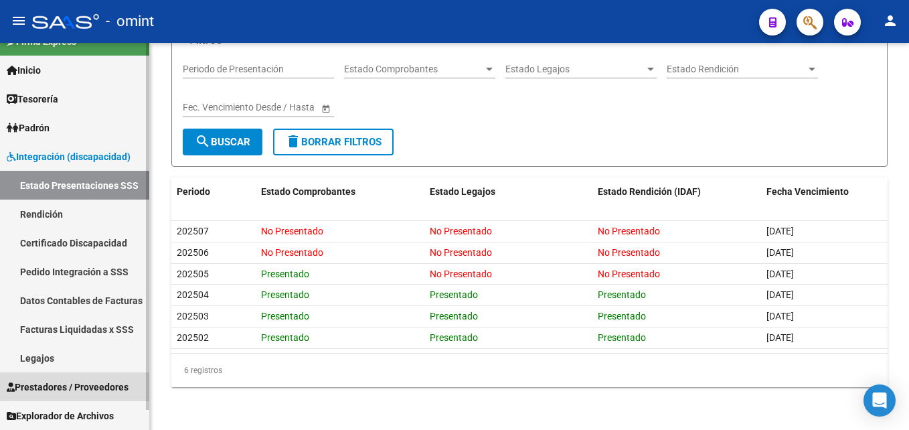
click at [60, 380] on span "Prestadores / Proveedores" at bounding box center [68, 387] width 122 height 15
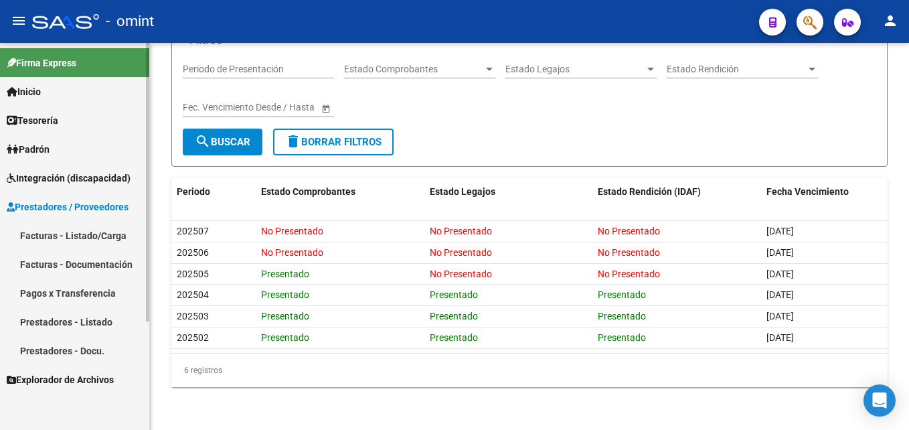
scroll to position [0, 0]
click at [72, 237] on link "Facturas - Listado/Carga" at bounding box center [74, 235] width 149 height 29
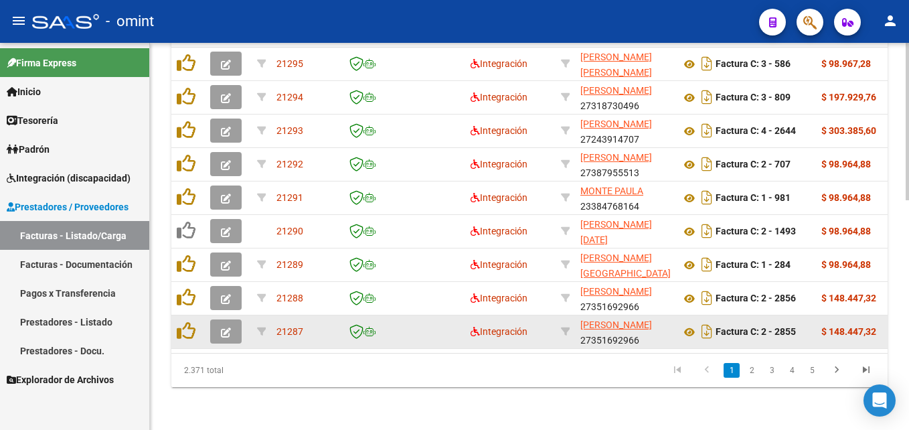
scroll to position [363, 0]
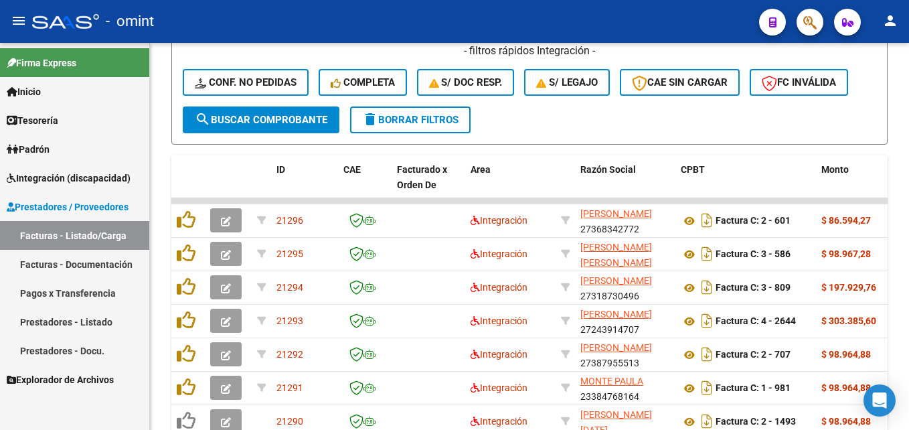
click at [50, 152] on span "Padrón" at bounding box center [28, 149] width 43 height 15
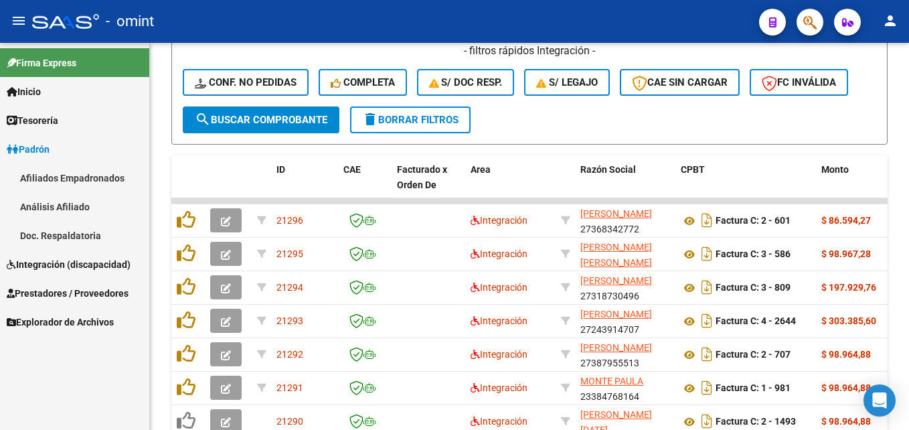
click at [62, 260] on span "Integración (discapacidad)" at bounding box center [69, 264] width 124 height 15
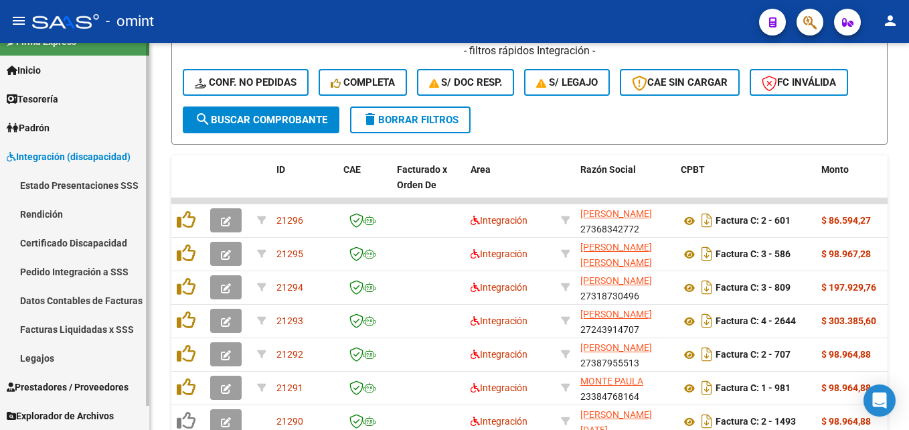
scroll to position [21, 0]
click at [76, 275] on link "Pedido Integración a SSS" at bounding box center [74, 271] width 149 height 29
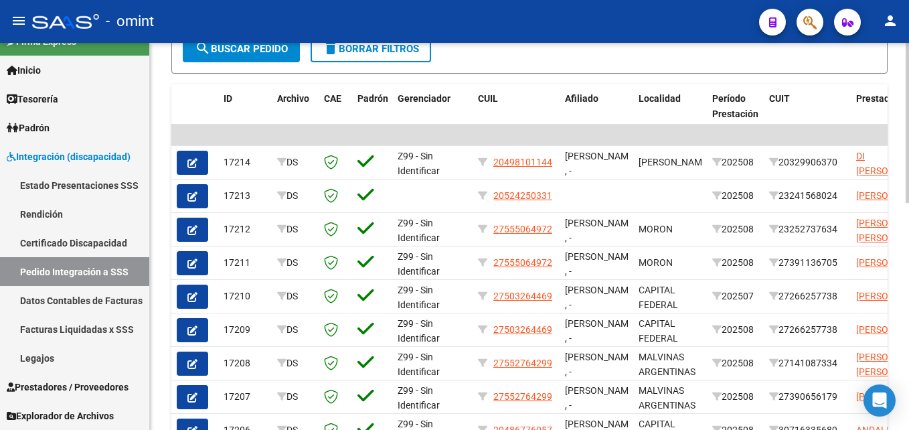
scroll to position [469, 0]
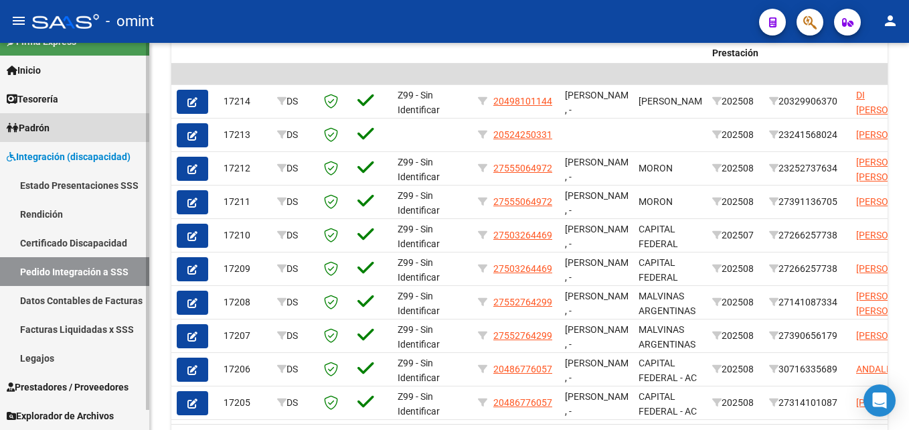
click at [47, 132] on span "Padrón" at bounding box center [28, 127] width 43 height 15
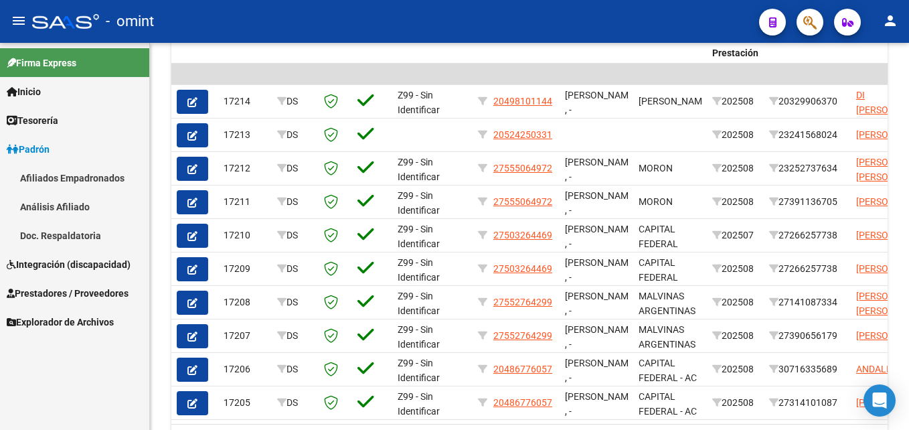
scroll to position [0, 0]
click at [68, 257] on span "Integración (discapacidad)" at bounding box center [69, 264] width 124 height 15
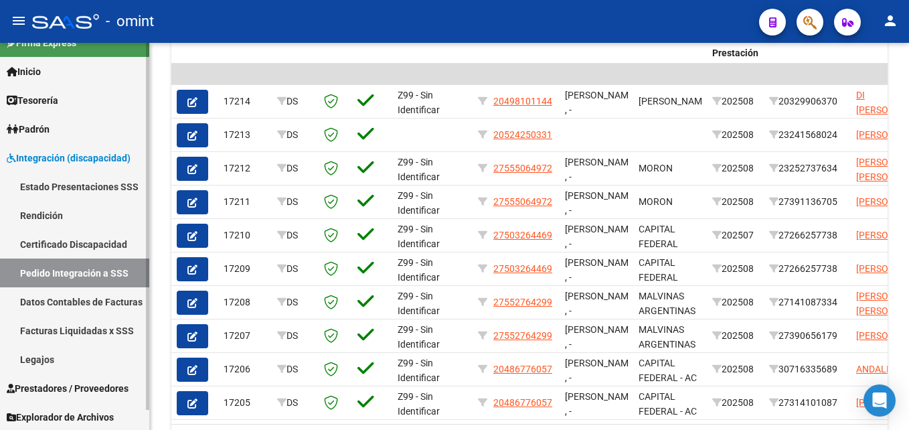
scroll to position [21, 0]
click at [74, 299] on link "Datos Contables de Facturas" at bounding box center [74, 300] width 149 height 29
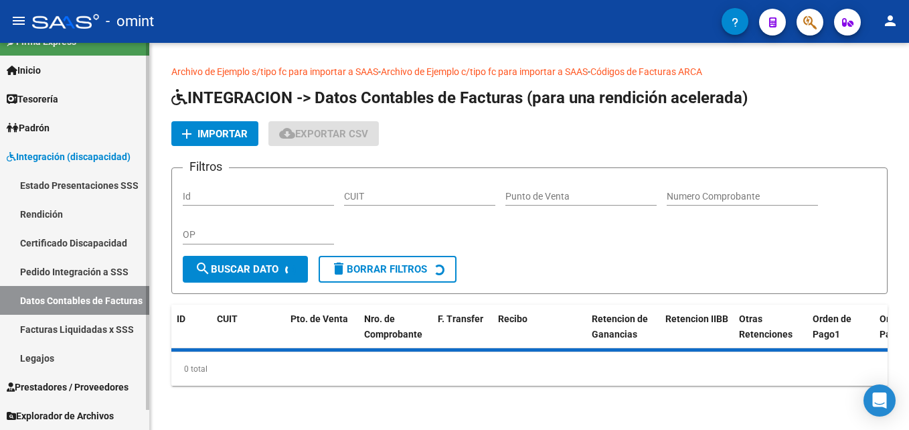
click at [76, 325] on link "Facturas Liquidadas x SSS" at bounding box center [74, 329] width 149 height 29
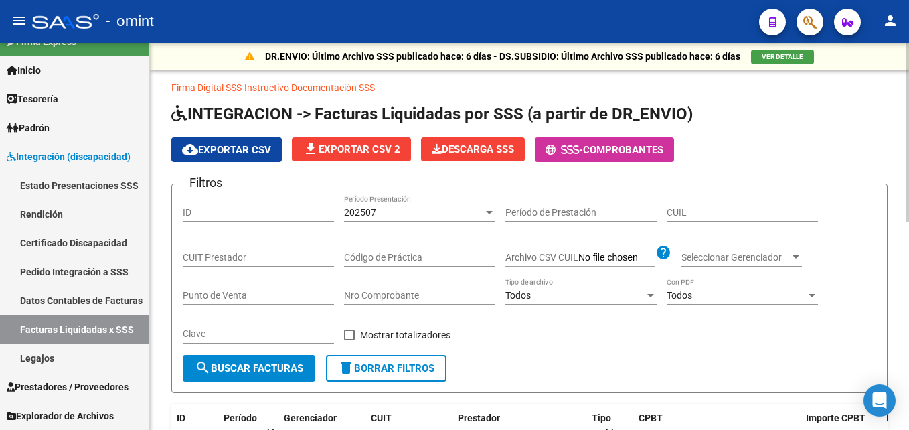
scroll to position [97, 0]
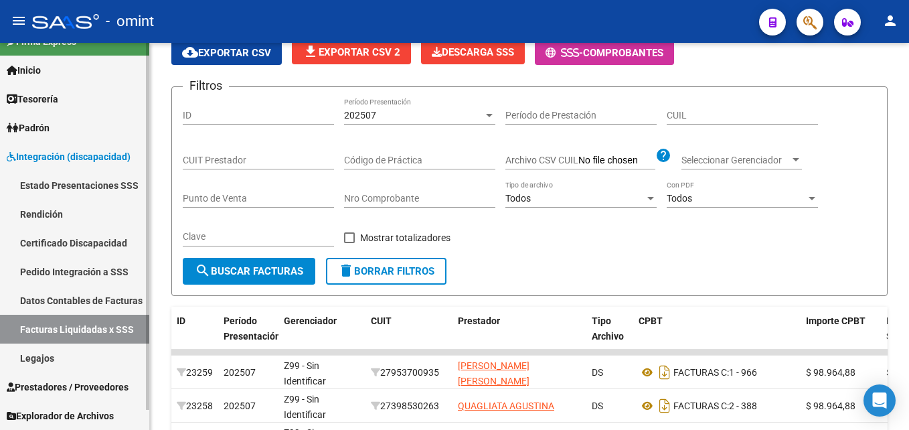
click at [66, 376] on link "Prestadores / Proveedores" at bounding box center [74, 386] width 149 height 29
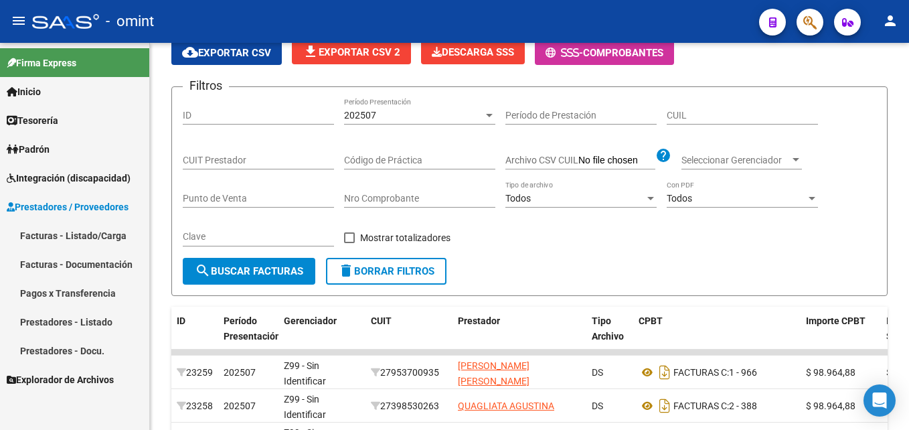
scroll to position [0, 0]
click at [76, 234] on link "Facturas - Listado/Carga" at bounding box center [74, 235] width 149 height 29
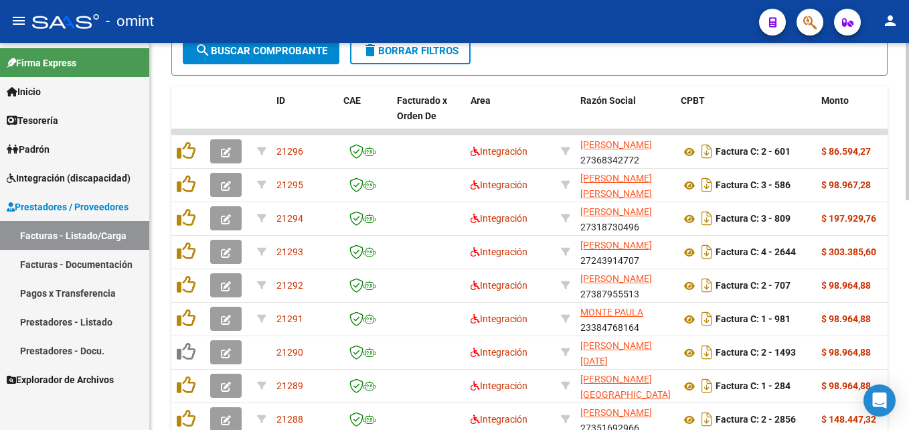
scroll to position [564, 0]
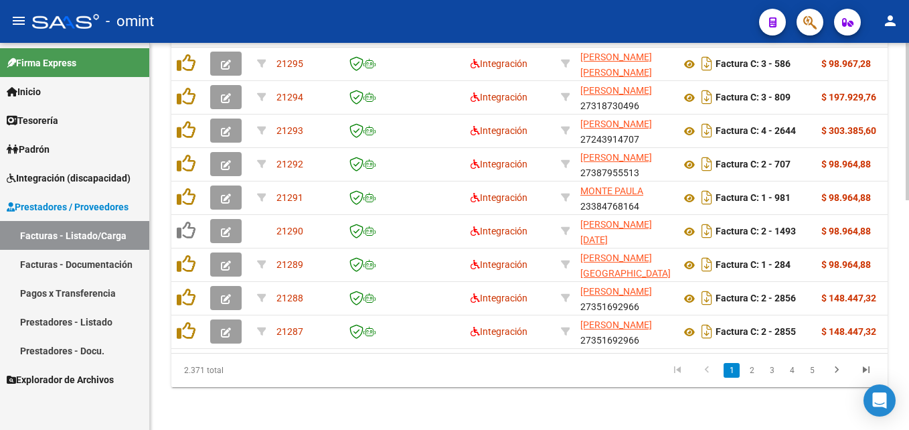
drag, startPoint x: 293, startPoint y: 342, endPoint x: 703, endPoint y: 352, distance: 409.8
click at [703, 352] on datatable-body "21296 Integración [PERSON_NAME] 27368342772 Factura C: 2 - 601 $ 86.594,27 [DAT…" at bounding box center [529, 180] width 716 height 345
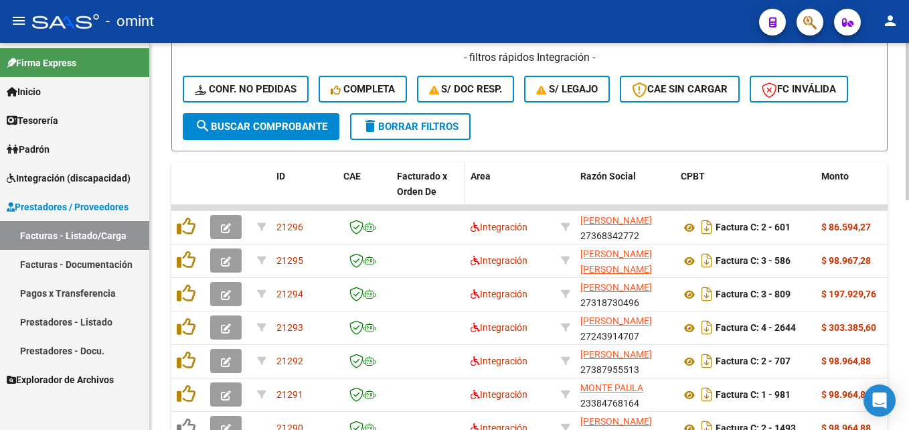
scroll to position [229, 0]
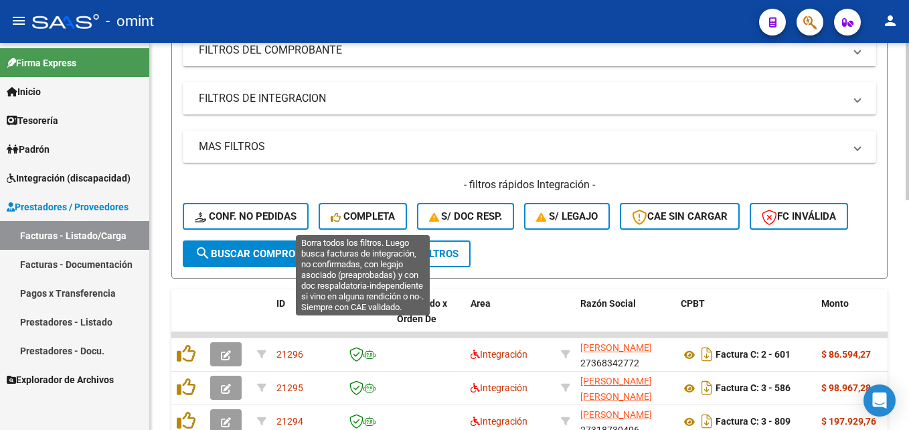
click at [355, 221] on span "Completa" at bounding box center [363, 216] width 64 height 12
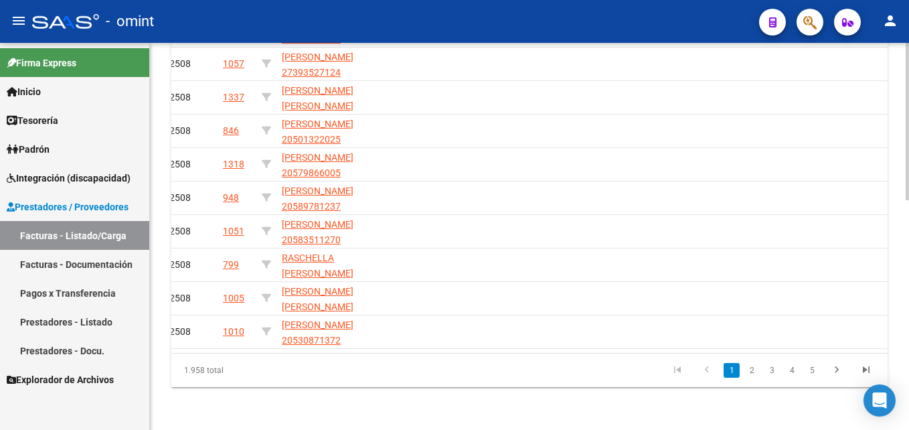
scroll to position [430, 0]
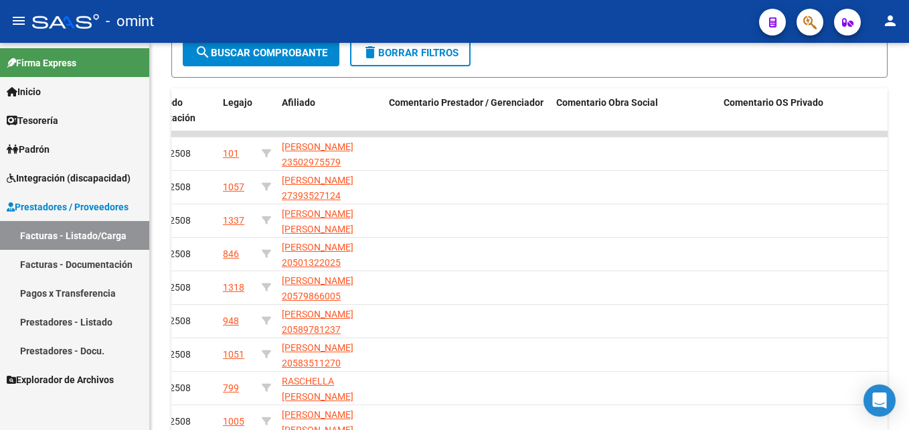
click at [63, 240] on link "Facturas - Listado/Carga" at bounding box center [74, 235] width 149 height 29
click at [62, 183] on span "Integración (discapacidad)" at bounding box center [69, 178] width 124 height 15
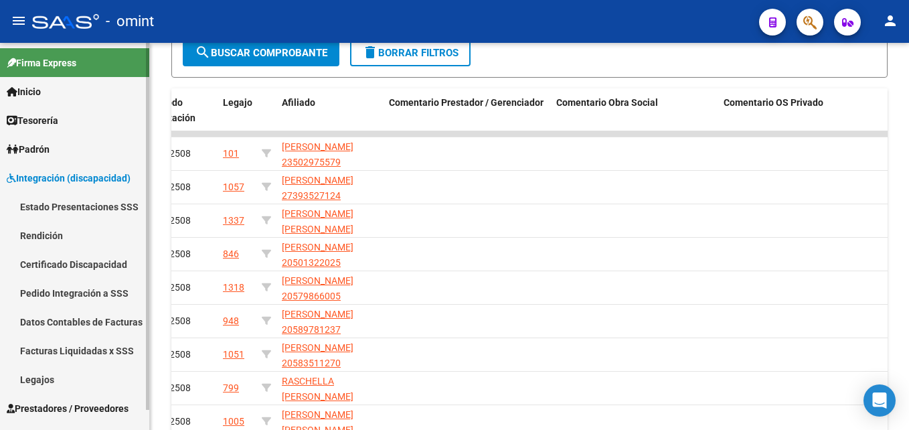
click at [42, 373] on link "Legajos" at bounding box center [74, 379] width 149 height 29
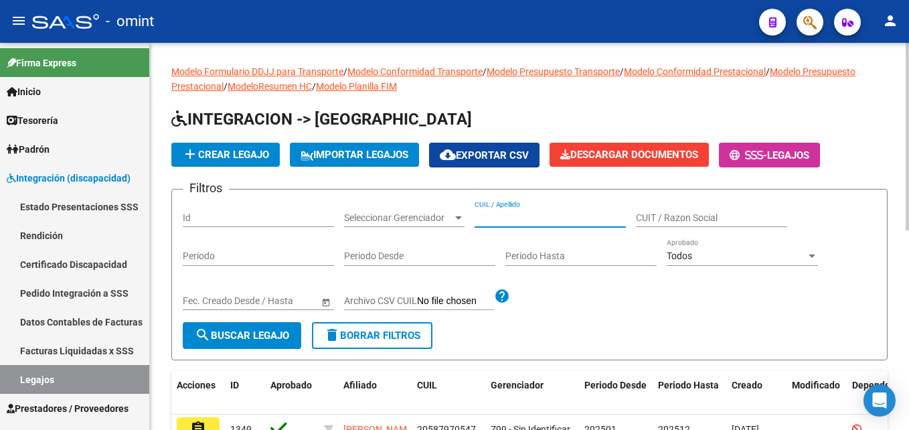
click at [528, 216] on input "CUIL / Apellido" at bounding box center [550, 217] width 151 height 11
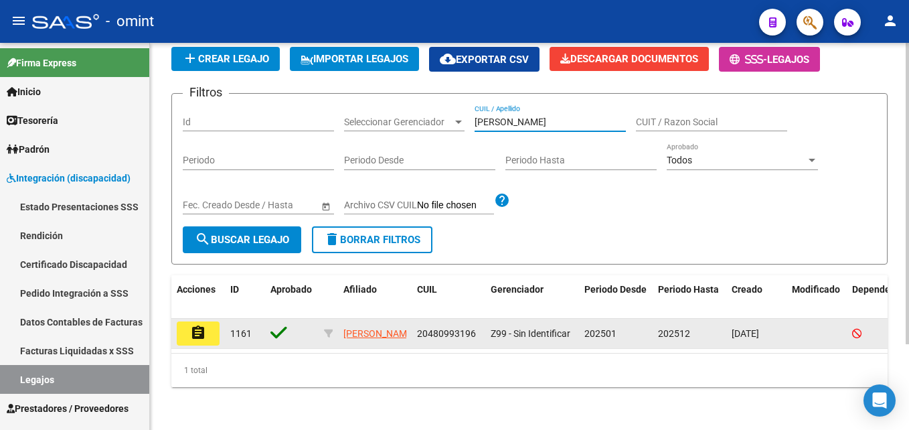
type input "[PERSON_NAME]"
click at [194, 325] on mat-icon "assignment" at bounding box center [198, 333] width 16 height 16
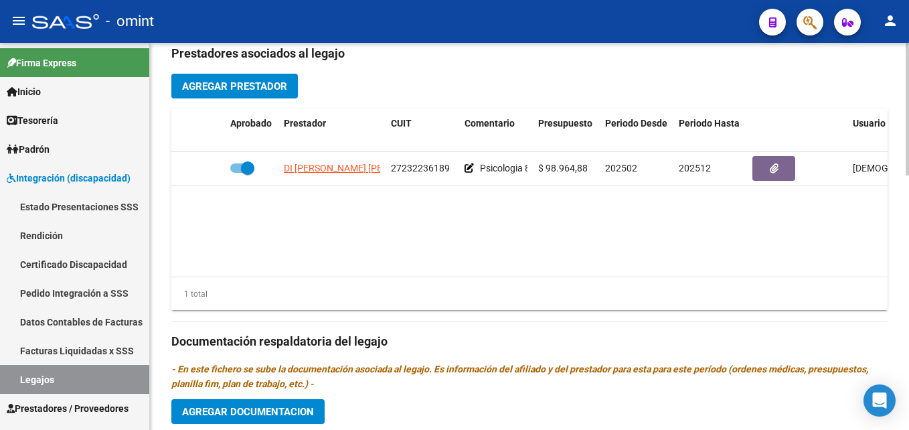
scroll to position [602, 0]
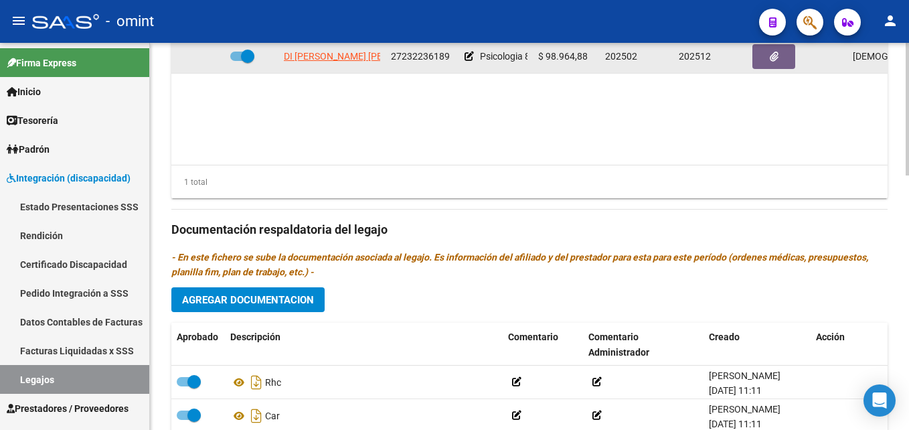
click at [306, 62] on span "DI [PERSON_NAME] [PERSON_NAME]" at bounding box center [362, 56] width 156 height 11
type textarea "27232236189"
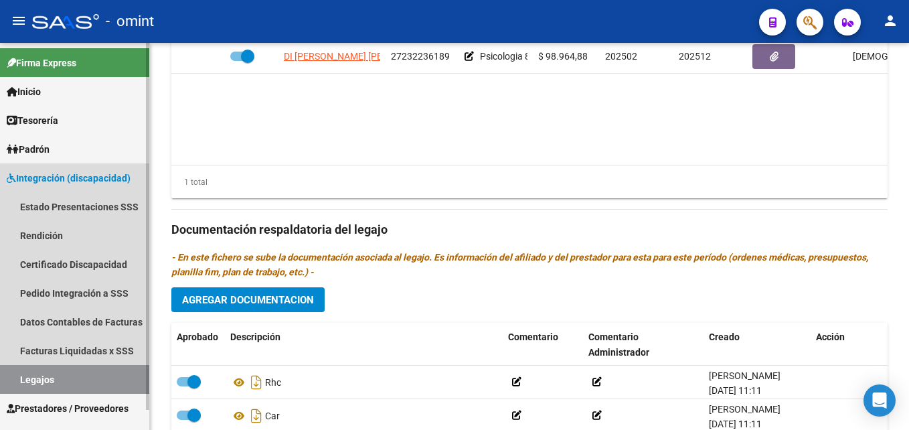
click at [92, 365] on link "Legajos" at bounding box center [74, 379] width 149 height 29
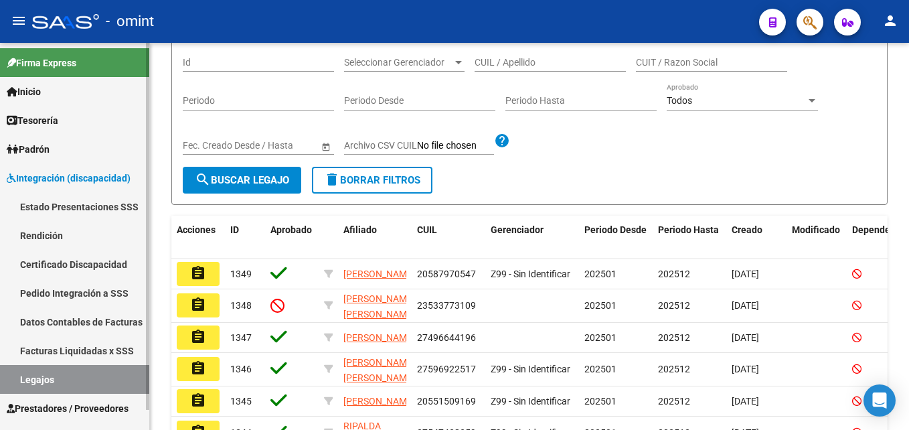
scroll to position [144, 0]
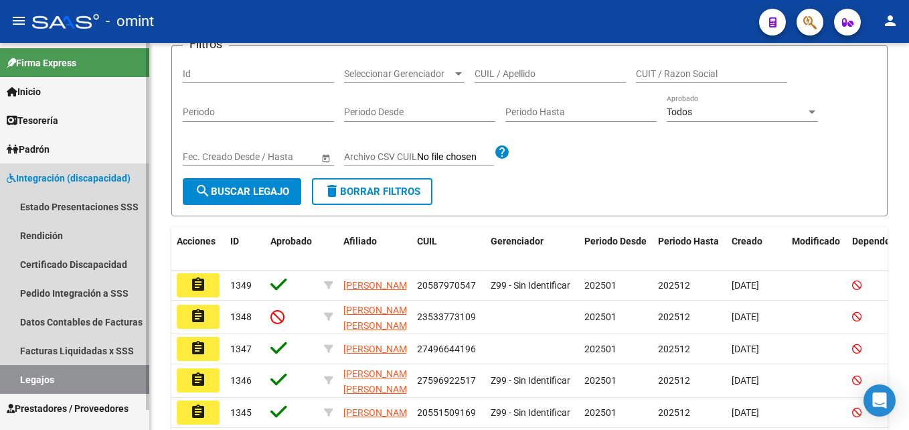
click at [84, 380] on link "Legajos" at bounding box center [74, 379] width 149 height 29
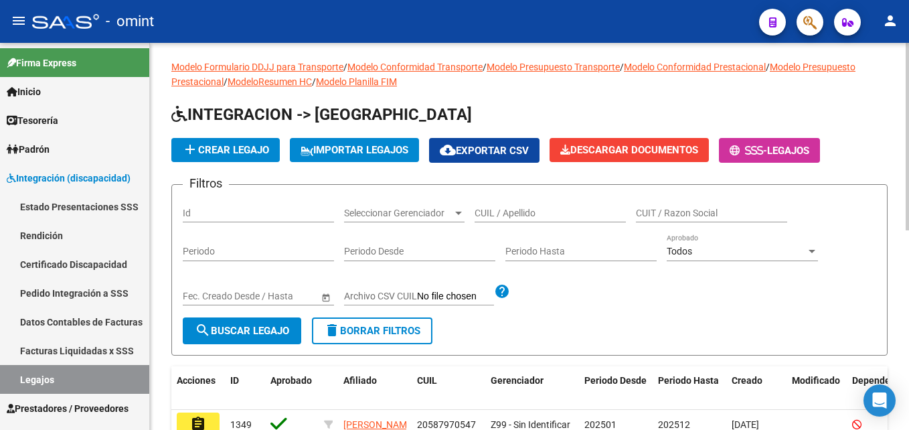
scroll to position [0, 0]
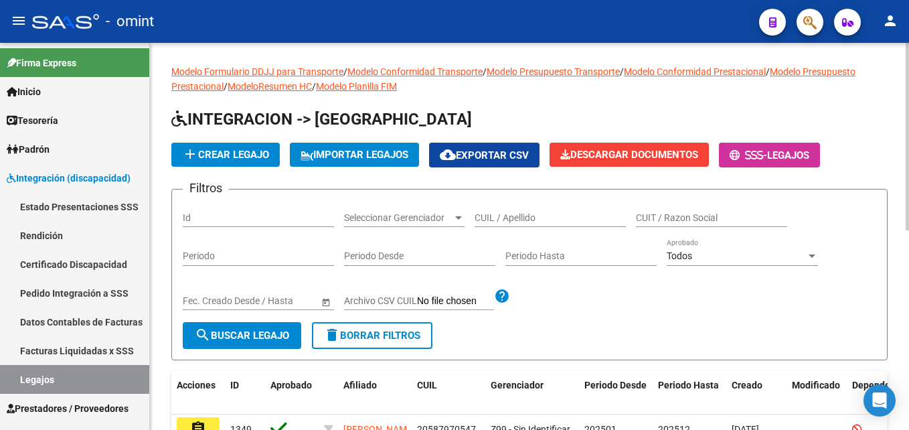
click at [493, 222] on input "CUIL / Apellido" at bounding box center [550, 217] width 151 height 11
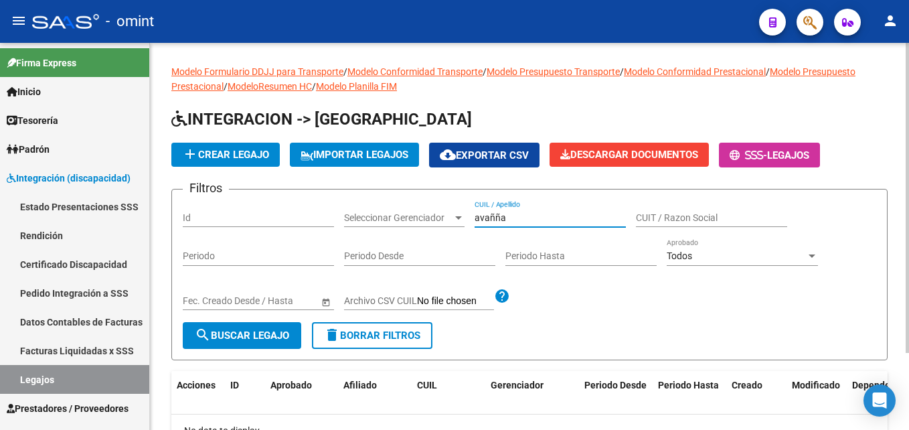
click at [494, 218] on input "avañña" at bounding box center [550, 217] width 151 height 11
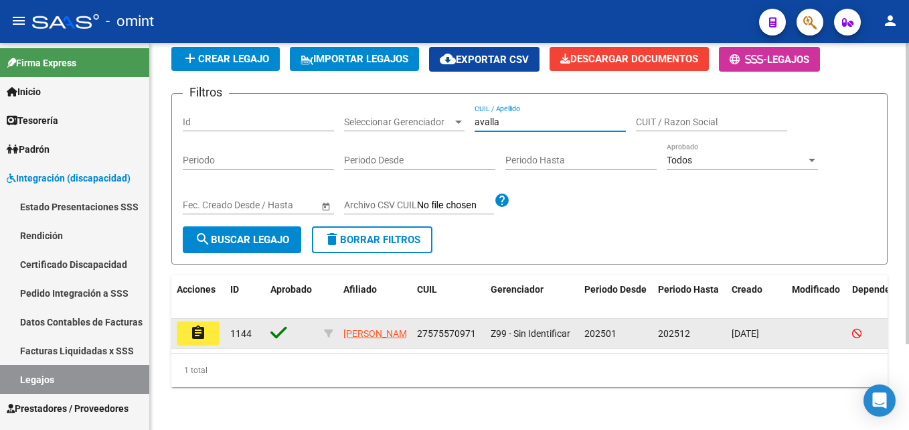
type input "avalla"
click at [199, 325] on mat-icon "assignment" at bounding box center [198, 333] width 16 height 16
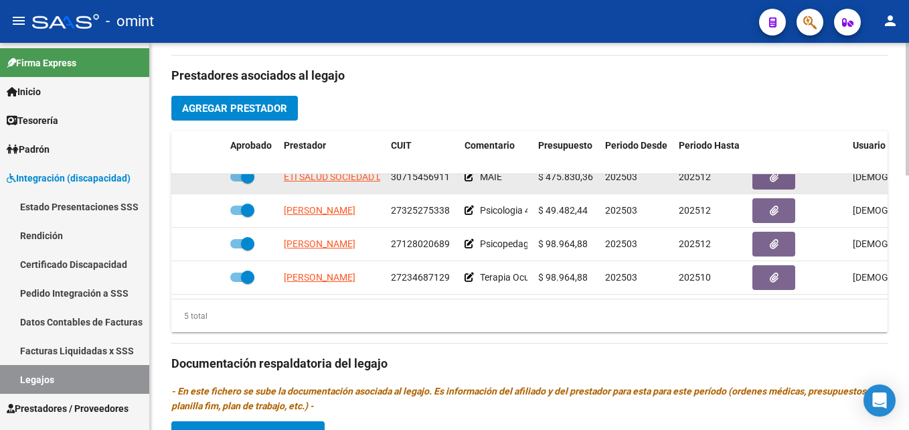
scroll to position [536, 0]
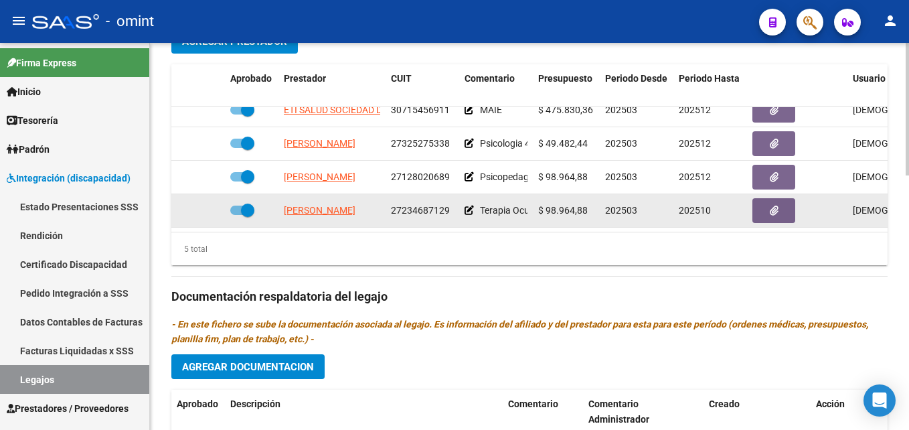
click at [328, 205] on span "[PERSON_NAME]" at bounding box center [320, 210] width 72 height 11
type textarea "27234687129"
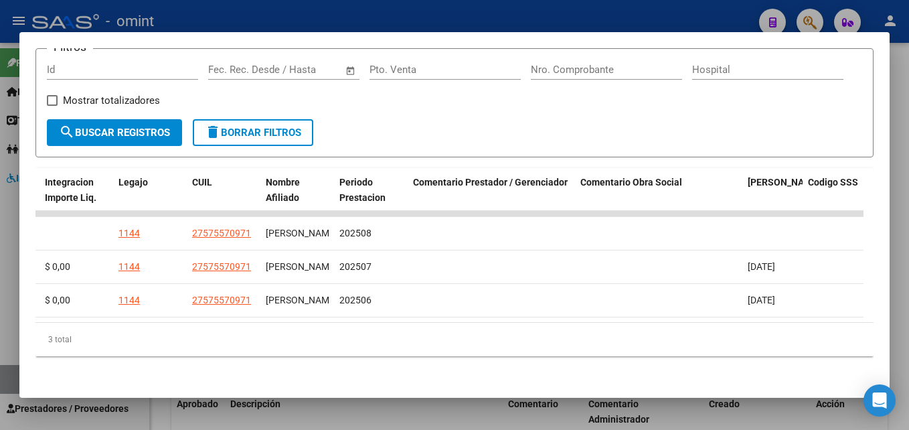
scroll to position [0, 1554]
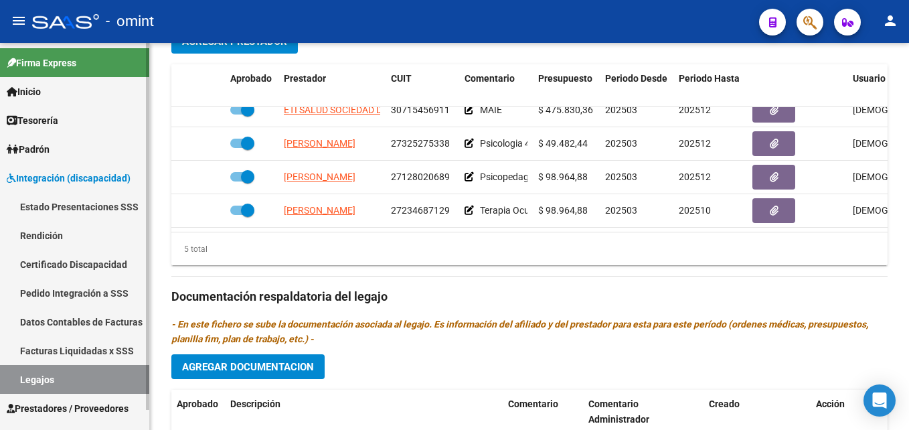
click at [91, 376] on link "Legajos" at bounding box center [74, 379] width 149 height 29
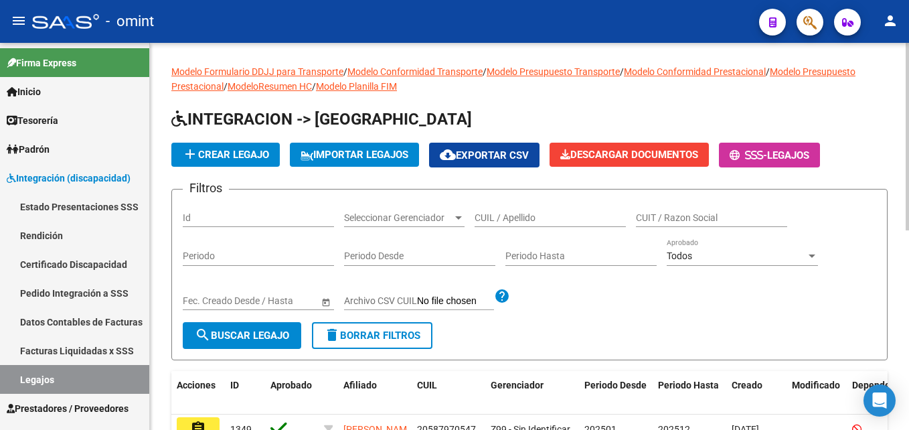
click at [546, 208] on div "CUIL / Apellido" at bounding box center [550, 213] width 151 height 27
click at [542, 216] on input "CUIL / Apellido" at bounding box center [550, 217] width 151 height 11
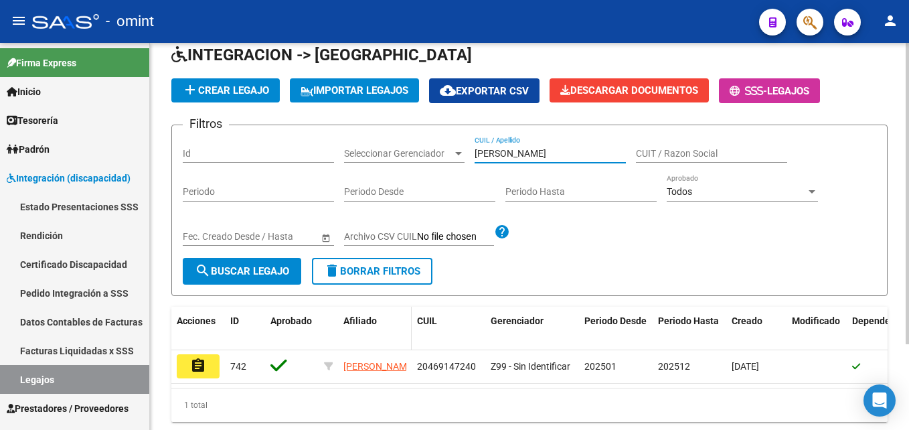
scroll to position [110, 0]
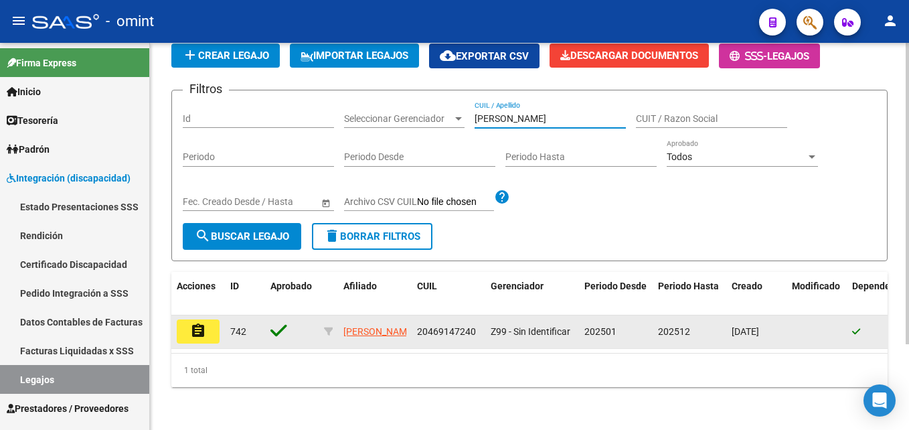
type input "[PERSON_NAME]"
click at [204, 323] on mat-icon "assignment" at bounding box center [198, 331] width 16 height 16
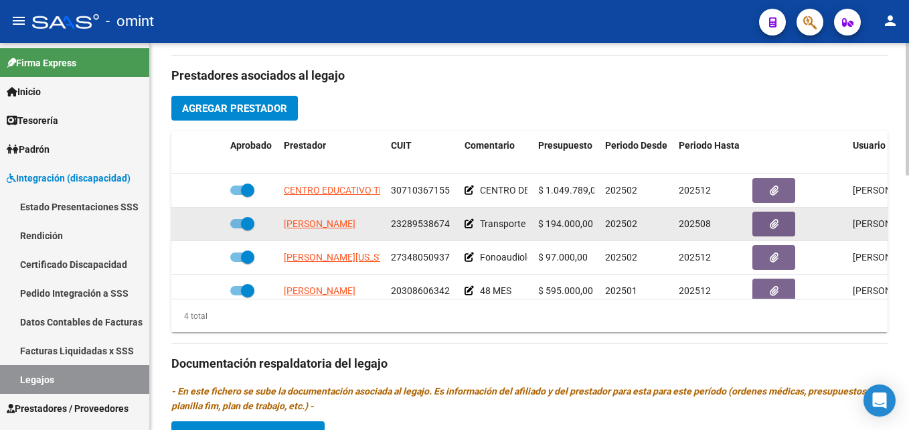
scroll to position [24, 0]
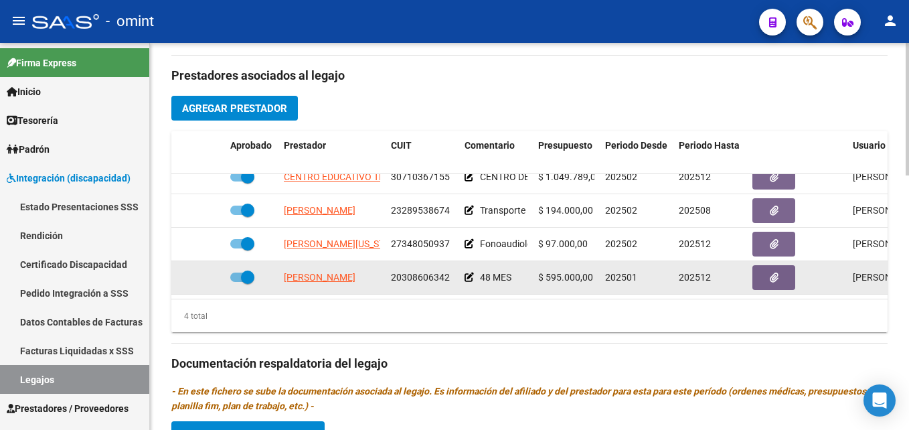
click at [352, 272] on span "[PERSON_NAME]" at bounding box center [320, 277] width 72 height 11
type textarea "20308606342"
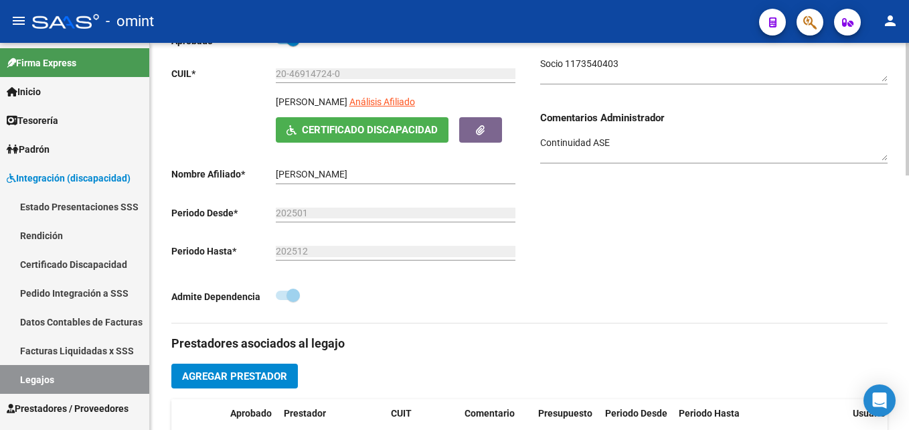
scroll to position [134, 0]
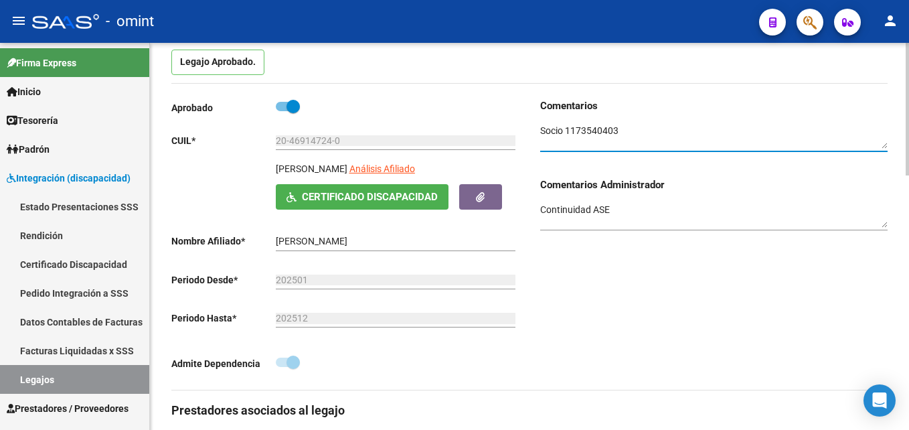
click at [590, 130] on textarea at bounding box center [713, 136] width 347 height 25
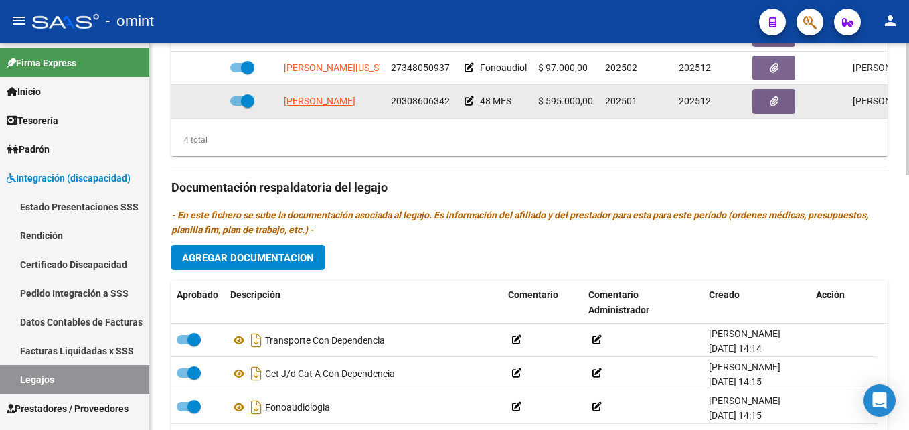
scroll to position [536, 0]
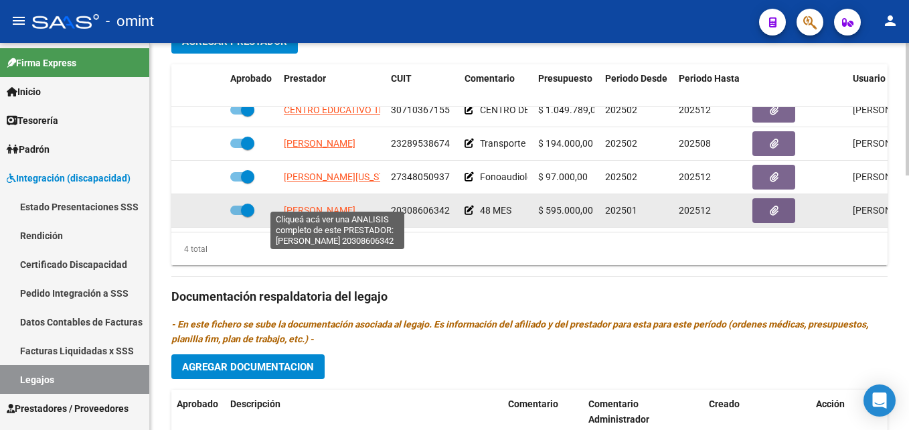
click at [327, 205] on span "[PERSON_NAME]" at bounding box center [320, 210] width 72 height 11
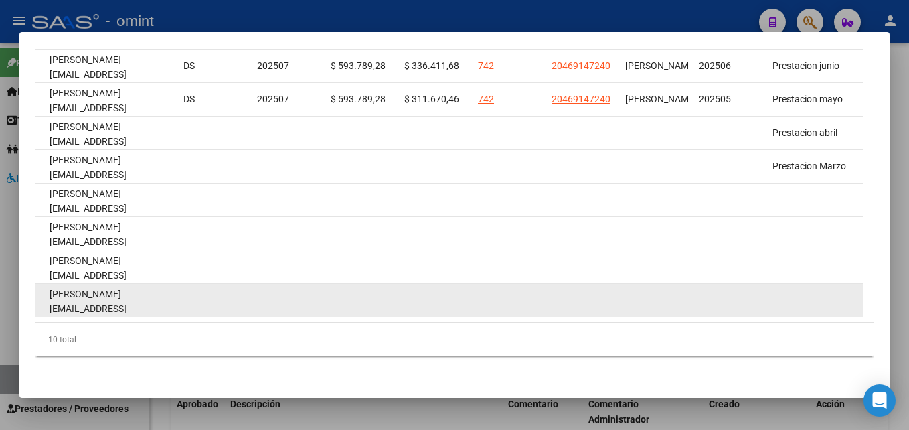
scroll to position [382, 0]
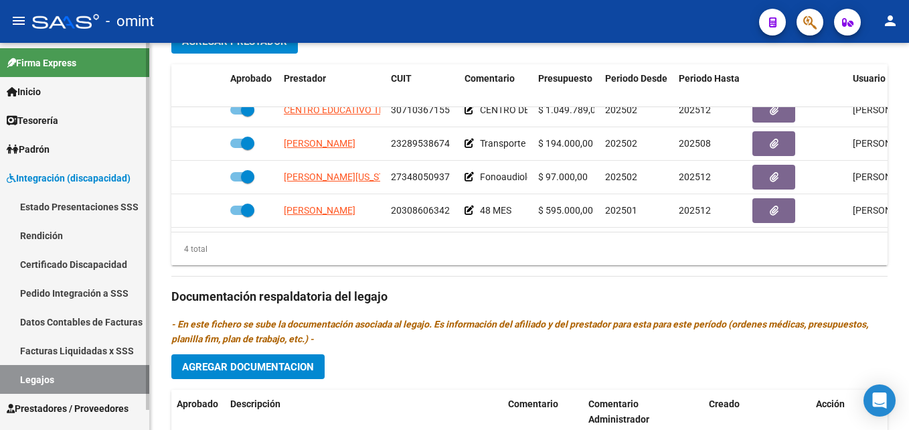
drag, startPoint x: 60, startPoint y: 378, endPoint x: 92, endPoint y: 372, distance: 33.4
click at [60, 378] on link "Legajos" at bounding box center [74, 379] width 149 height 29
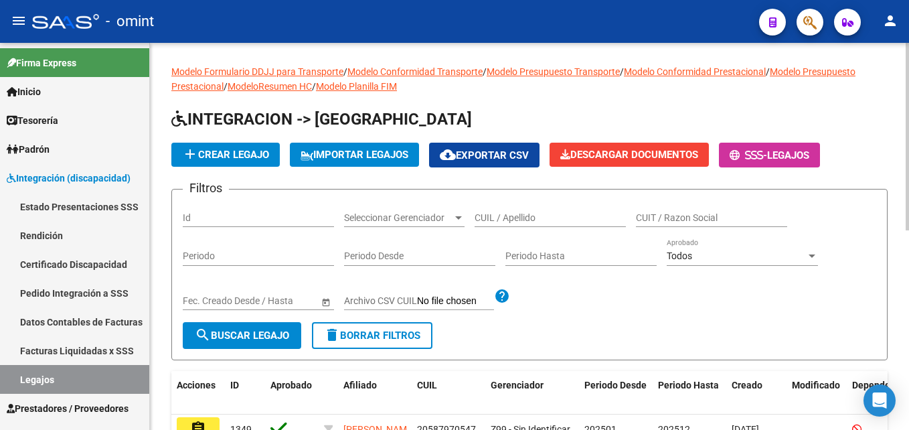
click at [516, 223] on input "CUIL / Apellido" at bounding box center [550, 217] width 151 height 11
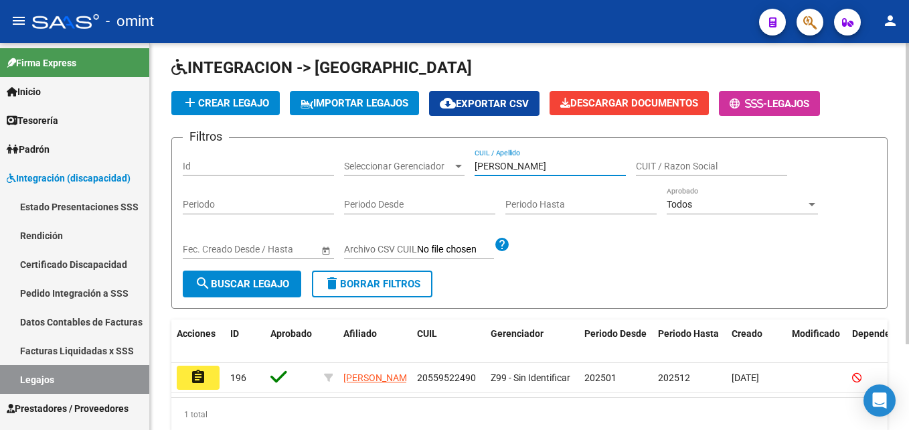
scroll to position [110, 0]
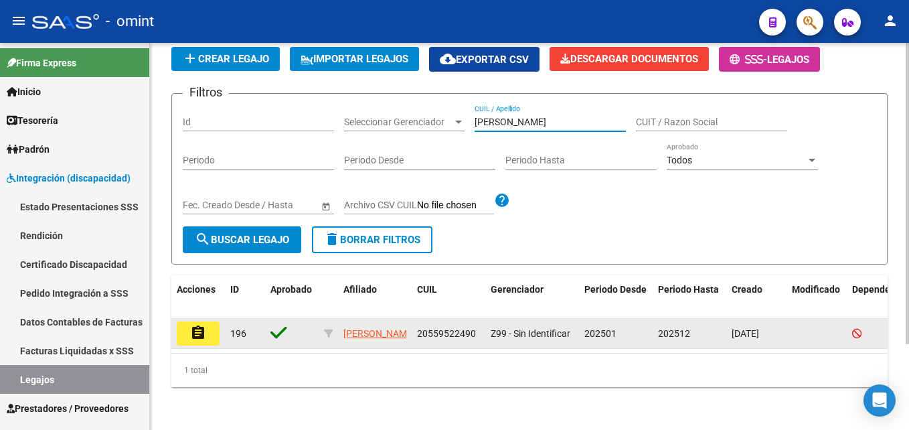
type input "[PERSON_NAME]"
click at [199, 325] on mat-icon "assignment" at bounding box center [198, 333] width 16 height 16
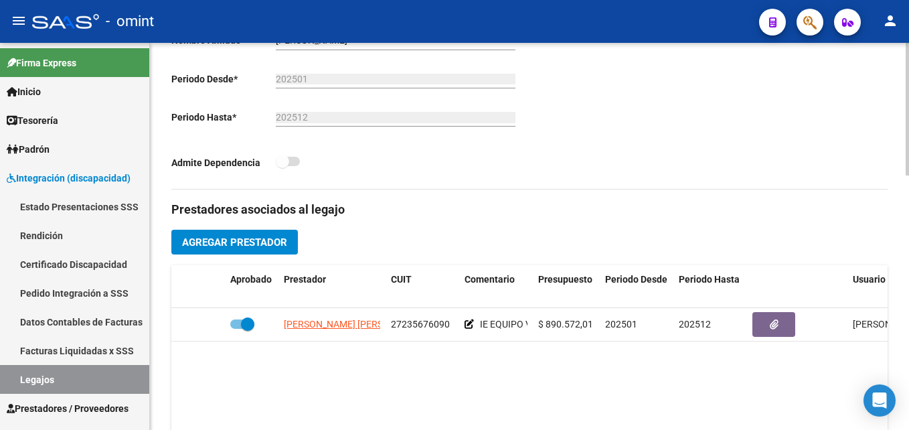
scroll to position [402, 0]
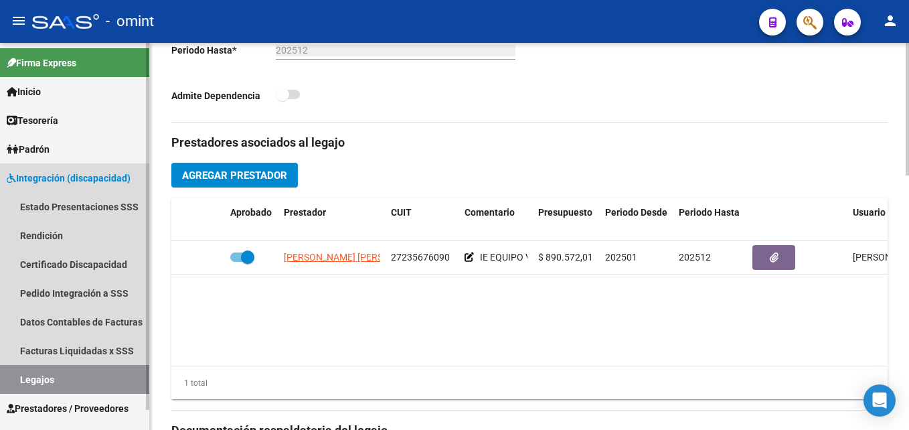
click at [80, 378] on link "Legajos" at bounding box center [74, 379] width 149 height 29
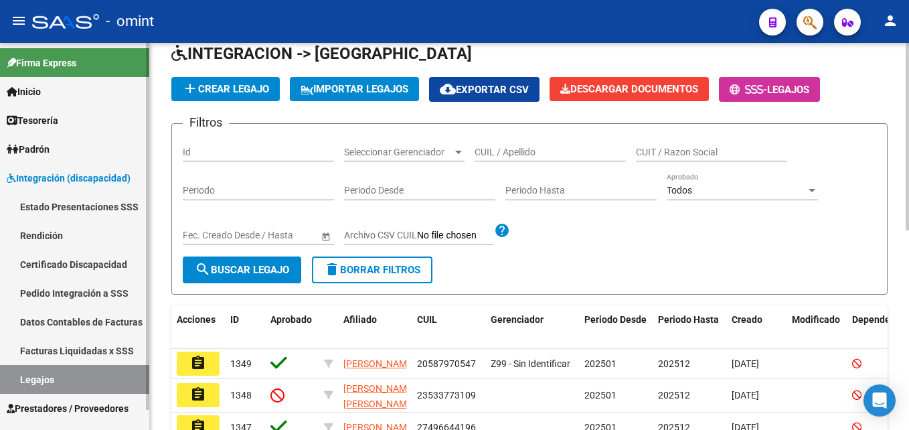
scroll to position [402, 0]
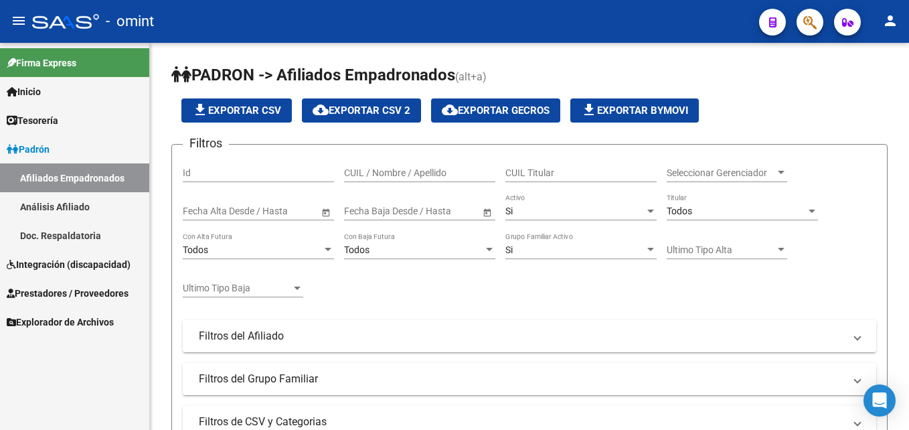
click at [82, 263] on span "Integración (discapacidad)" at bounding box center [69, 264] width 124 height 15
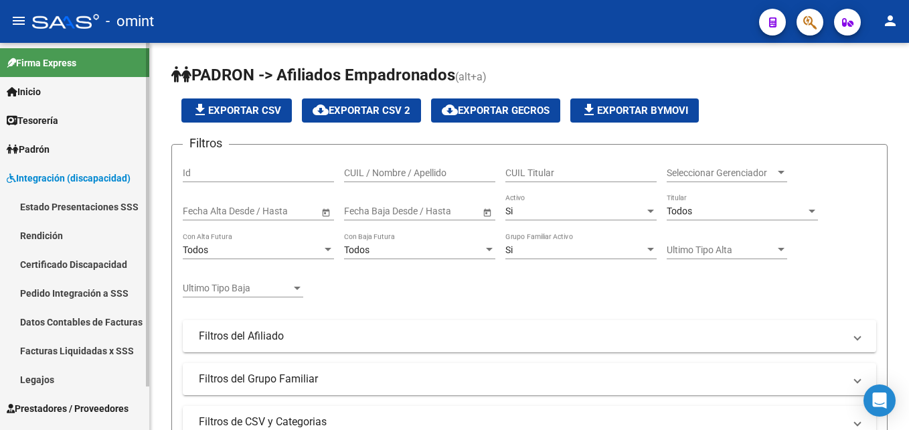
scroll to position [21, 0]
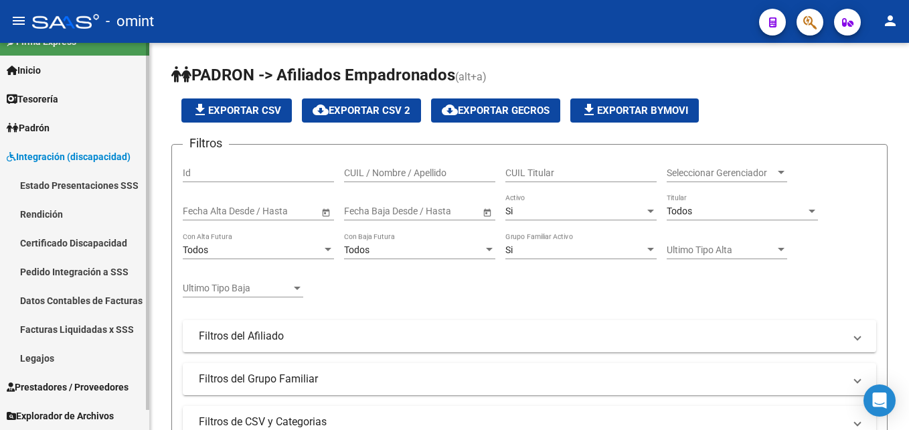
click at [68, 355] on link "Legajos" at bounding box center [74, 357] width 149 height 29
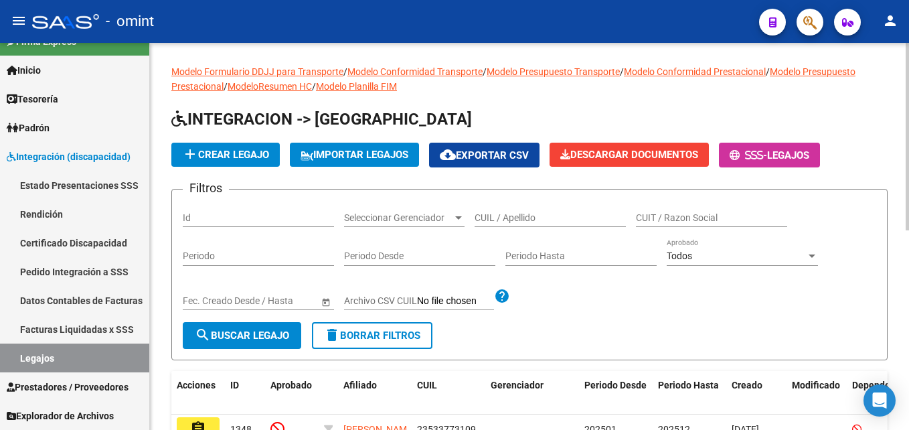
click at [512, 218] on input "CUIL / Apellido" at bounding box center [550, 217] width 151 height 11
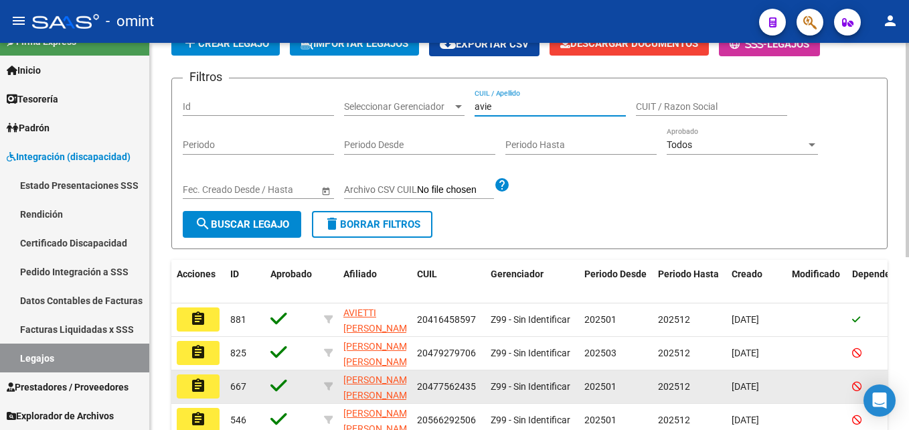
scroll to position [266, 0]
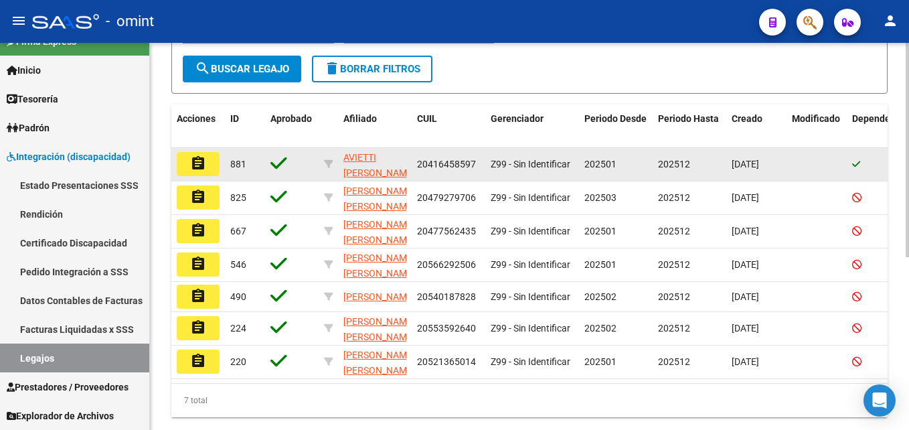
type input "avie"
click at [220, 167] on datatable-body-cell "assignment" at bounding box center [198, 164] width 54 height 33
click at [213, 163] on button "assignment" at bounding box center [198, 164] width 43 height 24
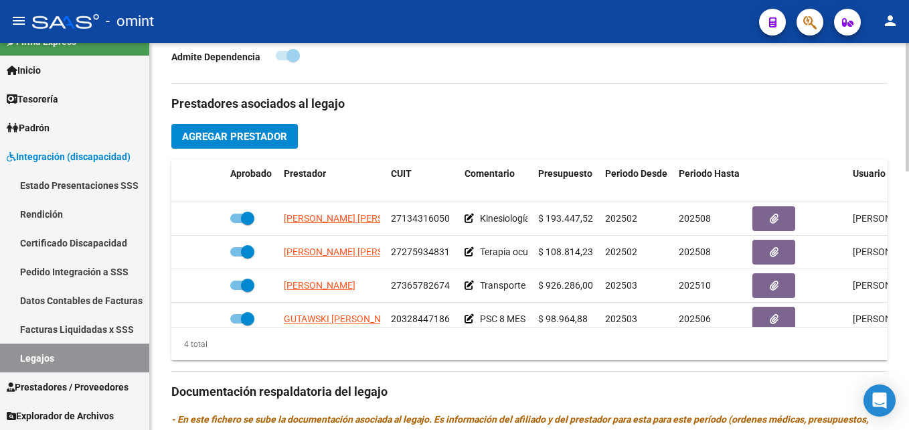
scroll to position [571, 0]
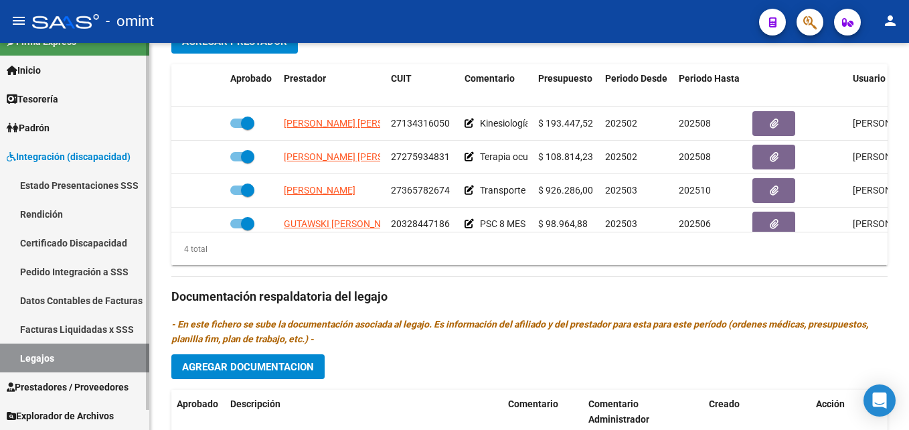
click at [81, 359] on link "Legajos" at bounding box center [74, 357] width 149 height 29
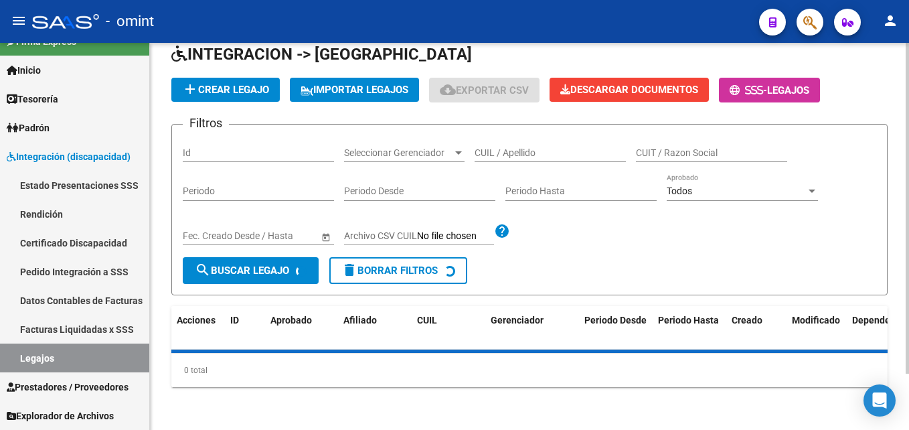
scroll to position [412, 0]
